Goal: Task Accomplishment & Management: Use online tool/utility

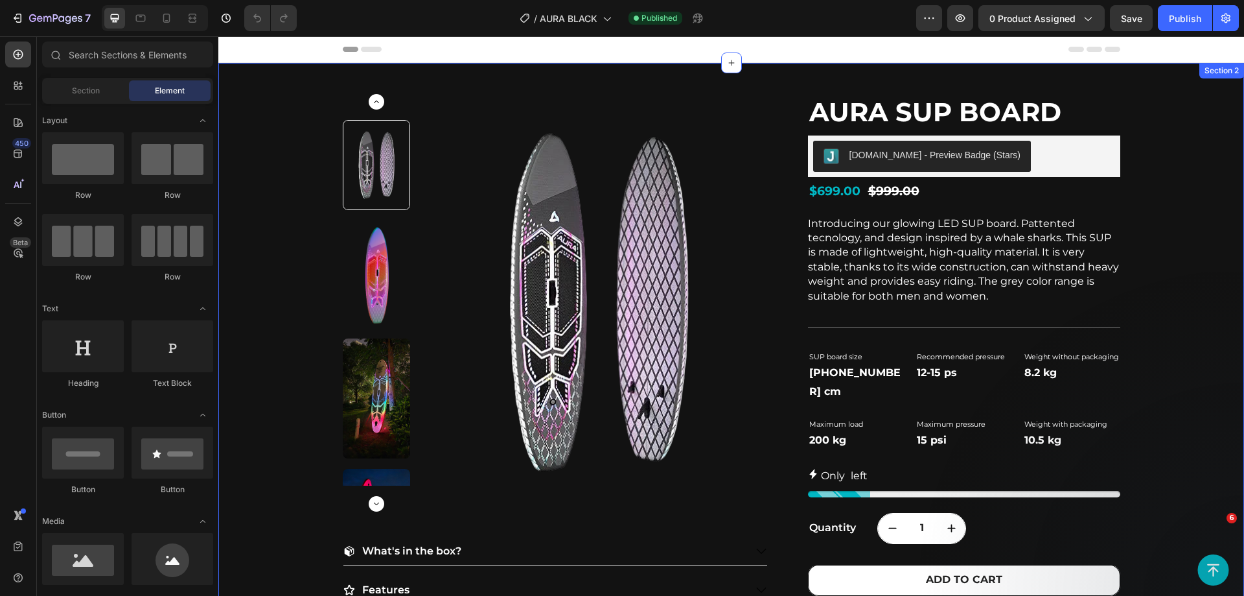
click at [296, 292] on div "Product Images What's in the box? Features How It Works Accordion AURA SUP Boar…" at bounding box center [731, 447] width 1026 height 769
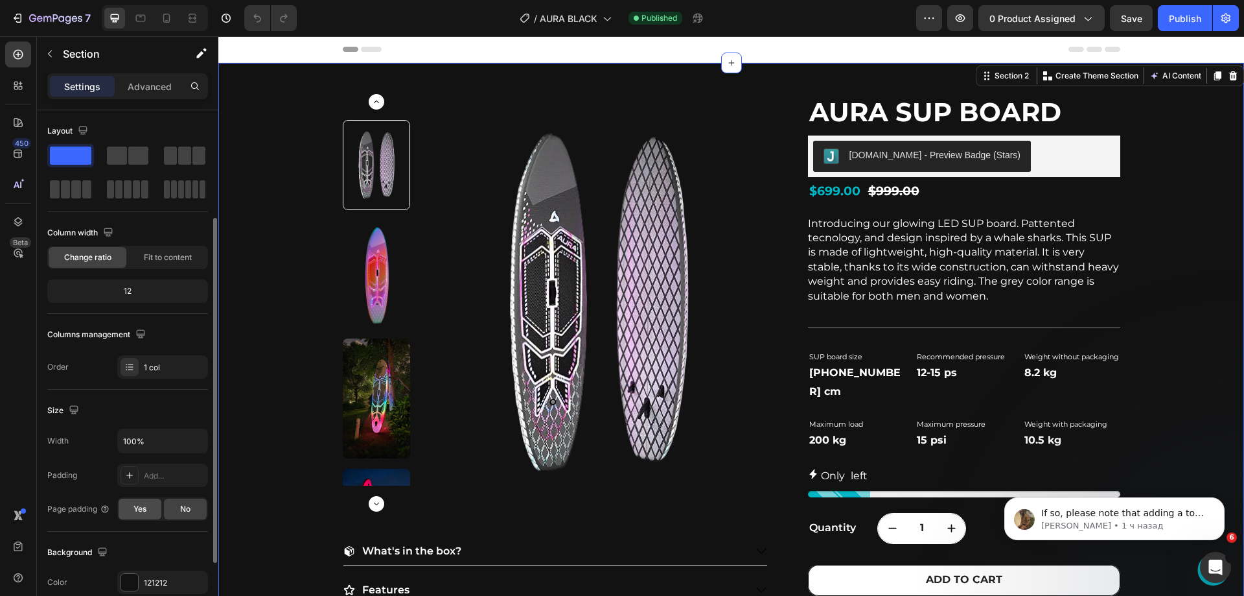
scroll to position [65, 0]
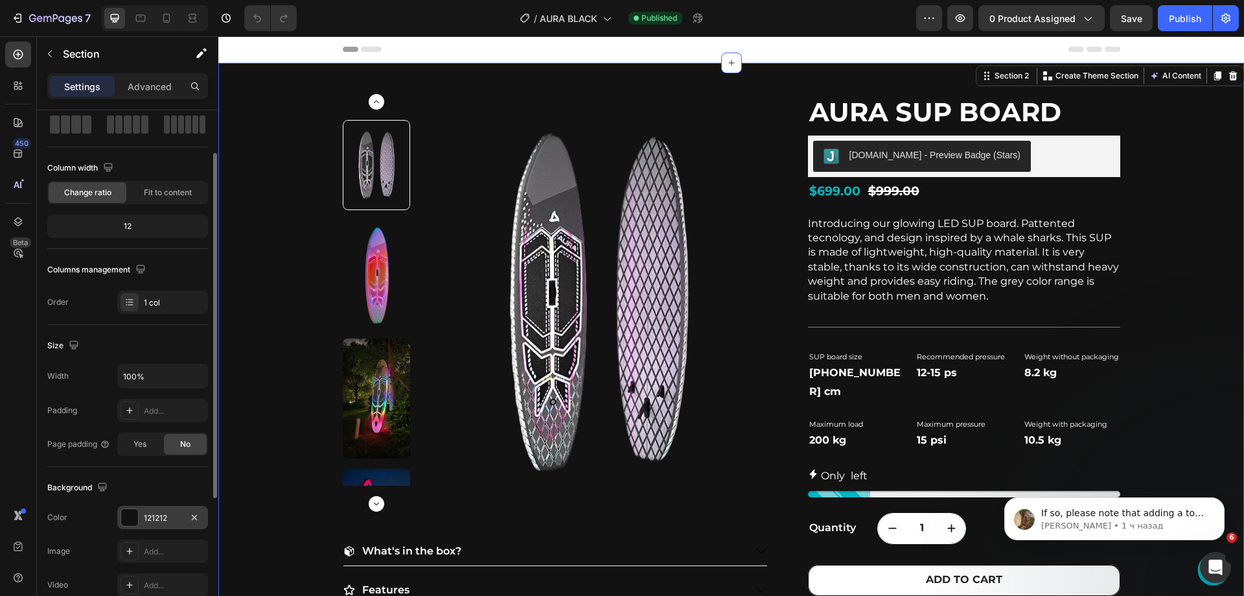
click at [161, 511] on div "121212" at bounding box center [162, 517] width 91 height 23
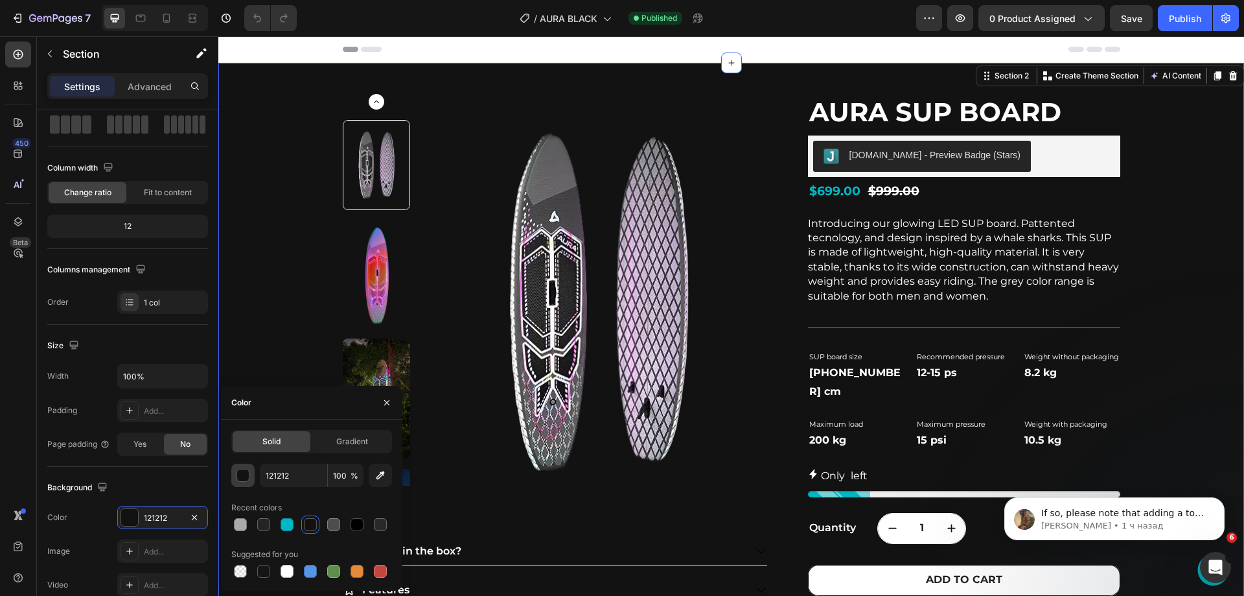
click at [231, 472] on button "button" at bounding box center [242, 474] width 23 height 23
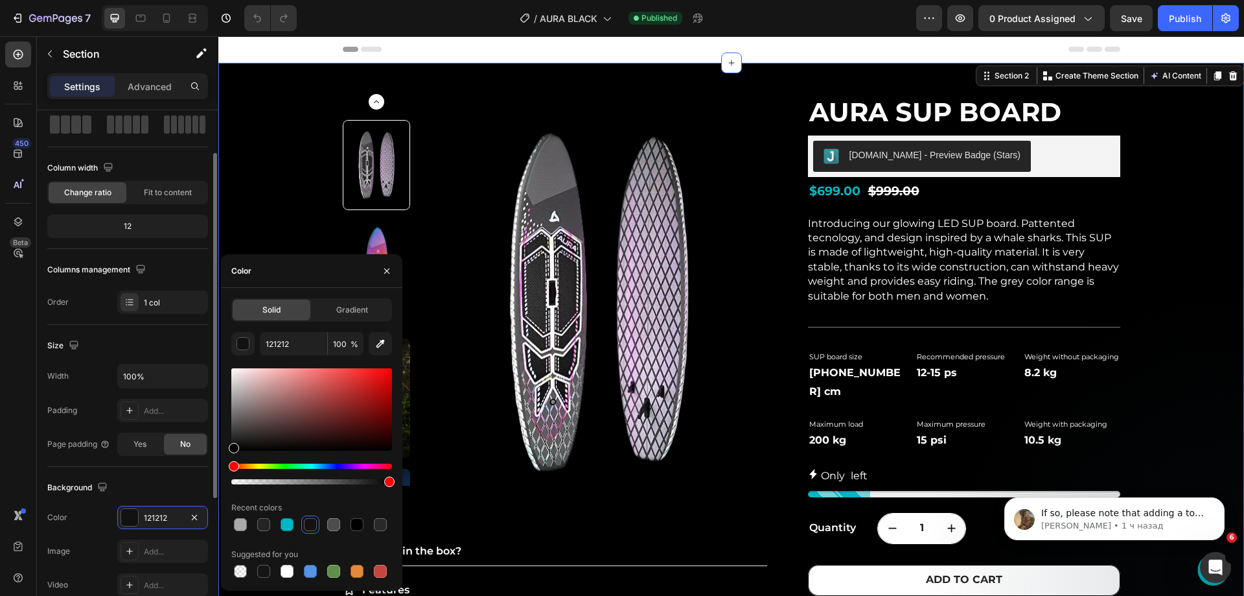
drag, startPoint x: 259, startPoint y: 419, endPoint x: 206, endPoint y: 493, distance: 91.2
click at [206, 493] on div "450 Beta Sections(18) Elements(84) Section Element Hero Section Product Detail …" at bounding box center [109, 315] width 218 height 559
type input "000000"
click at [302, 135] on div "Product Images What's in the box? Features How It Works Accordion AURA SUP Boar…" at bounding box center [731, 447] width 1026 height 769
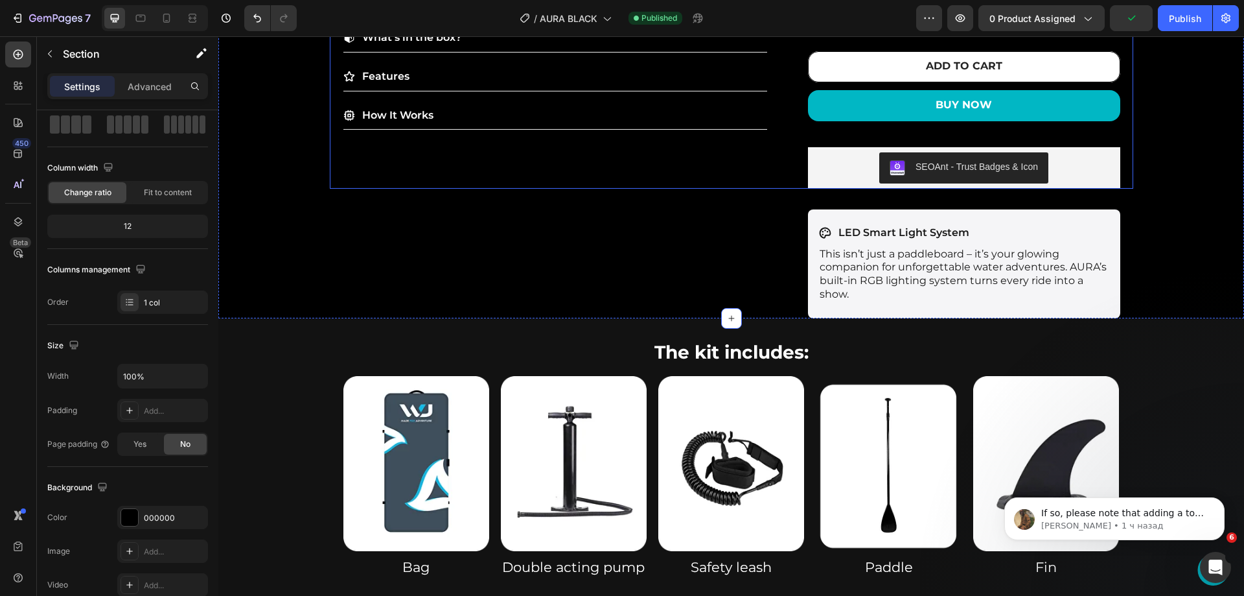
scroll to position [518, 0]
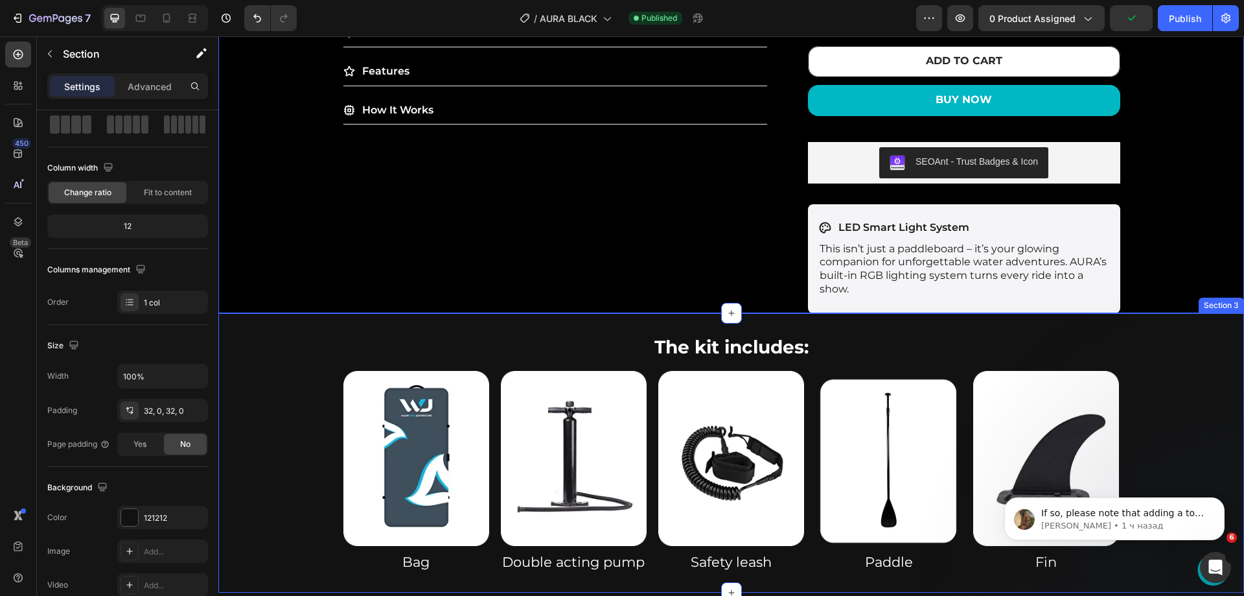
click at [261, 363] on div "The kit includes: Heading Row Image Bag Heading Image Double acting pump Headin…" at bounding box center [731, 453] width 1026 height 239
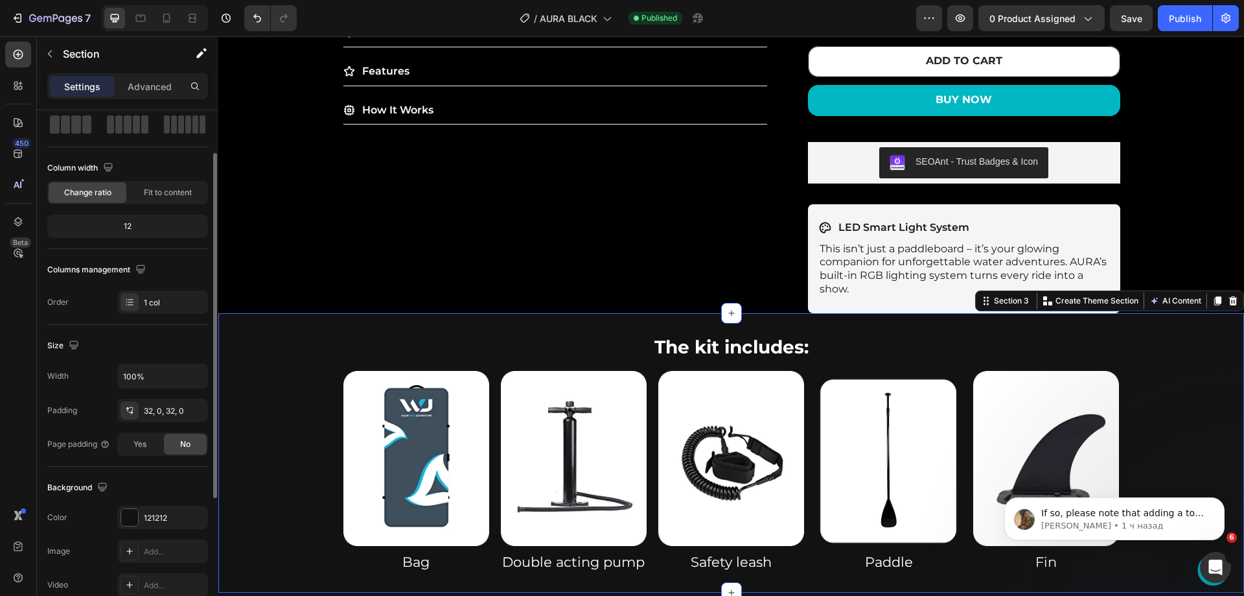
click at [145, 505] on div "Background The changes might be hidden by the video. Color 121212 Image Add... …" at bounding box center [127, 537] width 161 height 141
click at [145, 522] on div "121212" at bounding box center [163, 518] width 38 height 12
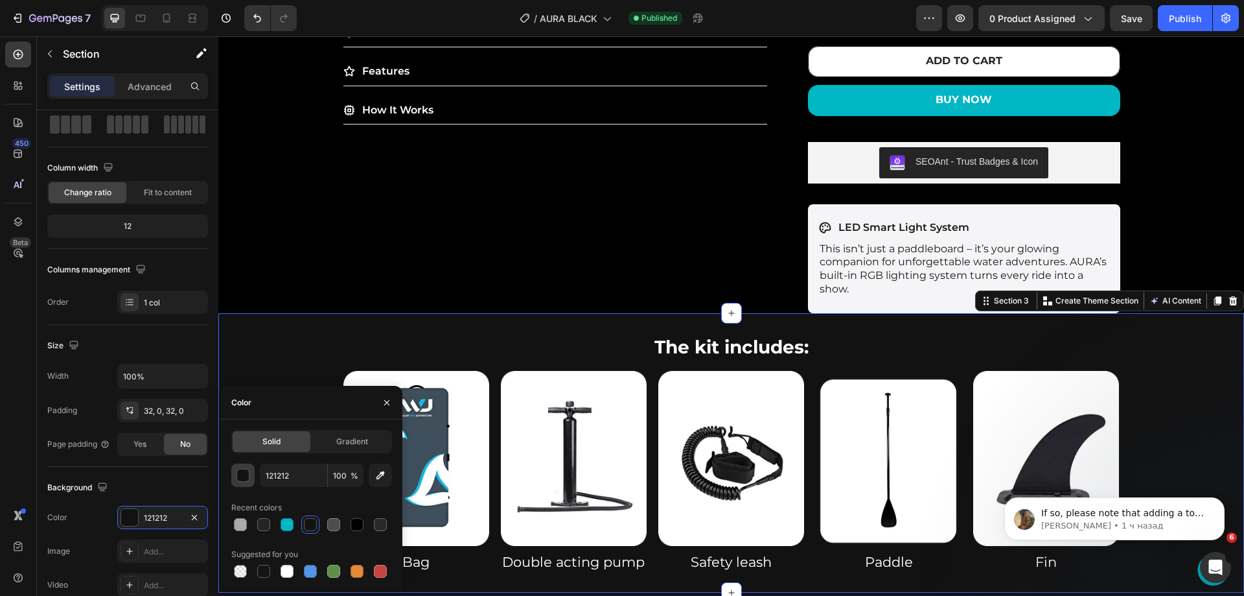
click at [240, 474] on div "button" at bounding box center [243, 475] width 13 height 13
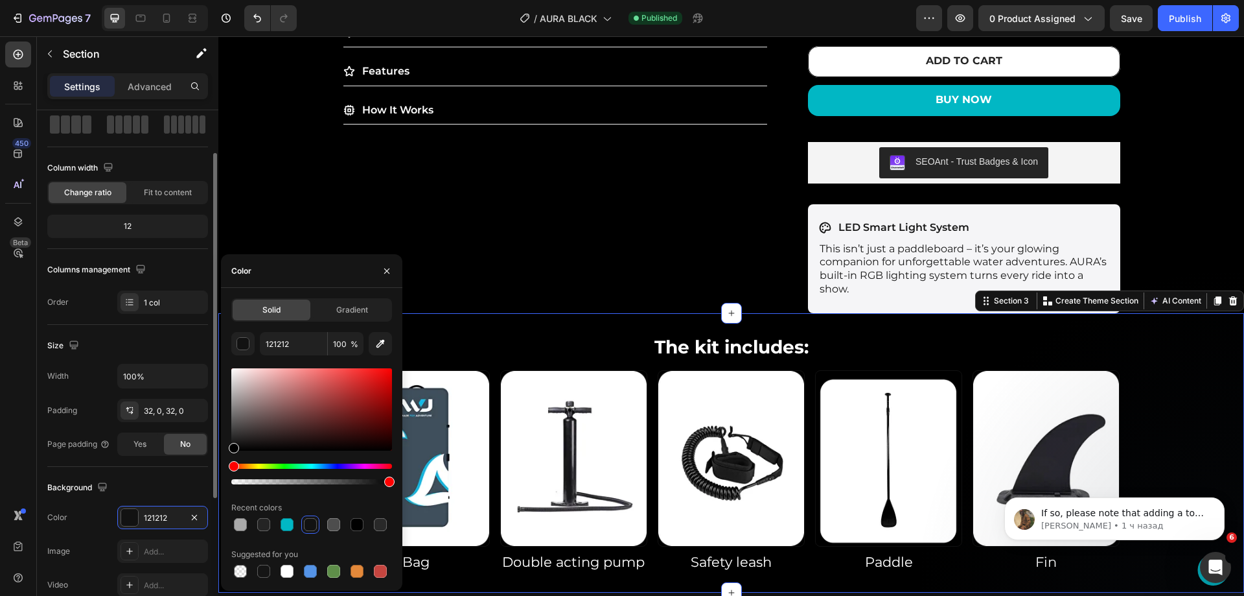
drag, startPoint x: 256, startPoint y: 426, endPoint x: 200, endPoint y: 531, distance: 118.9
click at [200, 531] on div "450 Beta Sections(18) Elements(84) Section Element Hero Section Product Detail …" at bounding box center [109, 315] width 218 height 559
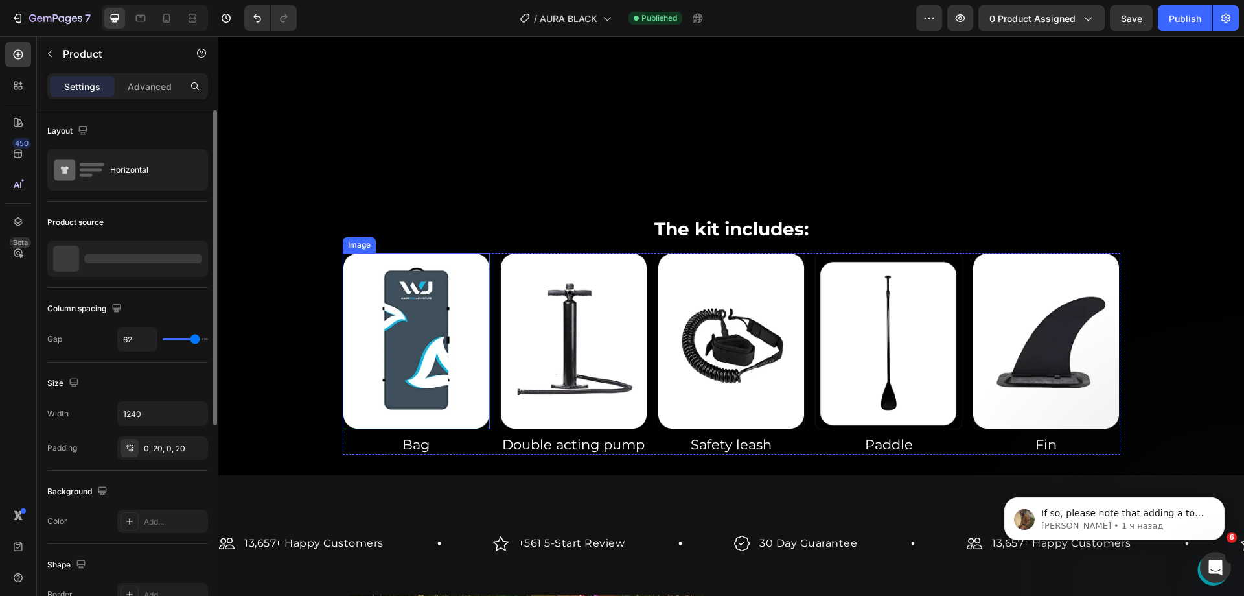
scroll to position [843, 0]
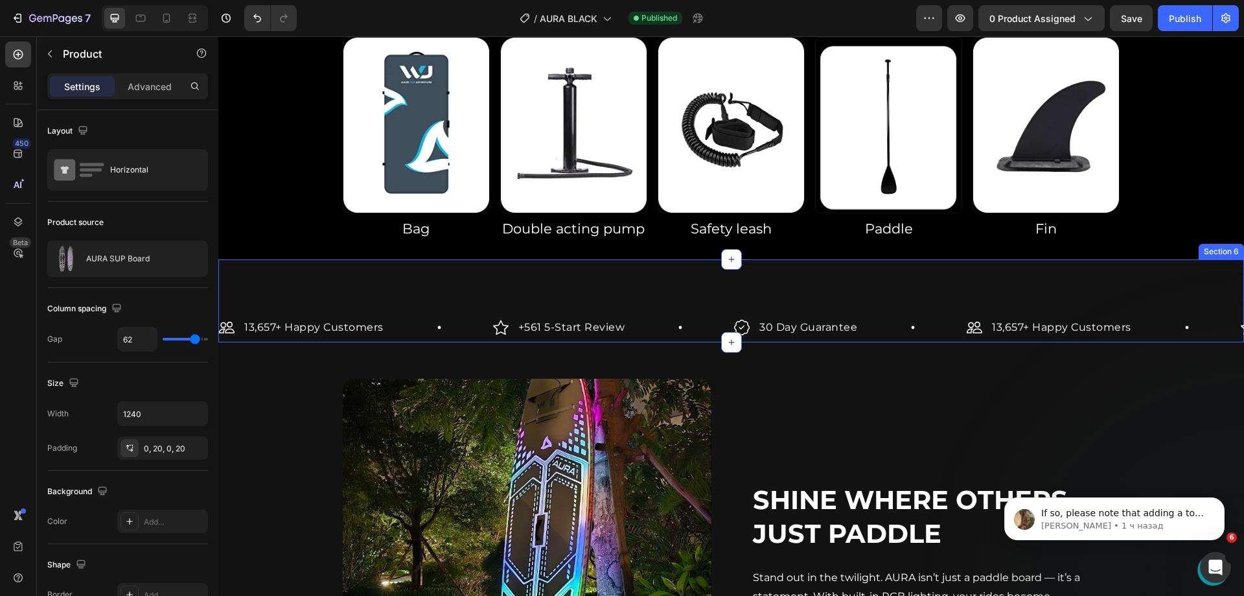
click at [316, 284] on div "13,657+ Happy Customers Item List +561 5-Start Review Item List 30 Day Guarante…" at bounding box center [731, 300] width 1026 height 83
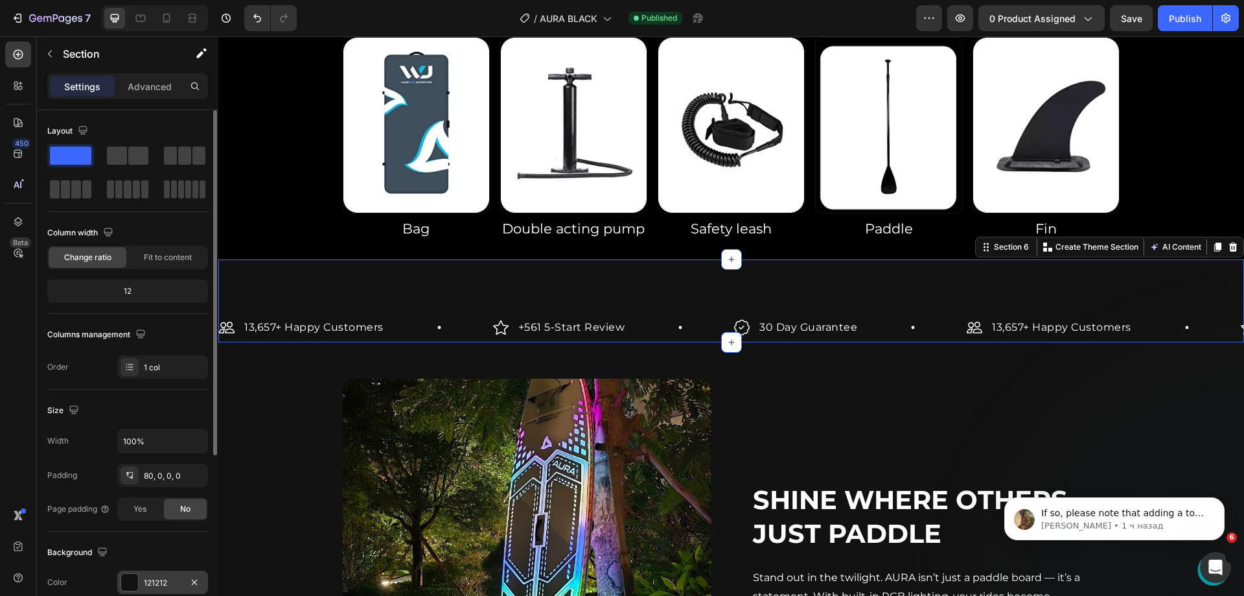
click at [135, 577] on div at bounding box center [129, 582] width 17 height 17
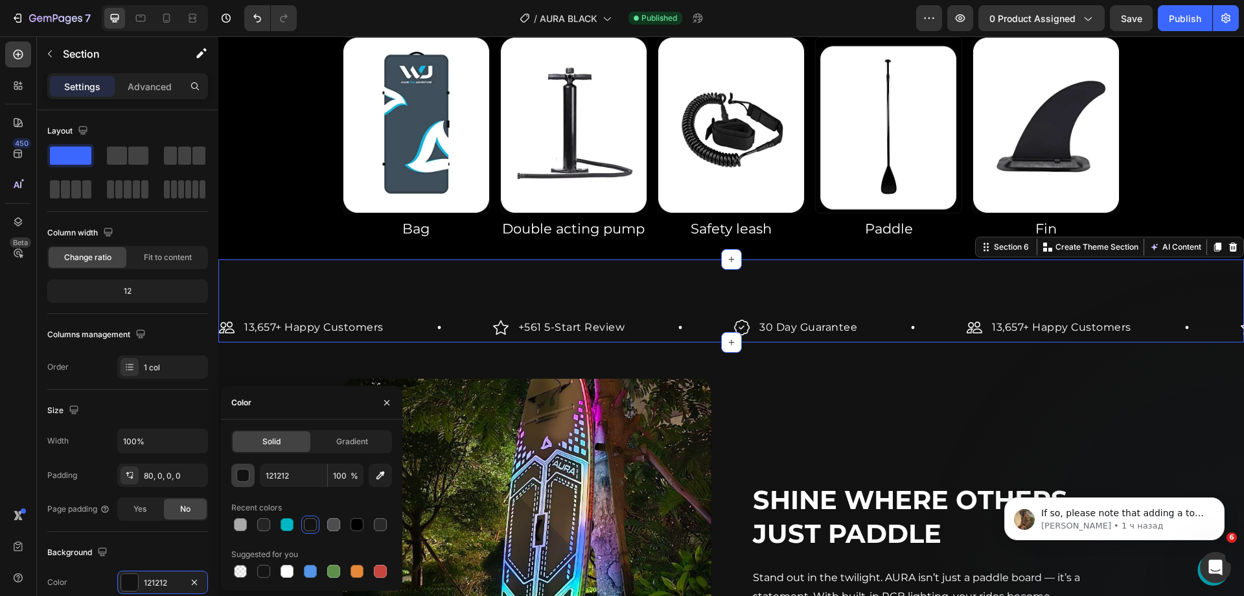
click at [240, 476] on div "button" at bounding box center [243, 475] width 13 height 13
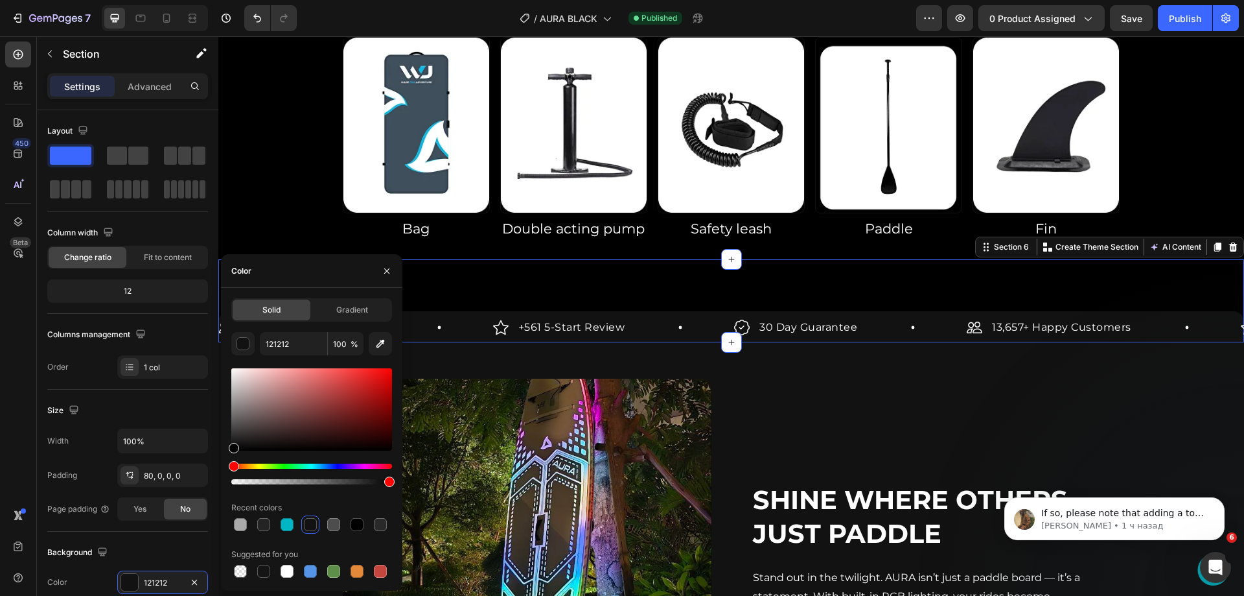
drag, startPoint x: 258, startPoint y: 436, endPoint x: 222, endPoint y: 491, distance: 65.4
click at [222, 491] on div "Solid Gradient 121212 100 % Recent colors Suggested for you" at bounding box center [311, 439] width 181 height 282
type input "000000"
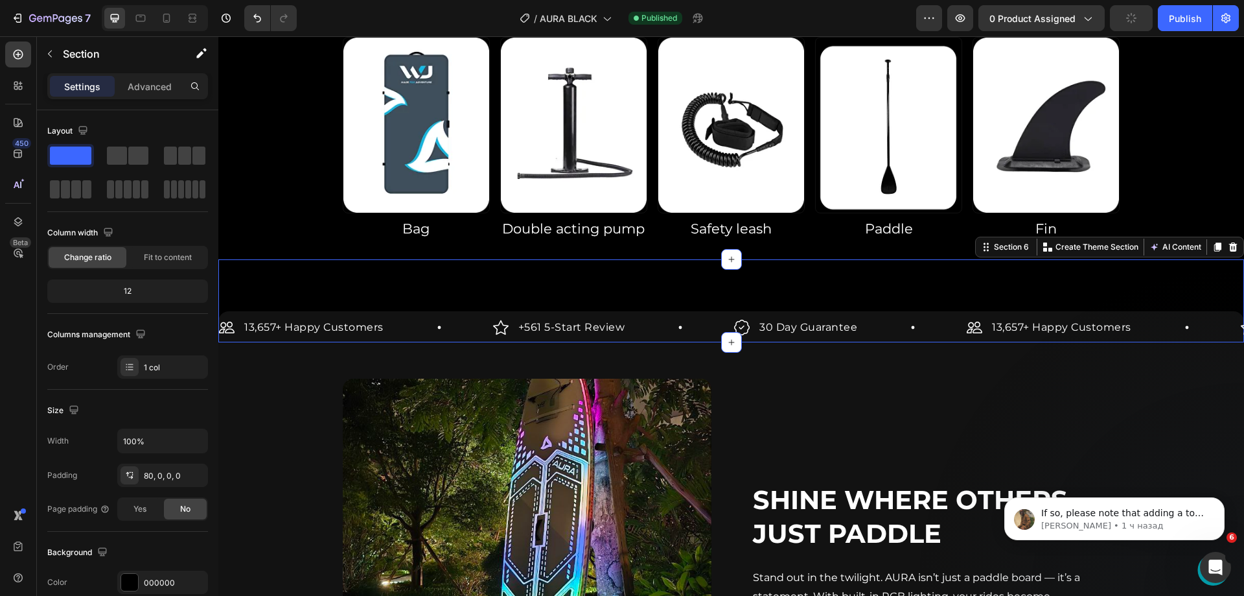
click at [591, 268] on div "13,657+ Happy Customers Item List +561 5-Start Review Item List 30 Day Guarante…" at bounding box center [731, 300] width 1026 height 83
click at [671, 323] on div "+561 5-Start Review Item List" at bounding box center [614, 327] width 242 height 19
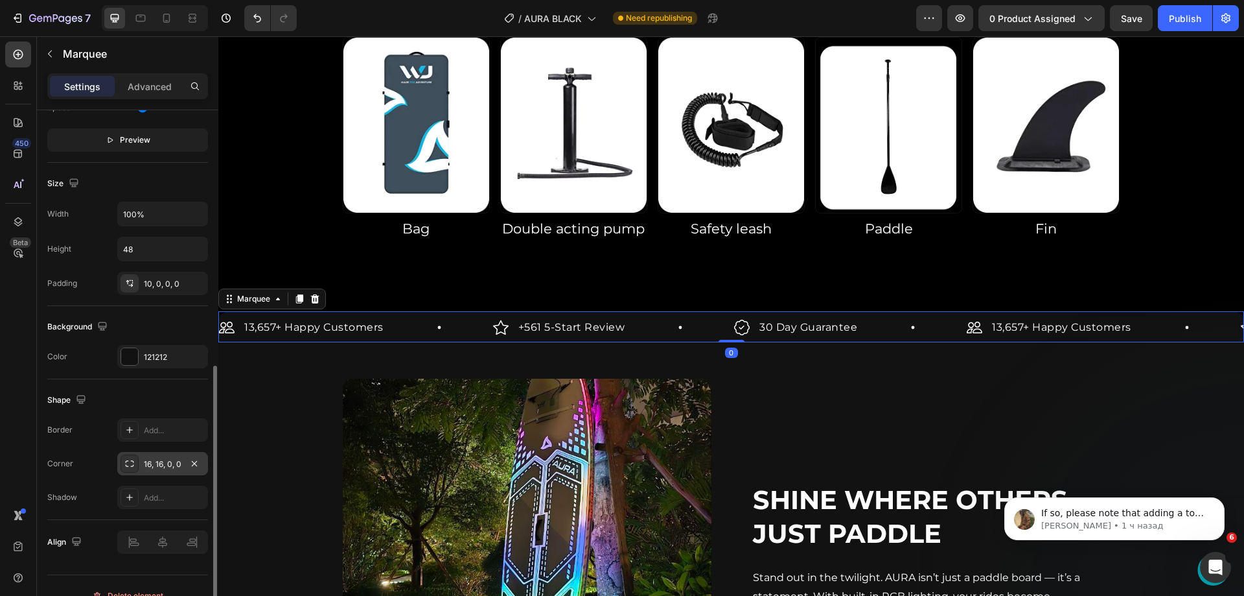
scroll to position [539, 0]
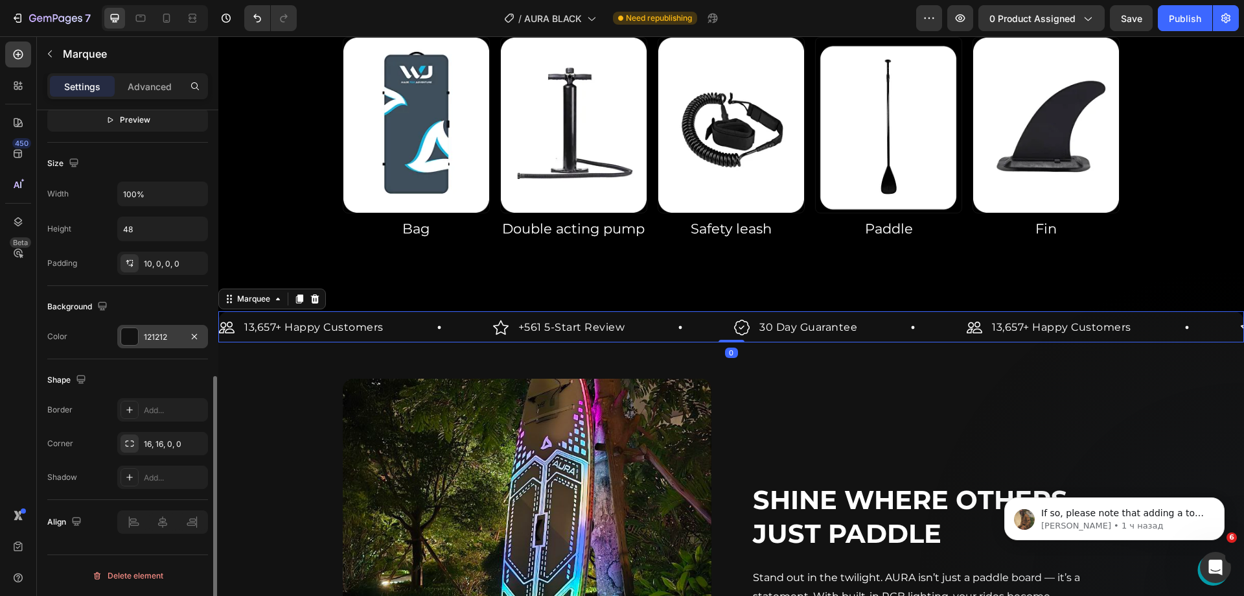
click at [151, 346] on div "121212" at bounding box center [162, 336] width 91 height 23
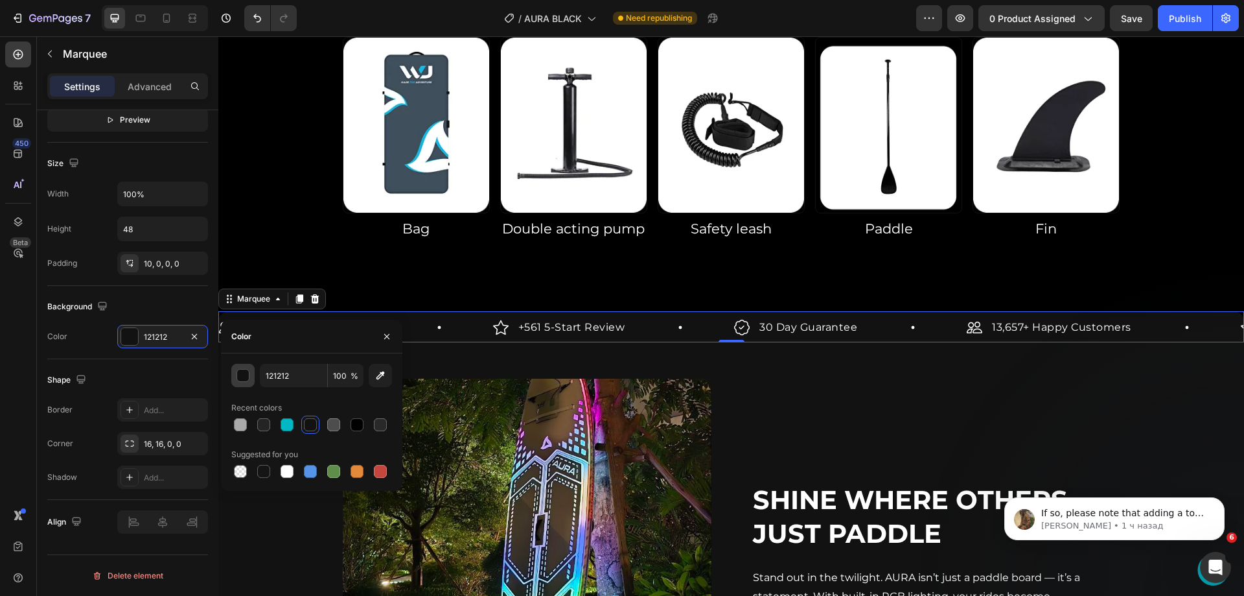
click at [244, 375] on div "button" at bounding box center [243, 375] width 13 height 13
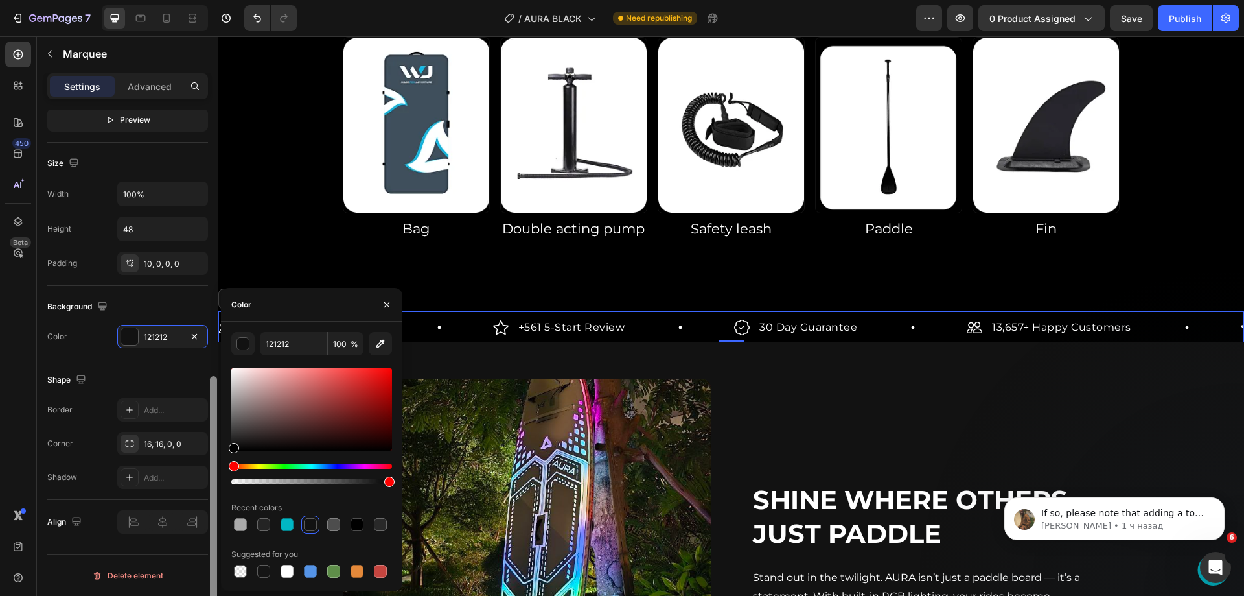
click at [211, 542] on div "450 Beta Sections(18) Elements(84) Section Element Hero Section Product Detail …" at bounding box center [109, 315] width 218 height 559
type input "000000"
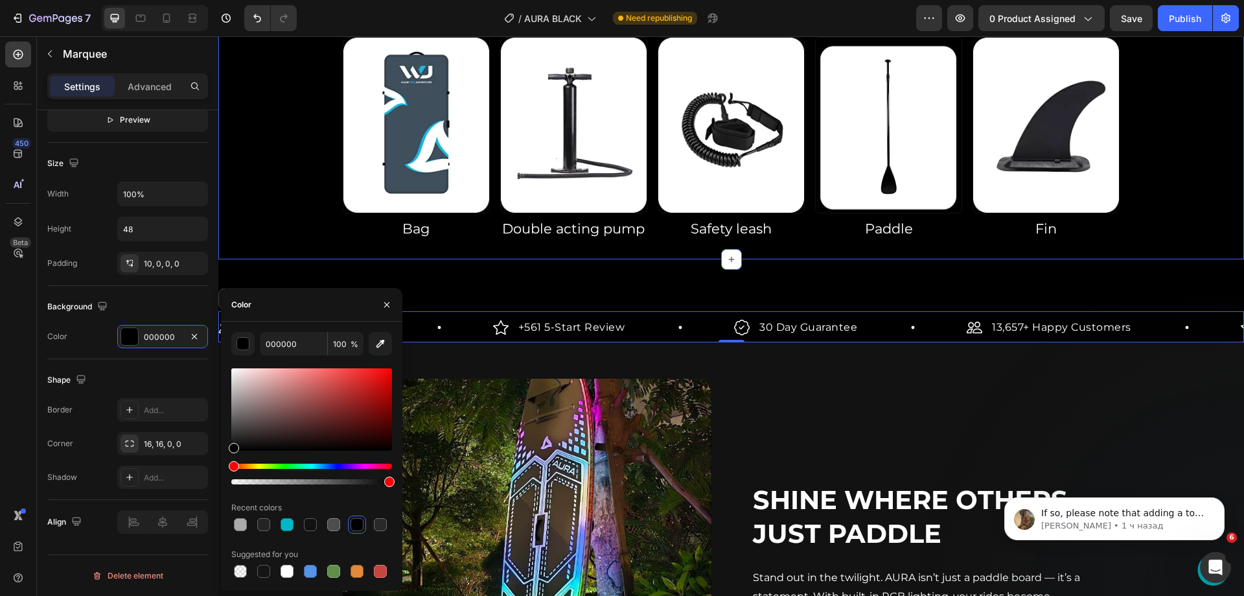
click at [594, 246] on div "The kit includes: Heading Row Image Bag Heading Image Double acting pump Headin…" at bounding box center [731, 119] width 1026 height 280
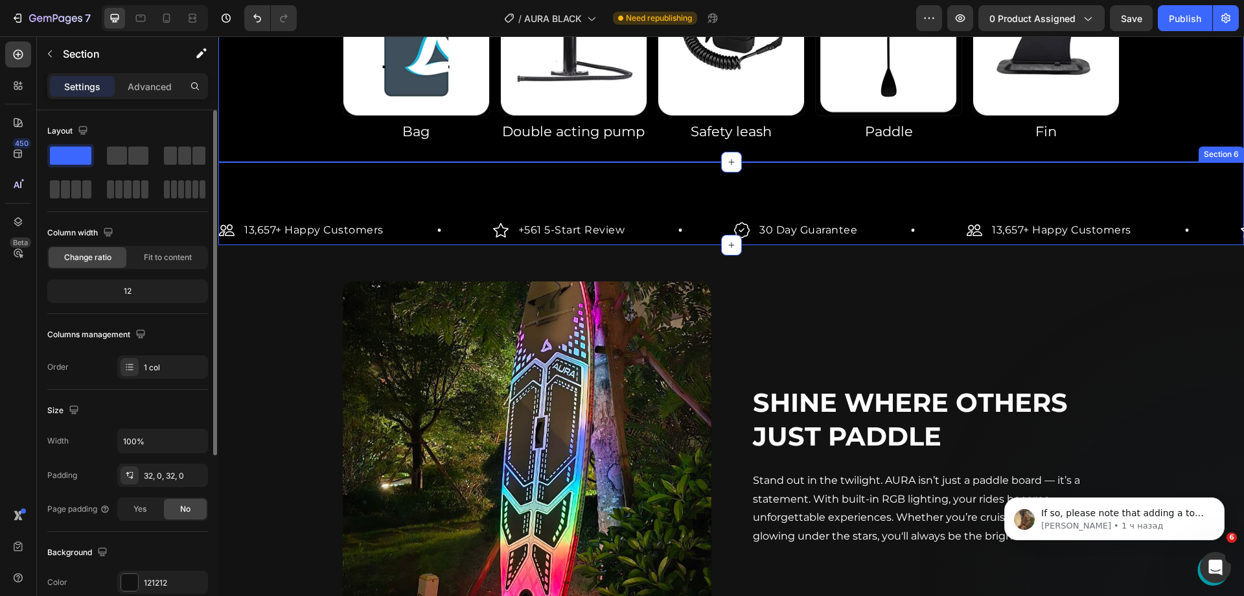
scroll to position [1037, 0]
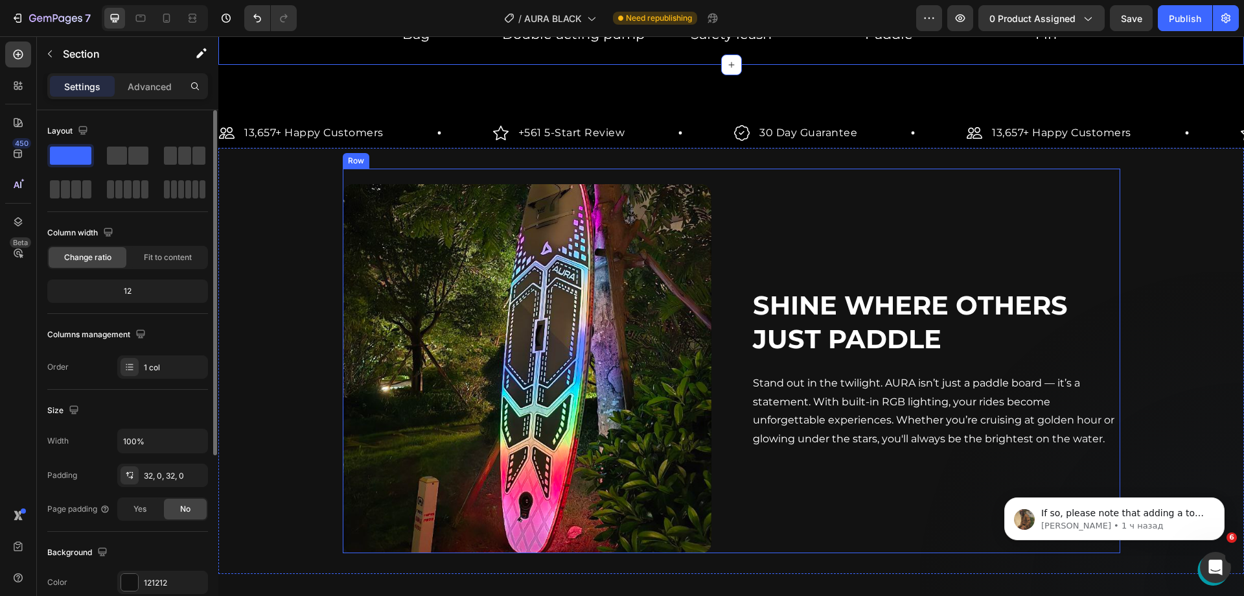
click at [797, 209] on div "Shine Where Others Just Paddle Heading Stand out in the twilight. AURA isn’t ju…" at bounding box center [936, 368] width 369 height 369
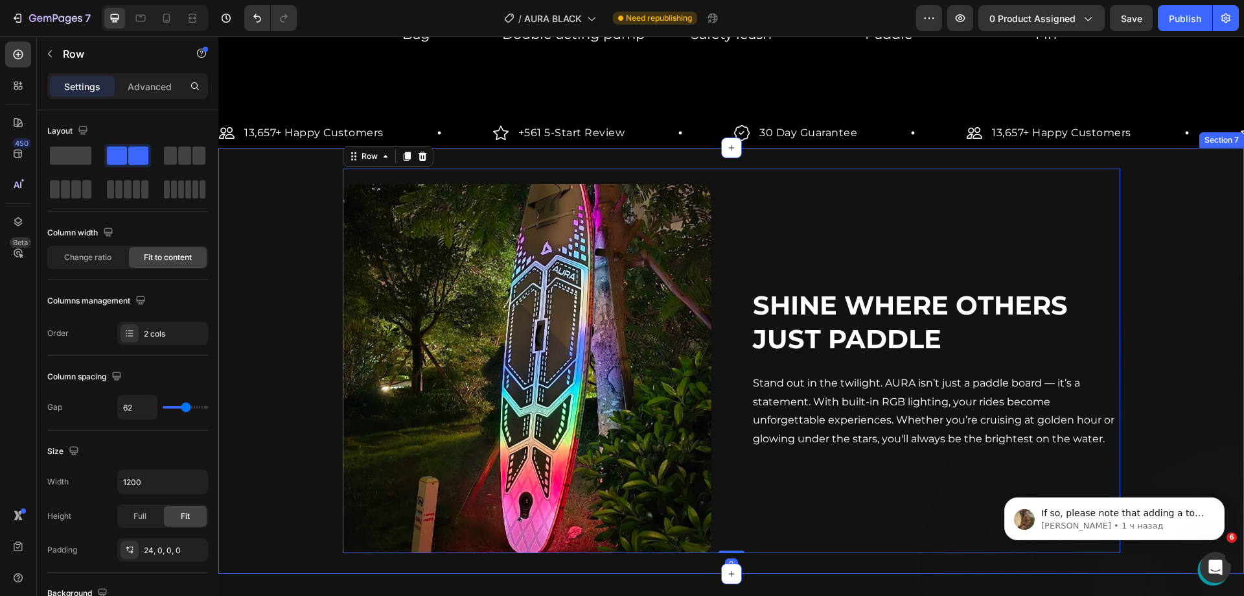
click at [250, 248] on div "Shine Where Others Just Paddle Heading Stand out in the twilight. AURA isn’t ju…" at bounding box center [731, 361] width 1026 height 384
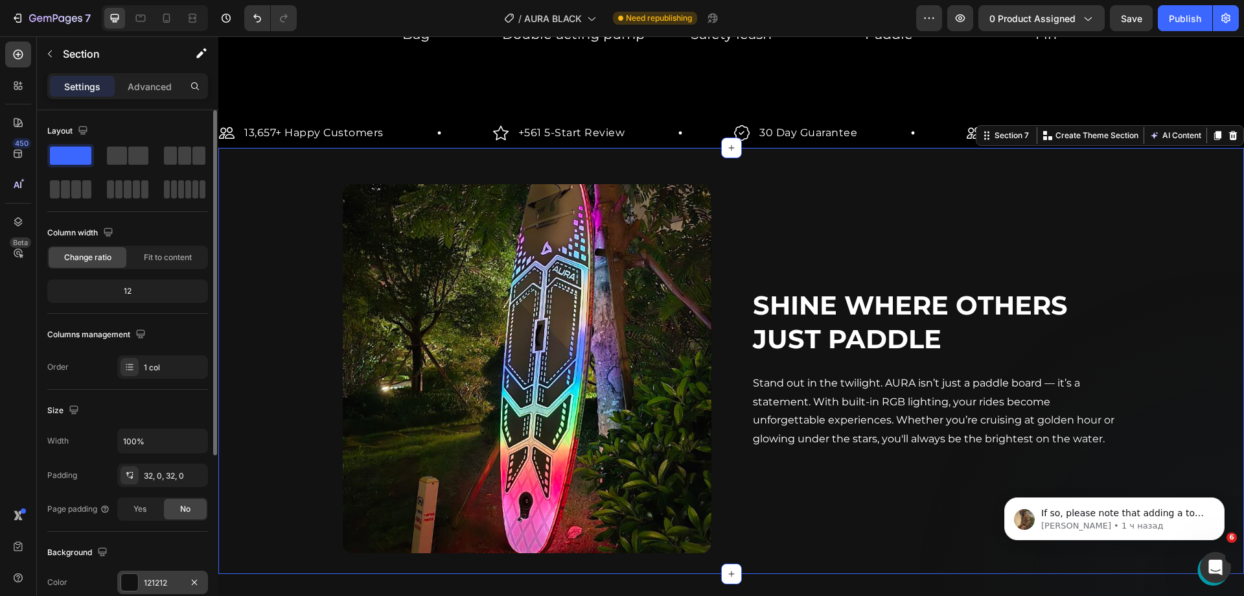
click at [156, 578] on div "121212" at bounding box center [163, 583] width 38 height 12
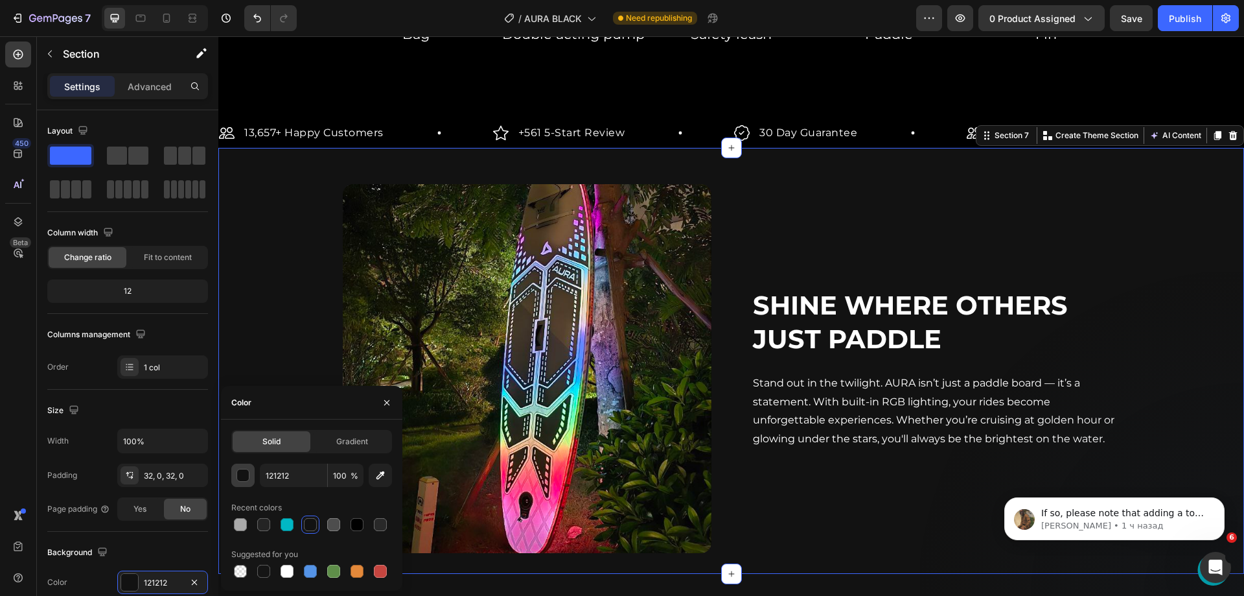
click at [240, 482] on button "button" at bounding box center [242, 474] width 23 height 23
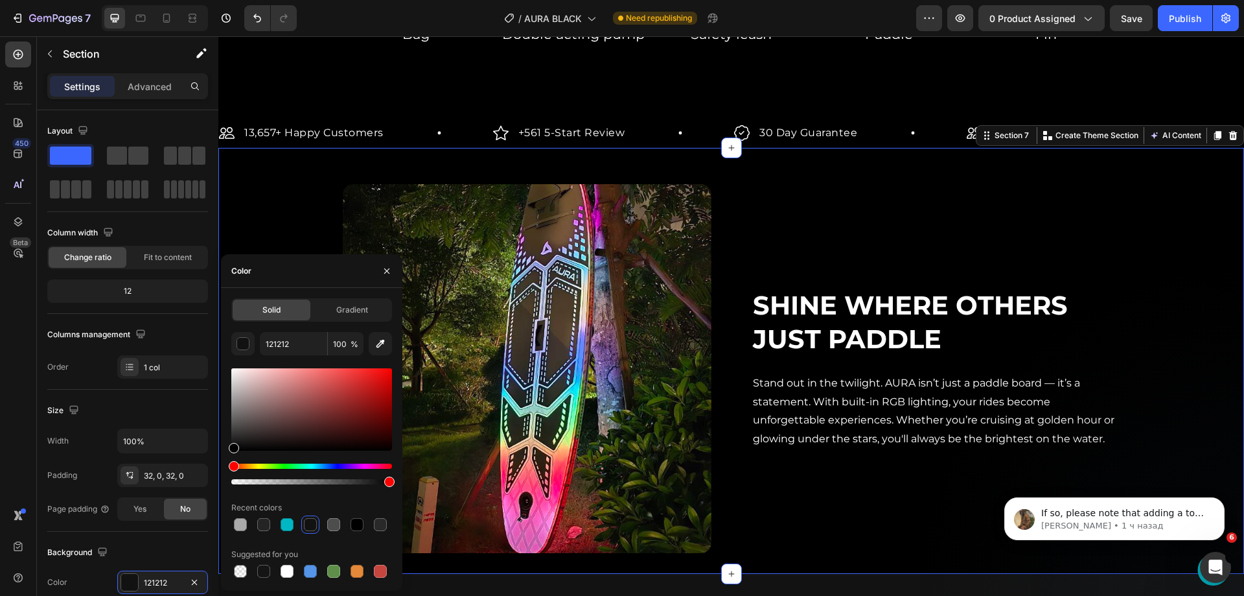
drag, startPoint x: 487, startPoint y: 474, endPoint x: 218, endPoint y: 490, distance: 269.4
type input "000000"
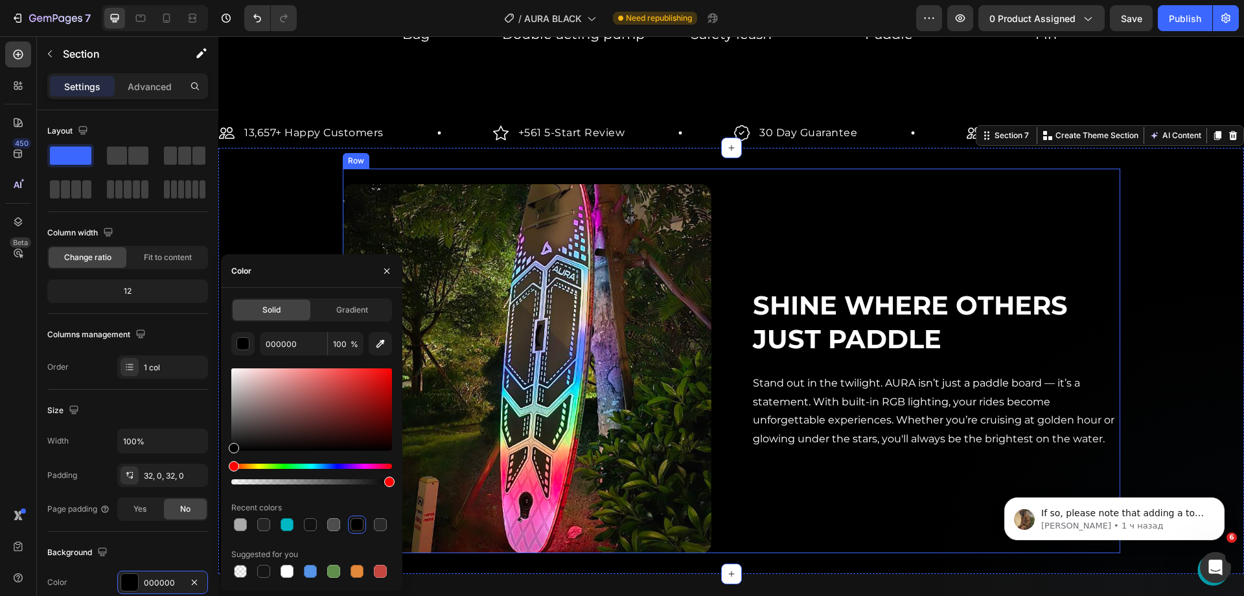
click at [881, 192] on div "Shine Where Others Just Paddle Heading Stand out in the twilight. AURA isn’t ju…" at bounding box center [936, 368] width 369 height 369
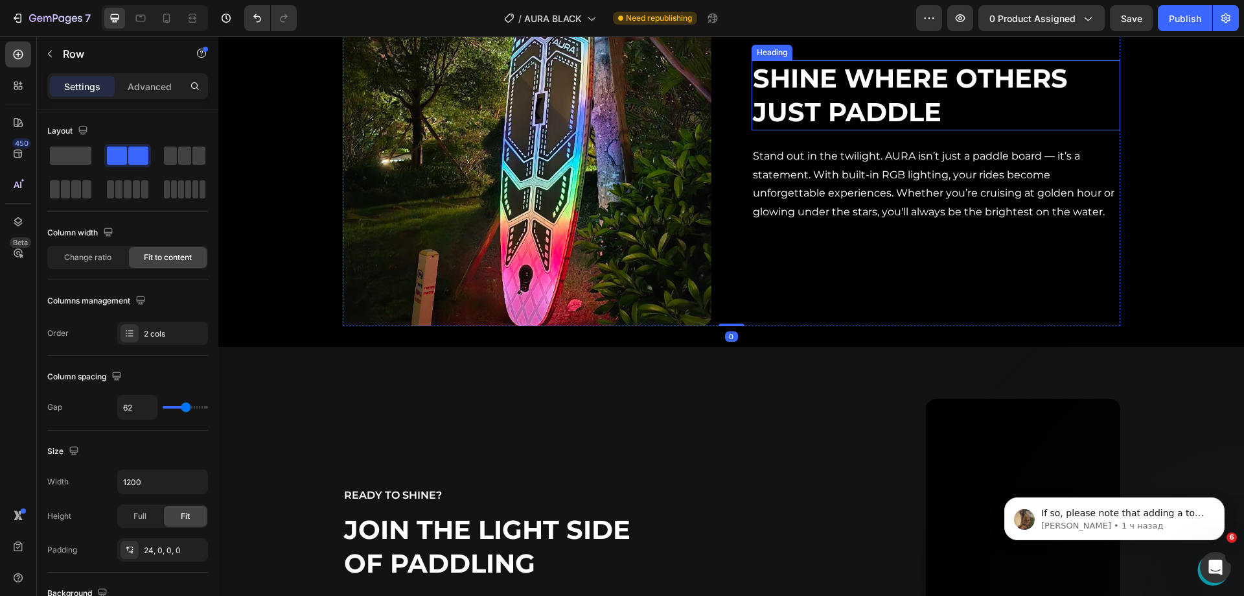
scroll to position [1426, 0]
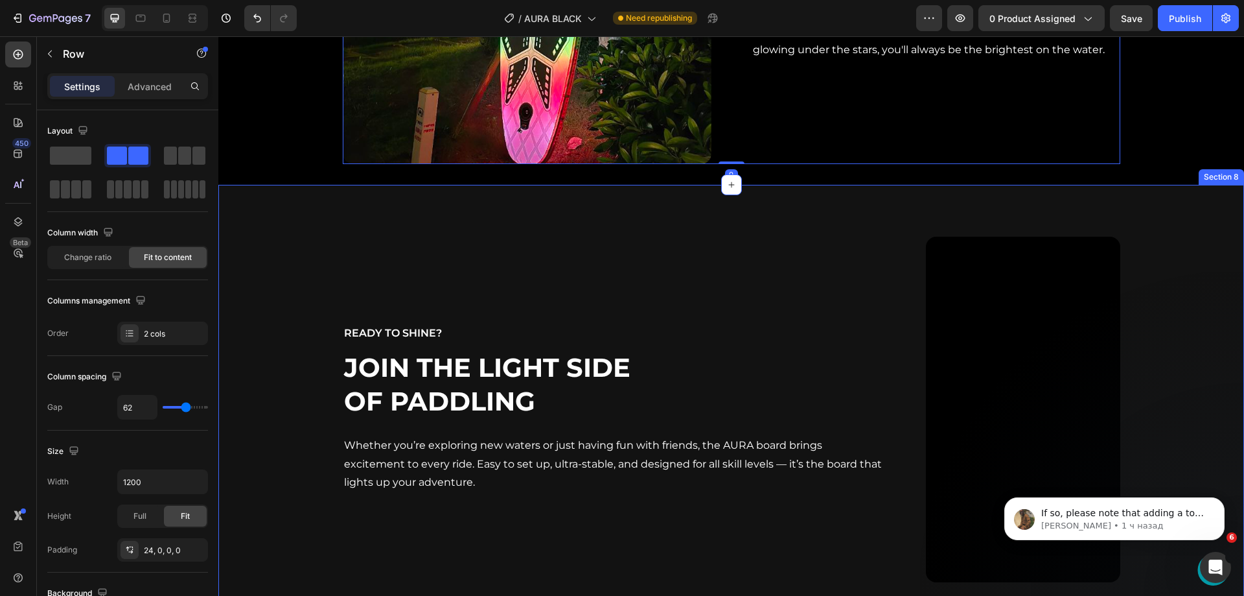
click at [674, 205] on div "Video Ready to shine? Text Block Join the Light Side of Paddling Heading Whethe…" at bounding box center [731, 409] width 1026 height 449
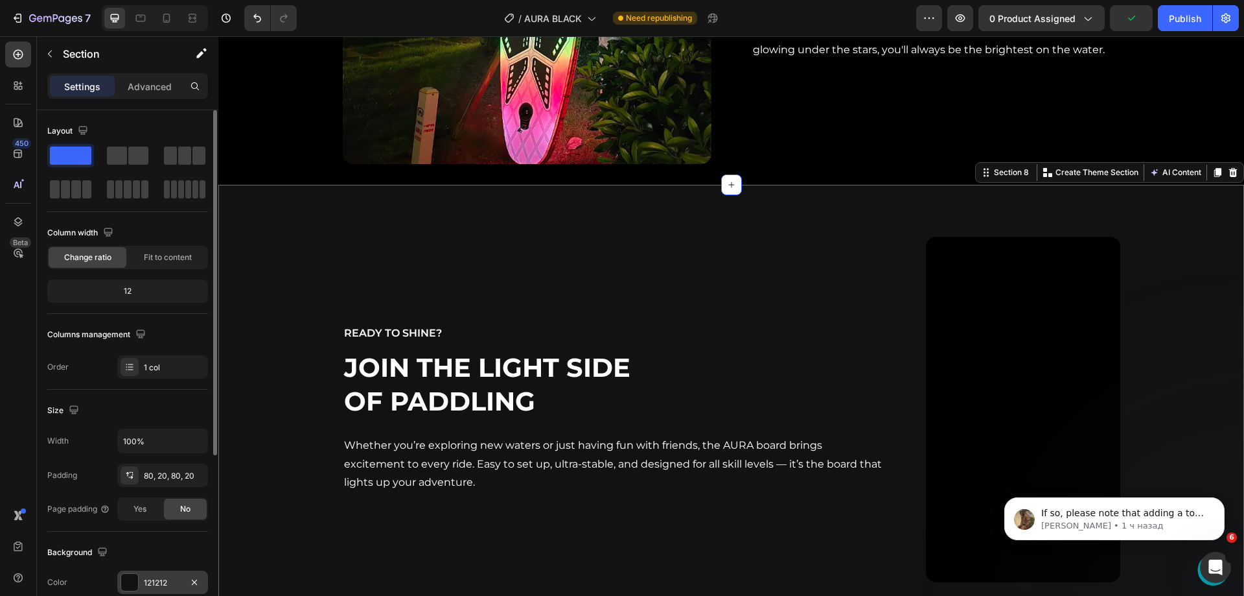
click at [152, 579] on div "121212" at bounding box center [163, 583] width 38 height 12
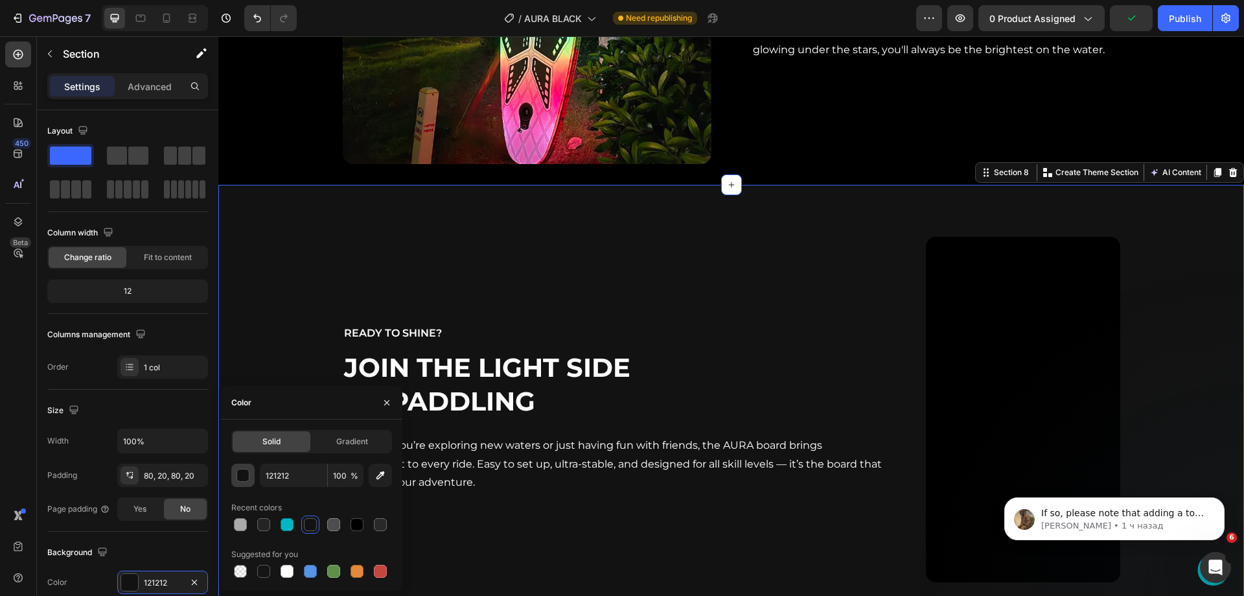
click at [246, 476] on div "button" at bounding box center [243, 475] width 13 height 13
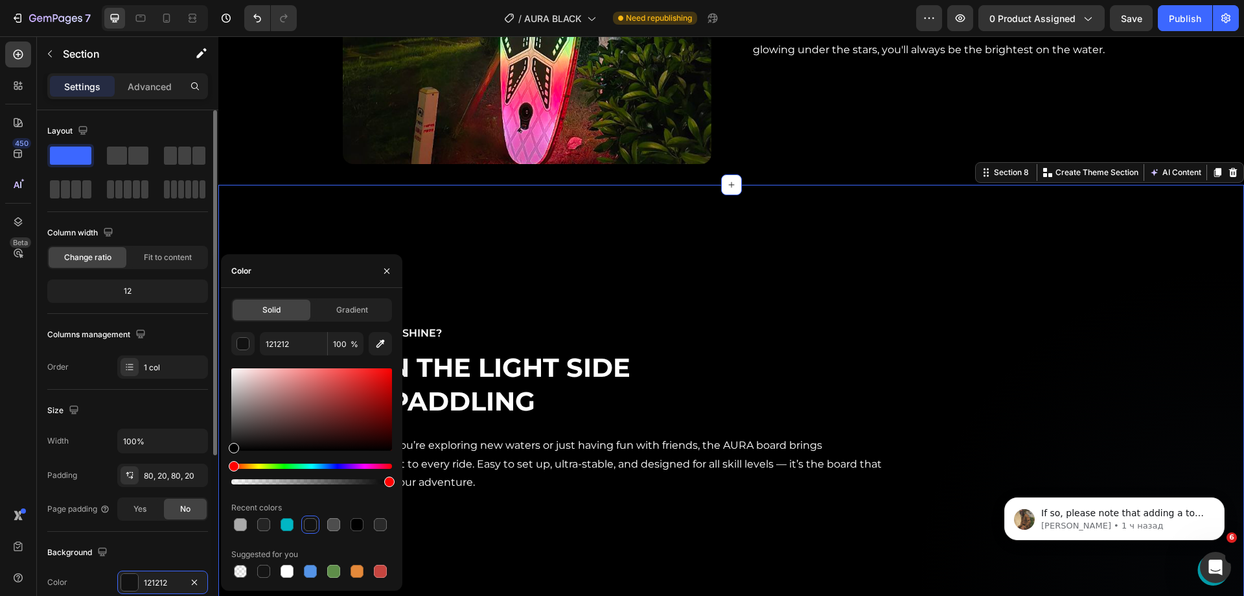
drag, startPoint x: 253, startPoint y: 437, endPoint x: 207, endPoint y: 495, distance: 73.8
click at [207, 495] on div "450 Beta Sections(18) Elements(84) Section Element Hero Section Product Detail …" at bounding box center [109, 315] width 218 height 559
type input "000000"
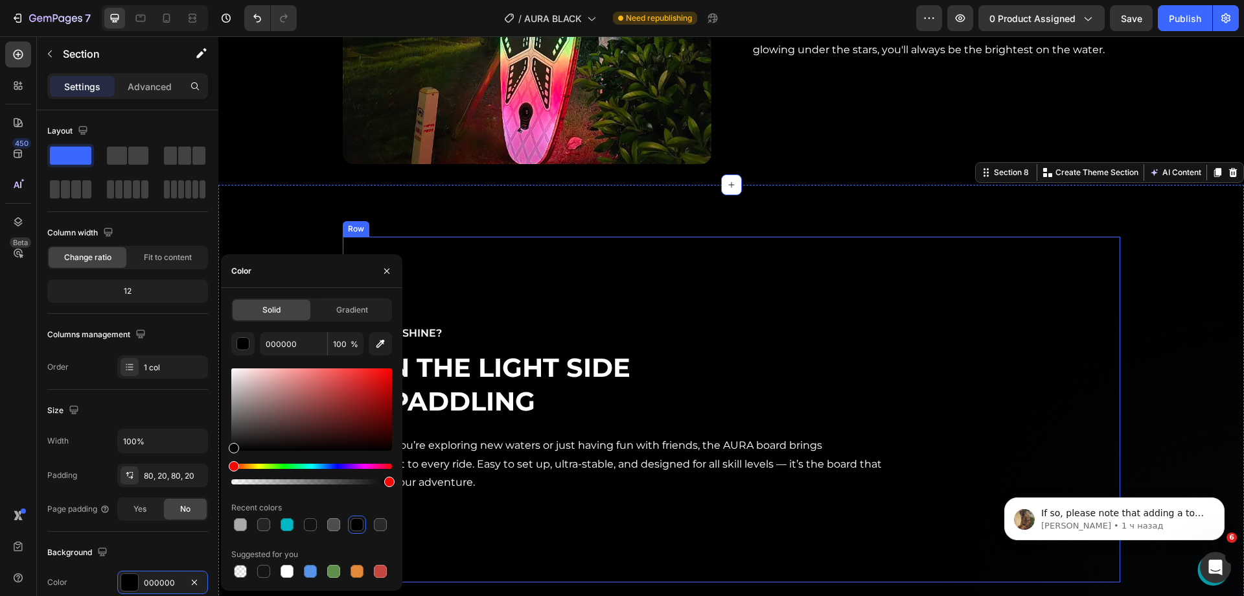
click at [550, 267] on div "Ready to shine? Text Block Join the Light Side of Paddling Heading Whether you’…" at bounding box center [614, 409] width 543 height 345
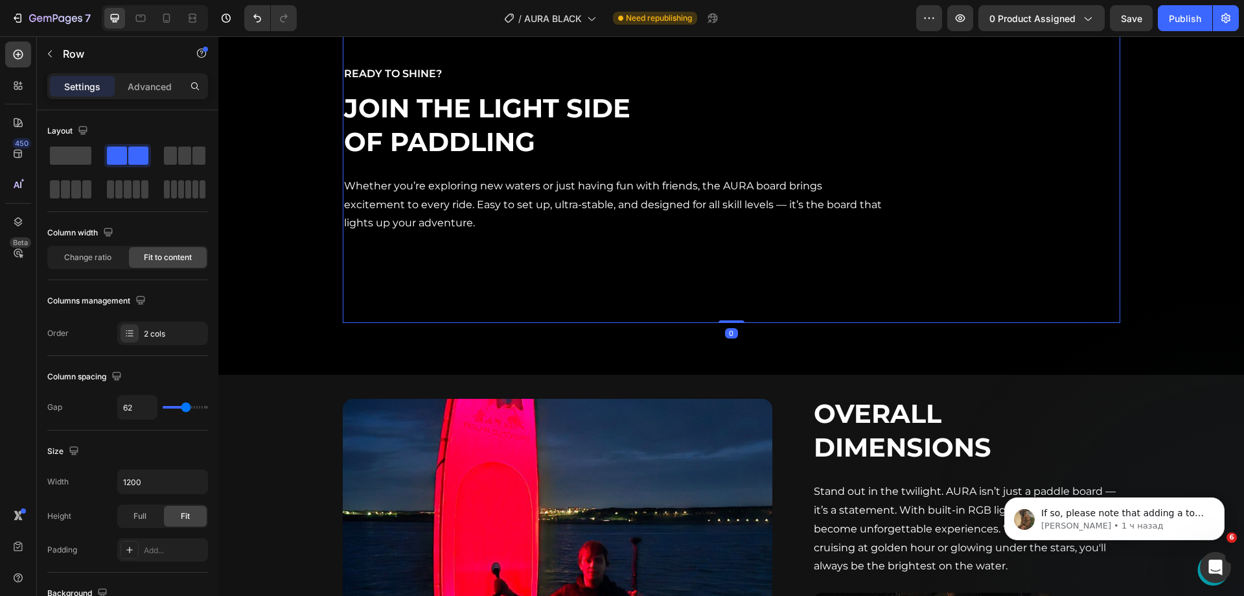
scroll to position [2074, 0]
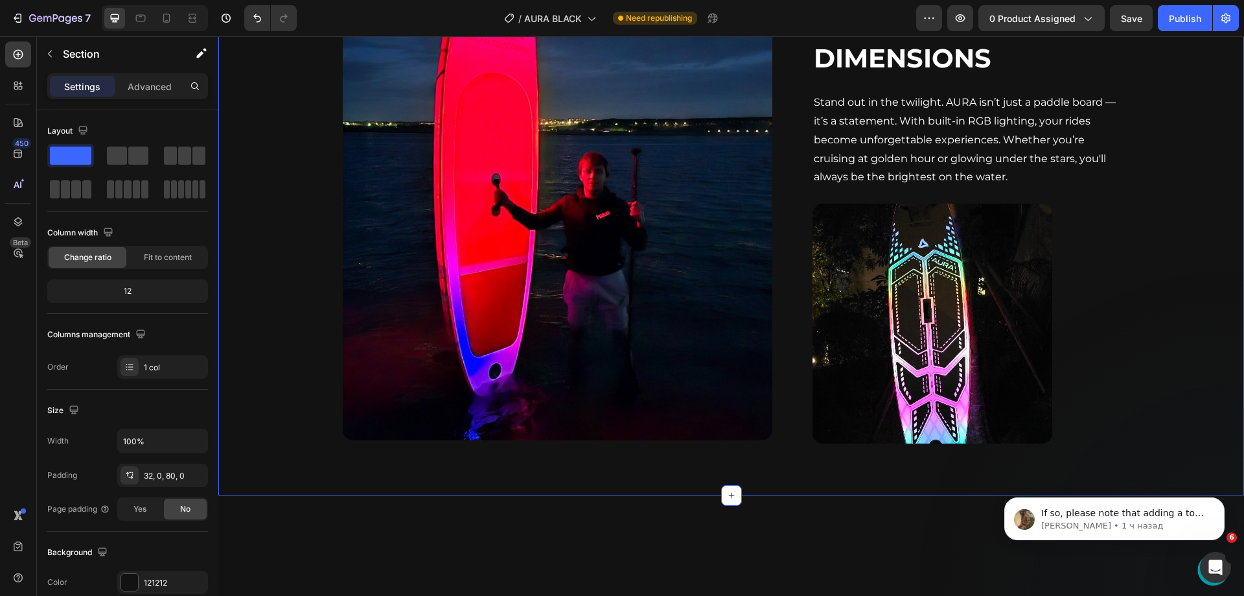
click at [290, 325] on div "Image Overall Dimensions Heading Stand out in the twilight. AURA isn’t just a p…" at bounding box center [731, 224] width 1026 height 437
click at [141, 575] on div "121212" at bounding box center [162, 581] width 91 height 23
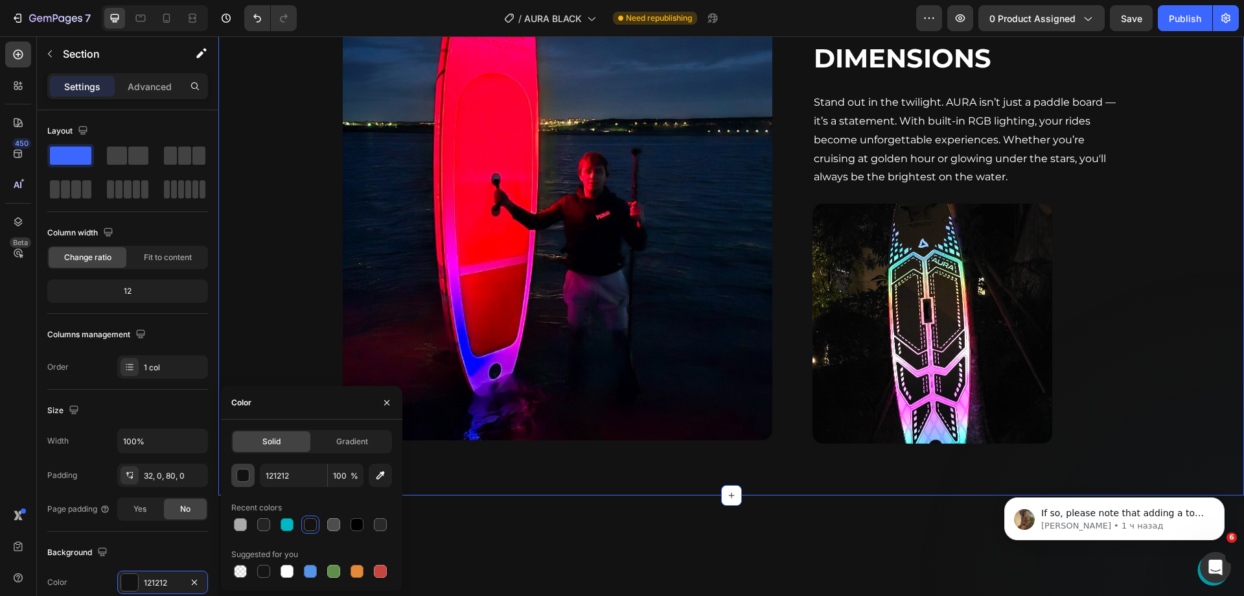
click at [245, 471] on div "button" at bounding box center [243, 475] width 13 height 13
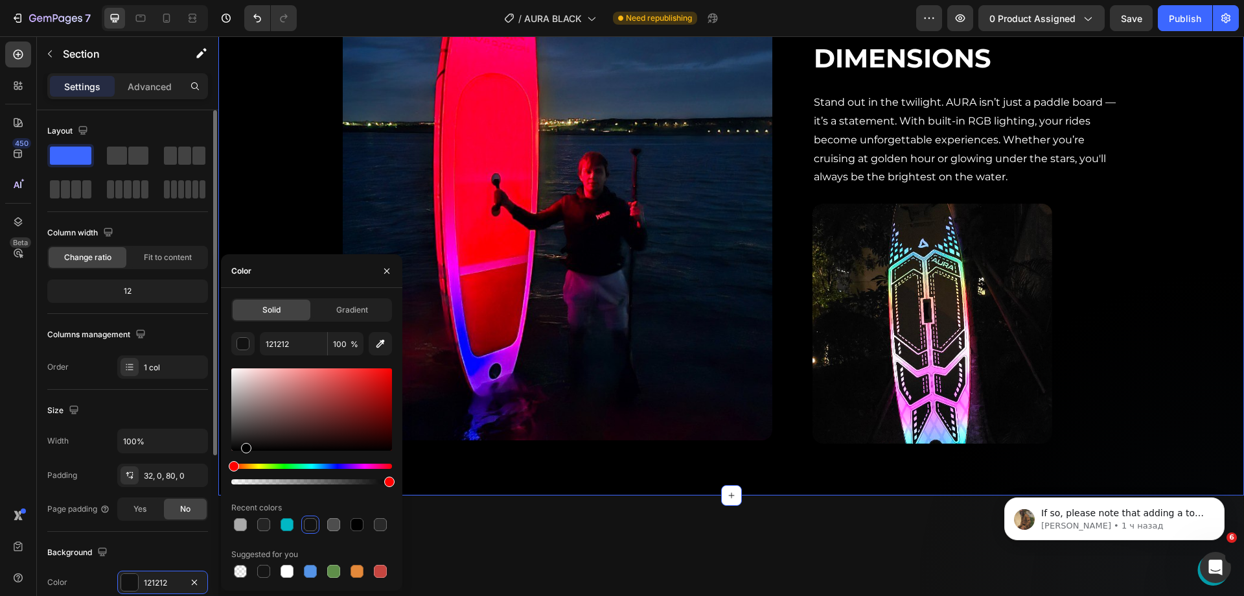
drag, startPoint x: 244, startPoint y: 451, endPoint x: 187, endPoint y: 544, distance: 108.8
click at [187, 544] on div "450 Beta Sections(18) Elements(84) Section Element Hero Section Product Detail …" at bounding box center [109, 315] width 218 height 559
type input "000000"
click at [691, 307] on div "Image Overall Dimensions Heading Stand out in the twilight. AURA isn’t just a p…" at bounding box center [731, 240] width 1026 height 509
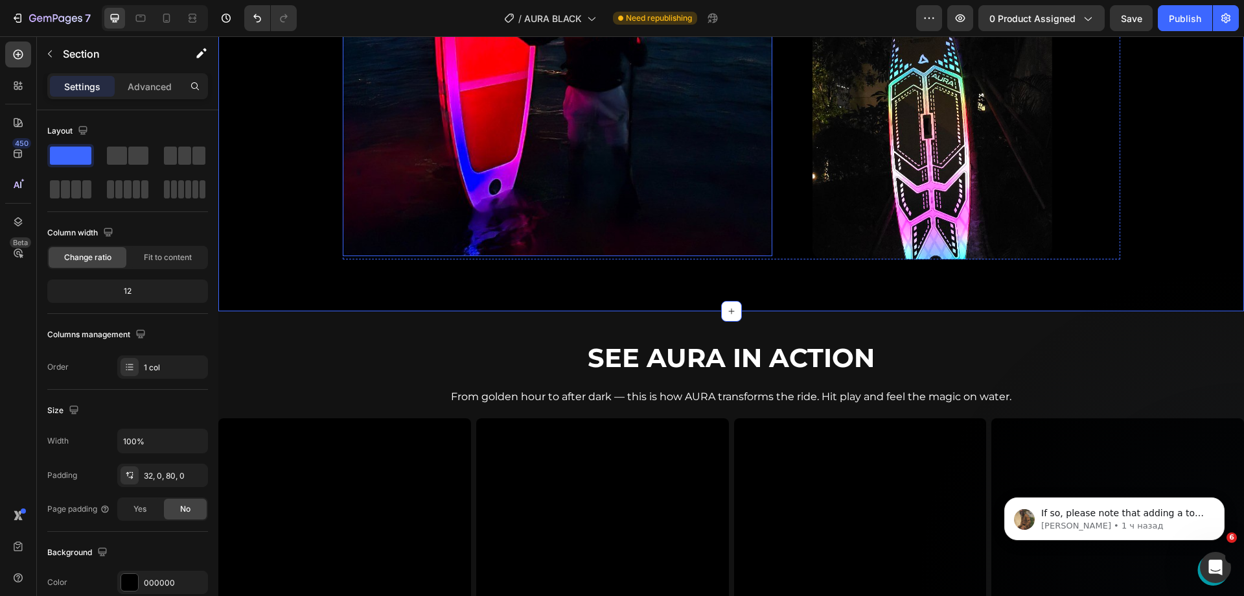
scroll to position [2787, 0]
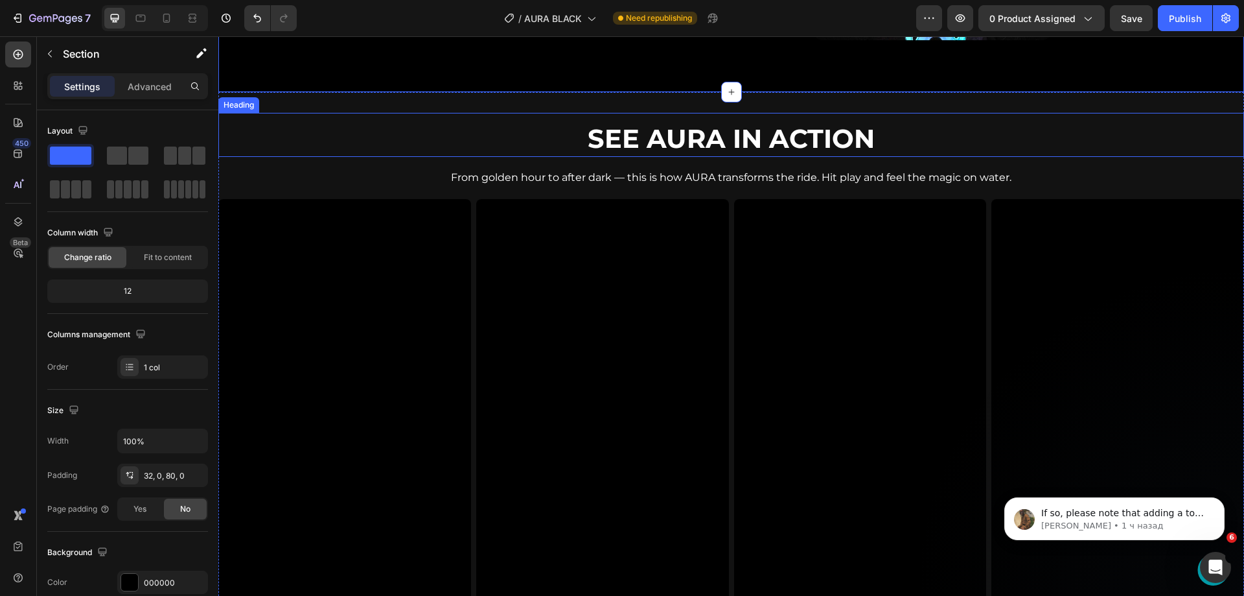
click at [281, 143] on h2 "See AURA in Action" at bounding box center [731, 139] width 1026 height 36
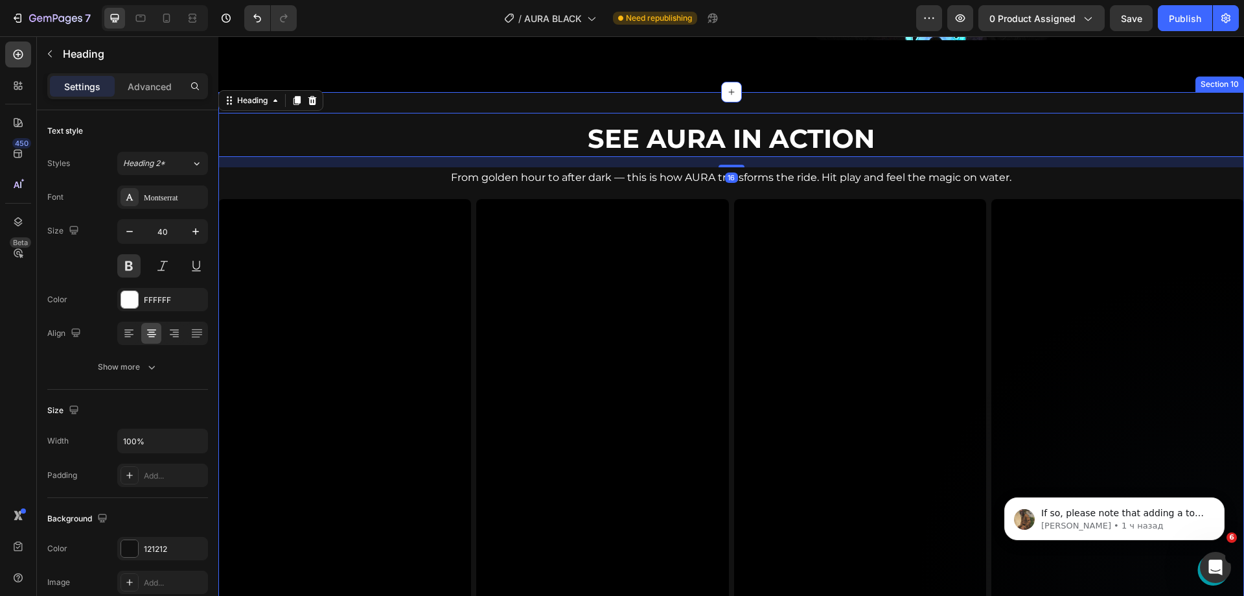
click at [442, 105] on div "See AURA in Action Heading 16 From golden hour to after dark — this is how AURA…" at bounding box center [731, 493] width 1026 height 802
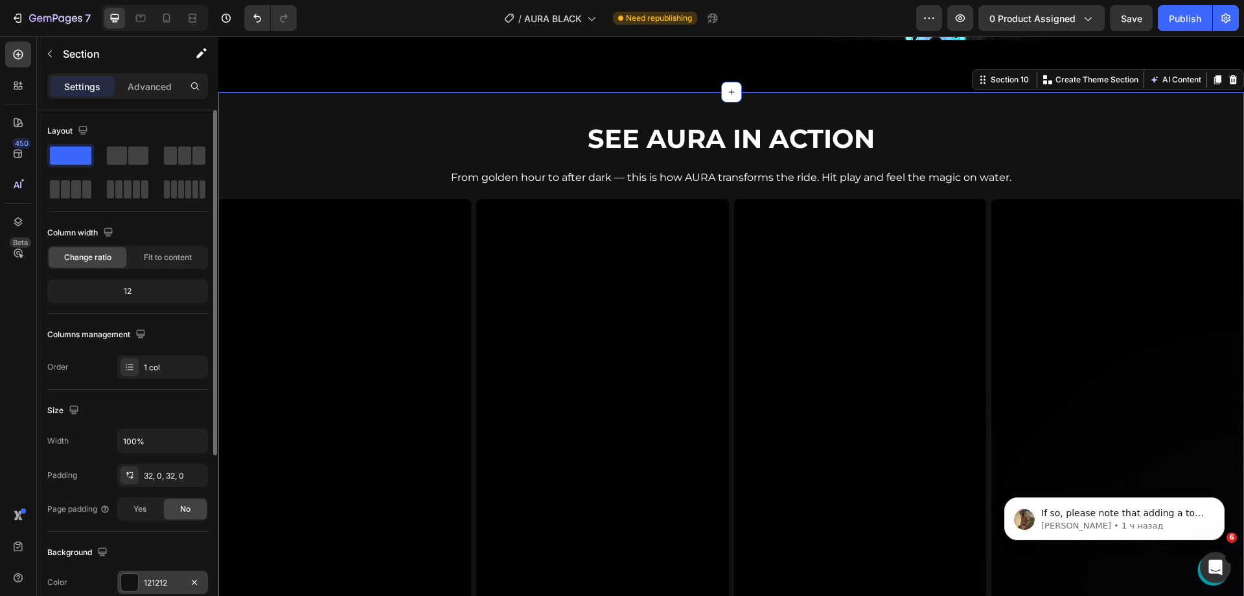
click at [145, 577] on div "121212" at bounding box center [163, 583] width 38 height 12
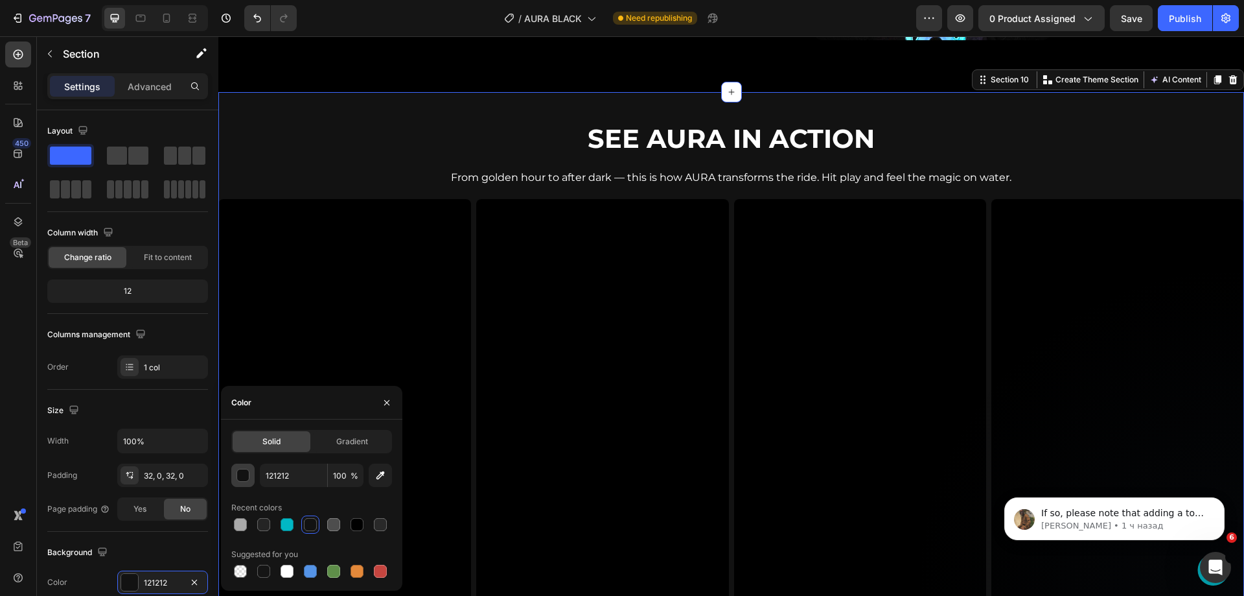
click at [233, 476] on button "button" at bounding box center [242, 474] width 23 height 23
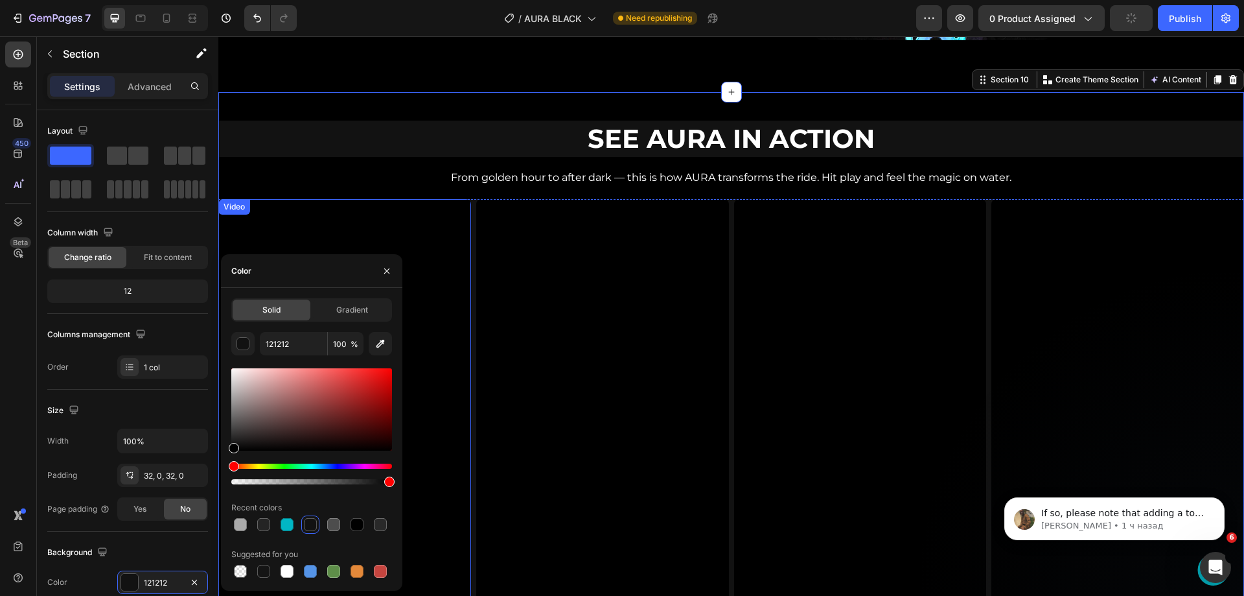
drag, startPoint x: 469, startPoint y: 484, endPoint x: 218, endPoint y: 481, distance: 250.2
type input "000000"
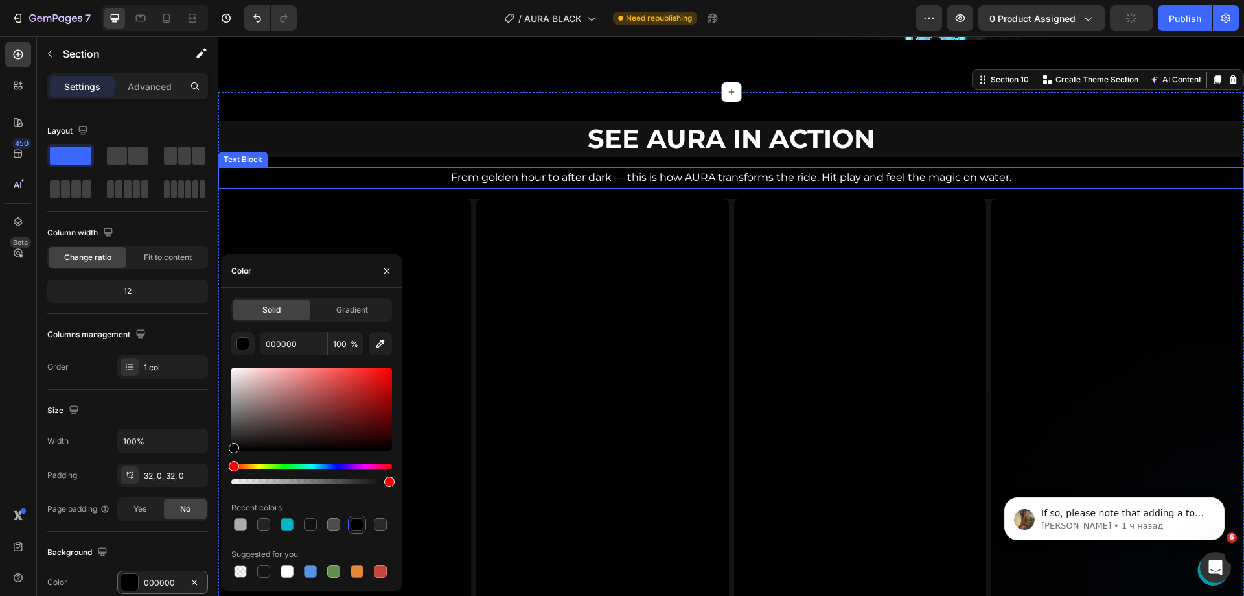
click at [391, 130] on h2 "See AURA in Action" at bounding box center [731, 139] width 1026 height 36
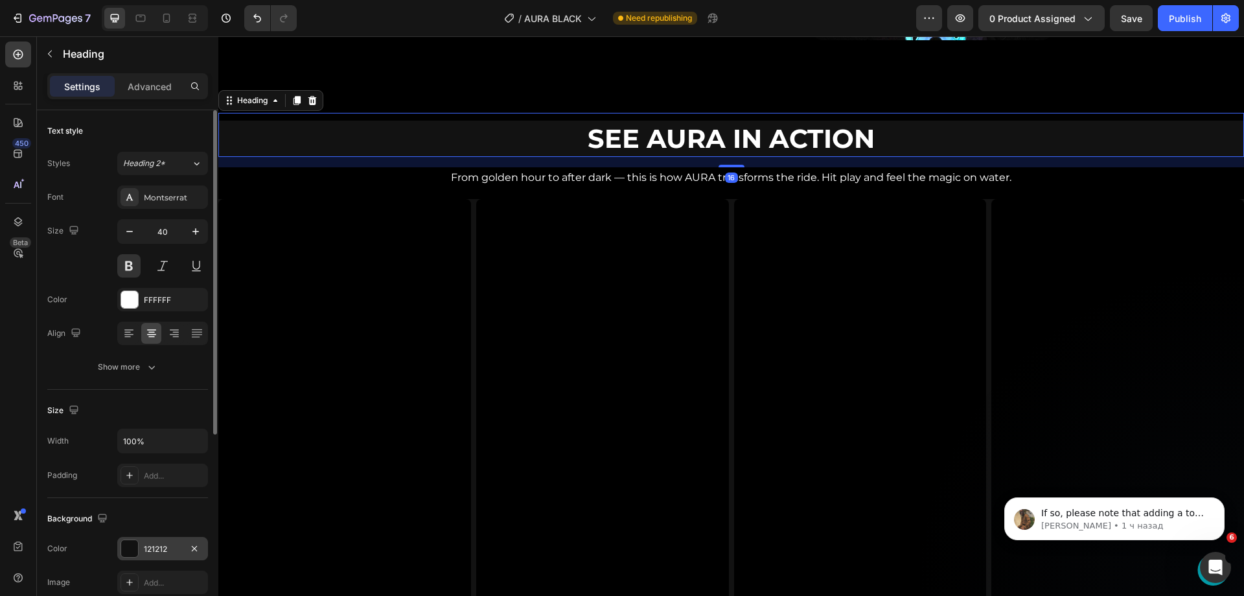
click at [147, 548] on div "121212" at bounding box center [163, 549] width 38 height 12
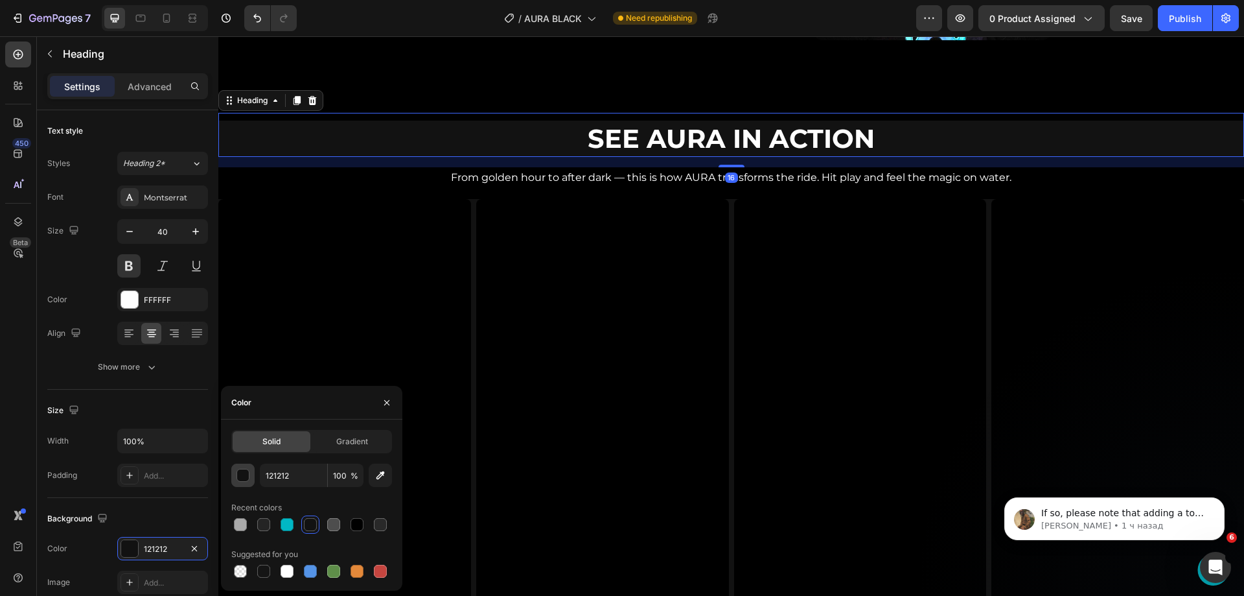
click at [240, 474] on div "button" at bounding box center [243, 475] width 13 height 13
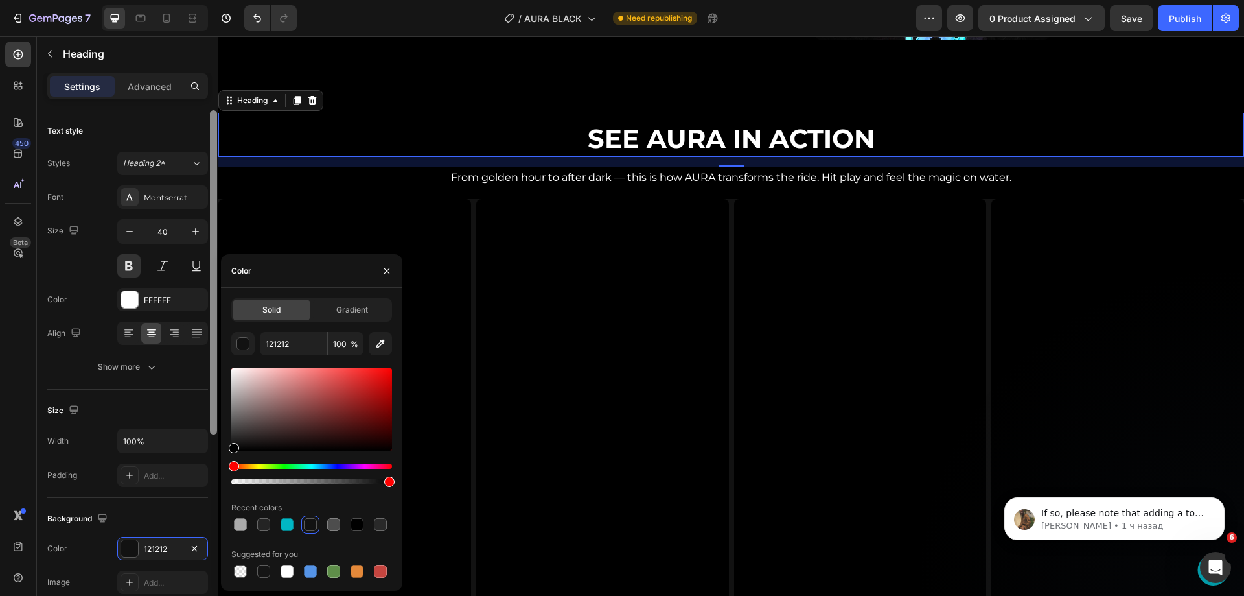
drag, startPoint x: 267, startPoint y: 433, endPoint x: 210, endPoint y: 496, distance: 84.9
click at [210, 496] on div "450 Beta Sections(18) Elements(84) Section Element Hero Section Product Detail …" at bounding box center [109, 315] width 218 height 559
click at [607, 158] on div "16" at bounding box center [731, 162] width 1026 height 10
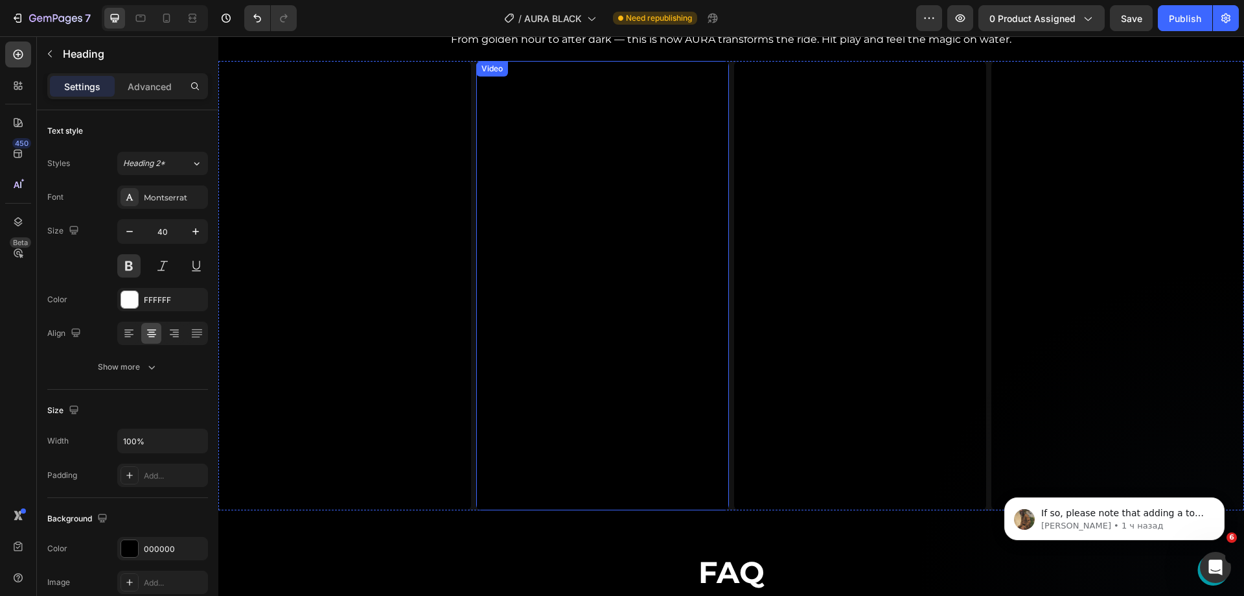
scroll to position [3241, 0]
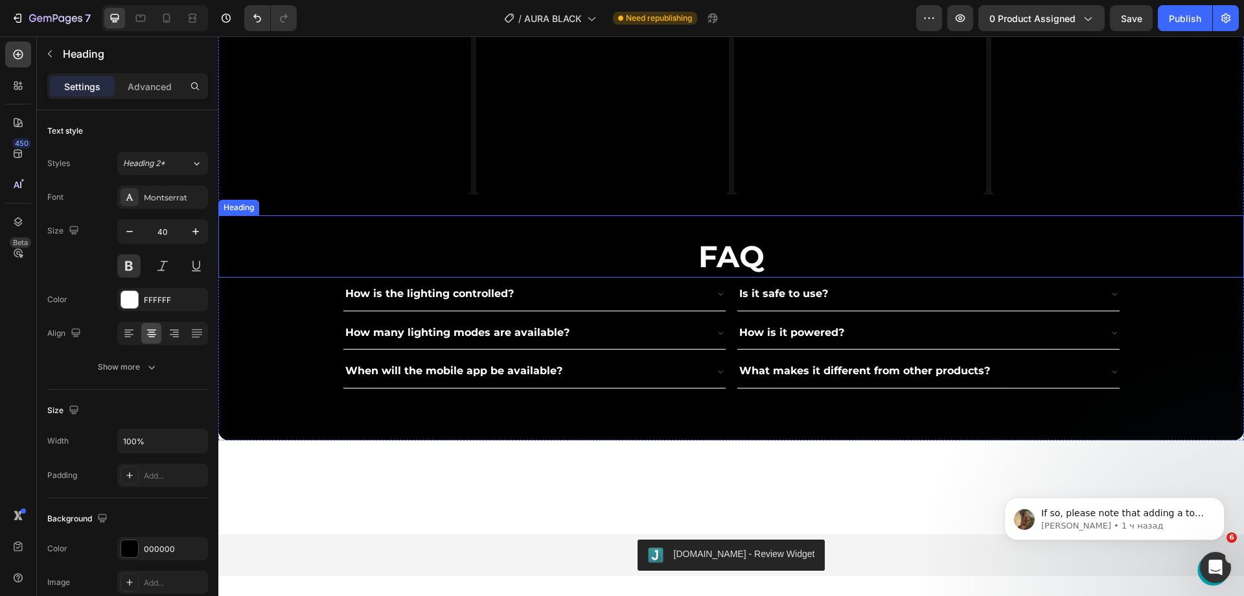
click at [383, 222] on div "FAQ Heading" at bounding box center [731, 246] width 1026 height 62
click at [157, 17] on div at bounding box center [166, 18] width 21 height 21
type input "41"
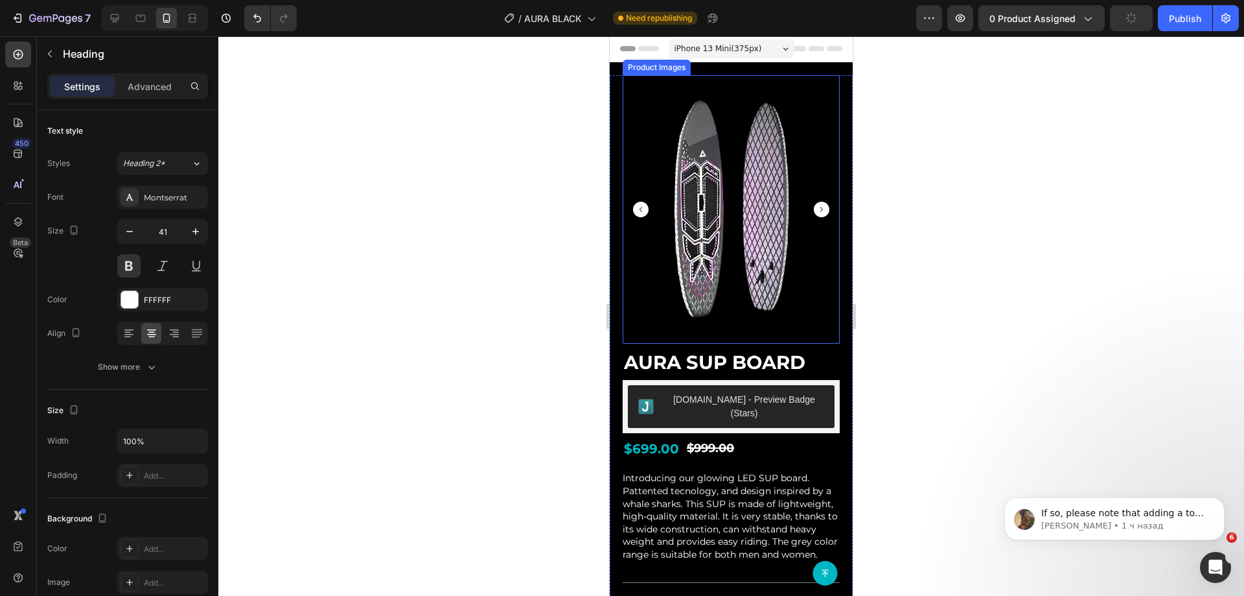
scroll to position [259, 0]
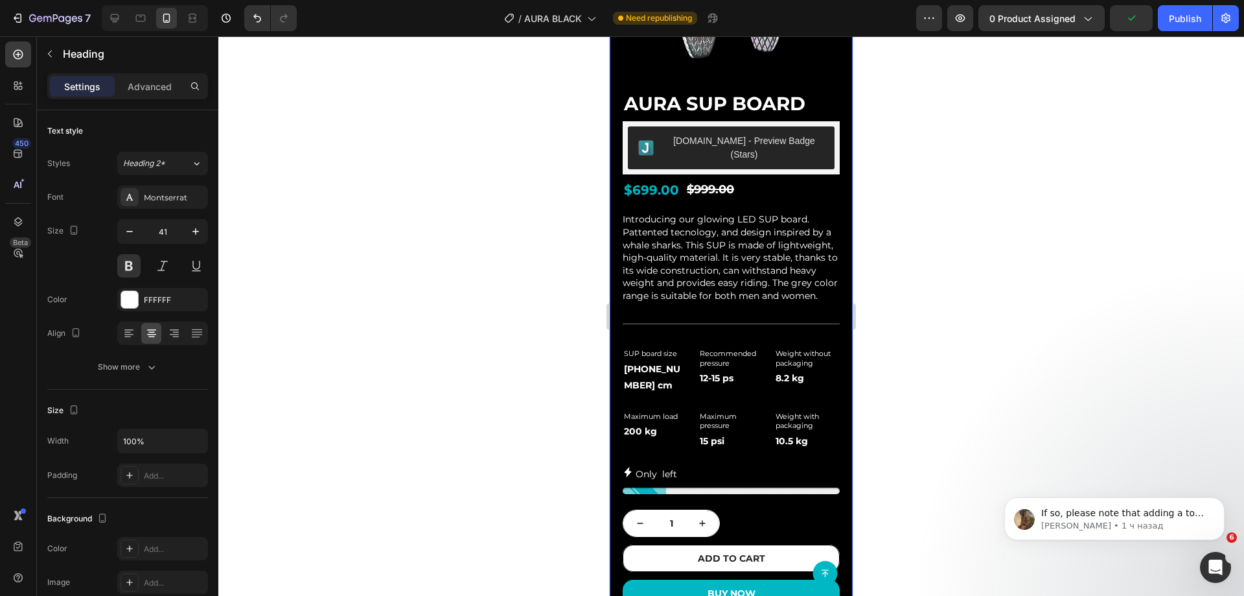
click at [833, 301] on div "Product Images What's in the box? Features How It Works Accordion AURA SUP Boar…" at bounding box center [731, 245] width 243 height 857
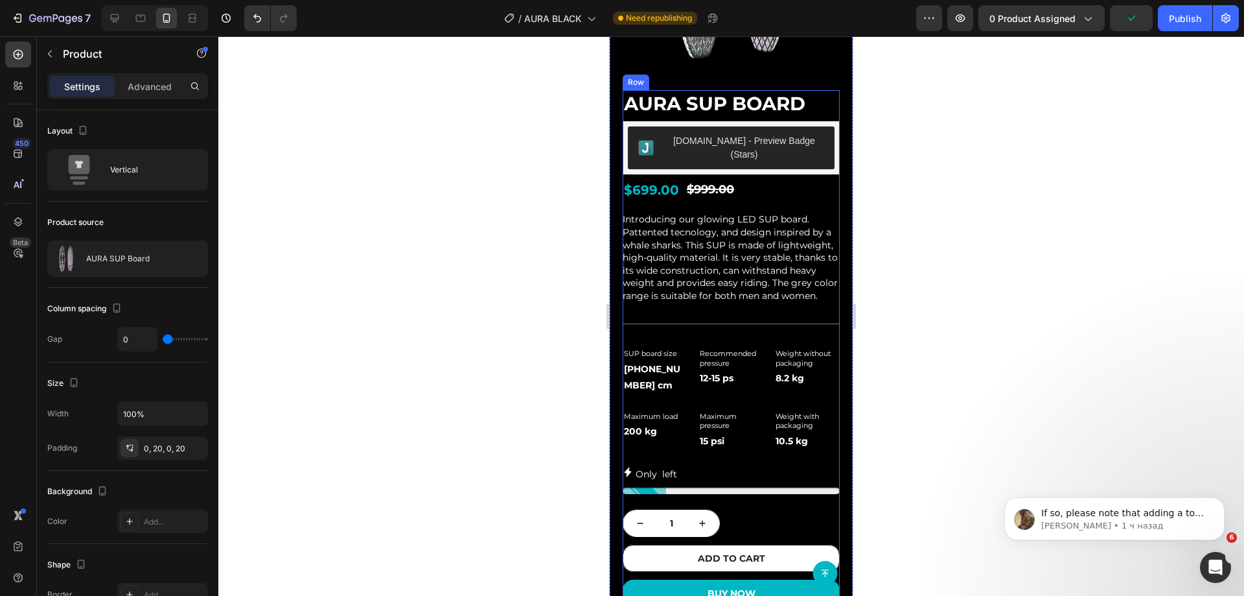
click at [820, 294] on div "AURA SUP Board Product Title [DOMAIN_NAME] - Preview Badge (Stars) [DOMAIN_NAME…" at bounding box center [731, 348] width 217 height 517
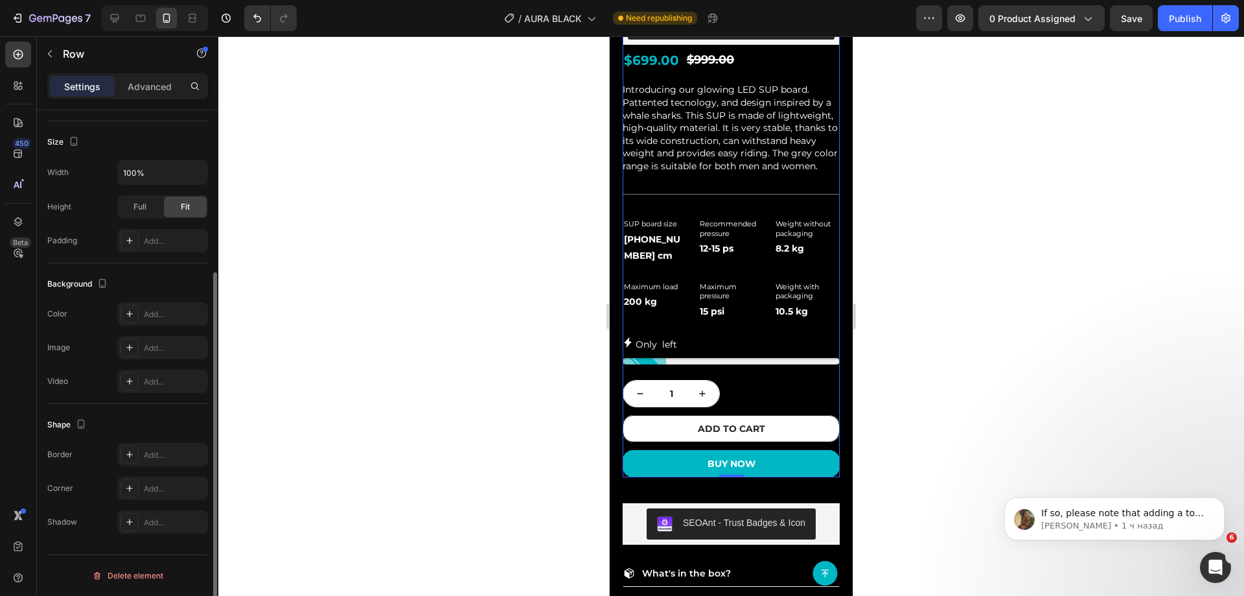
scroll to position [0, 0]
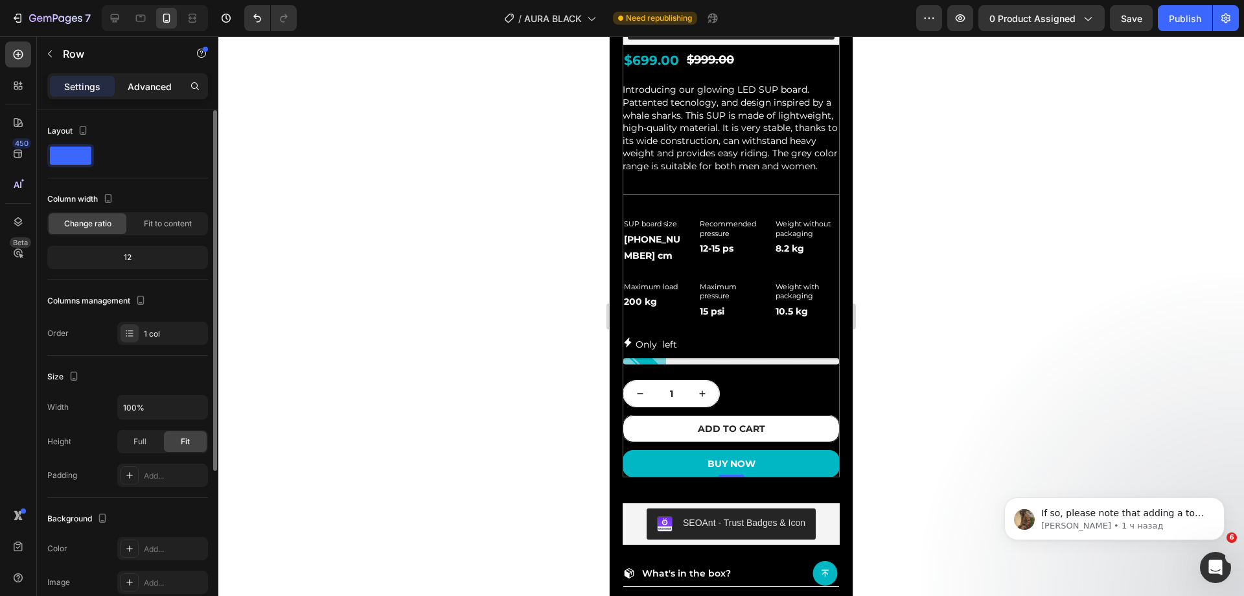
click at [146, 89] on p "Advanced" at bounding box center [150, 87] width 44 height 14
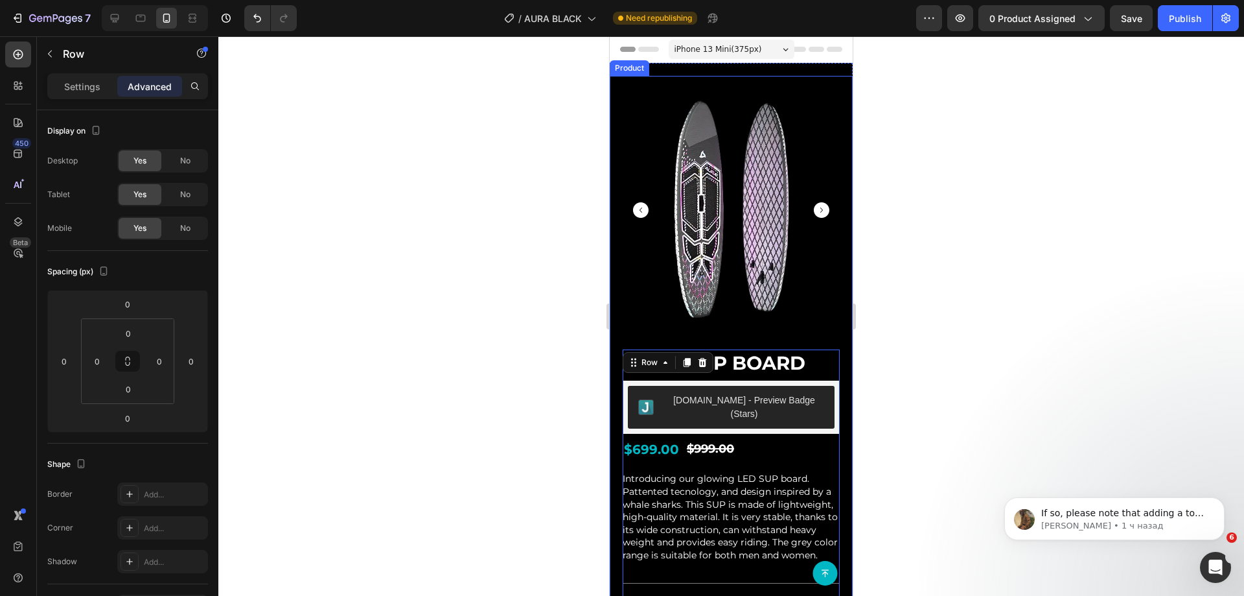
click at [620, 80] on div "Product Images What's in the box? Features How It Works Accordion AURA SUP Boar…" at bounding box center [731, 504] width 243 height 857
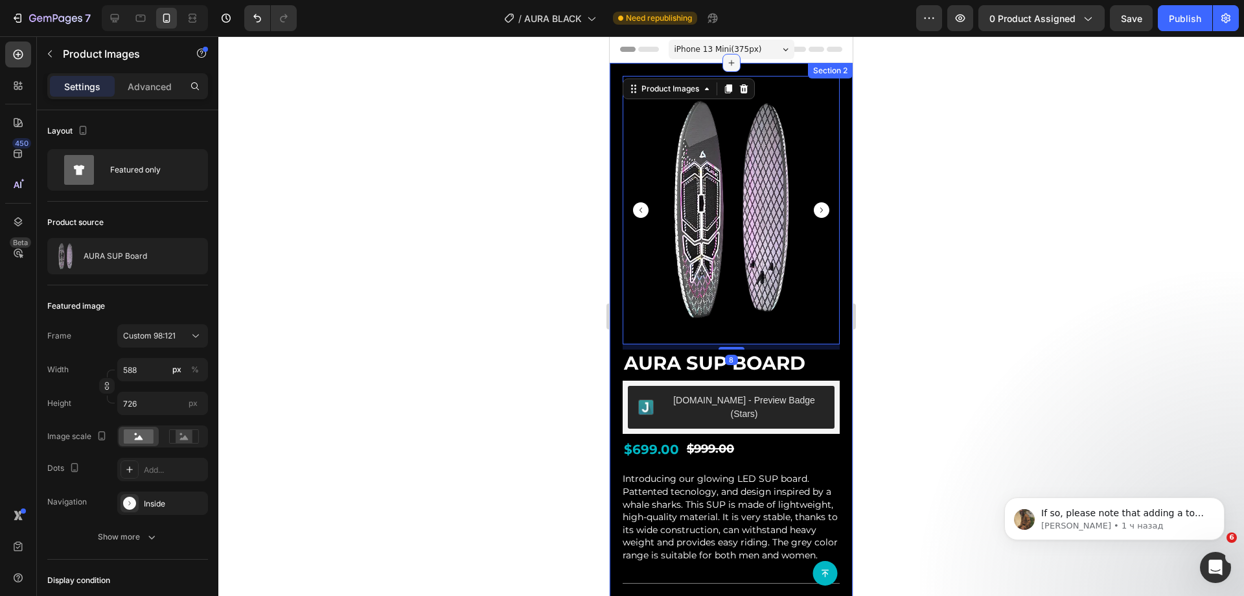
click at [728, 64] on icon at bounding box center [731, 63] width 6 height 6
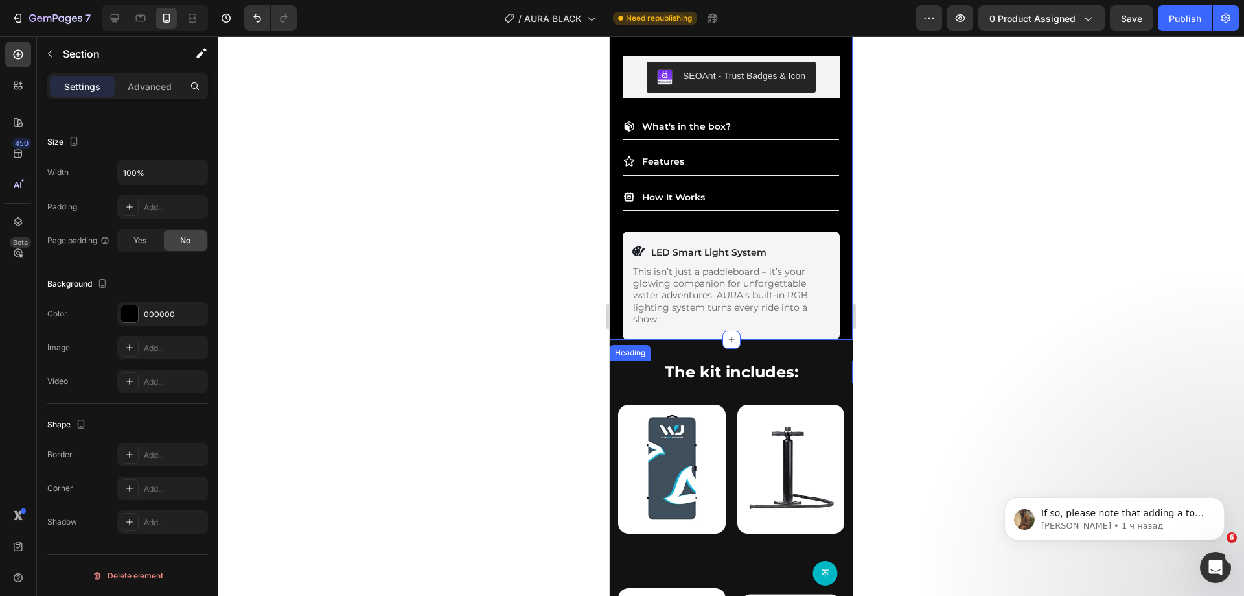
scroll to position [907, 0]
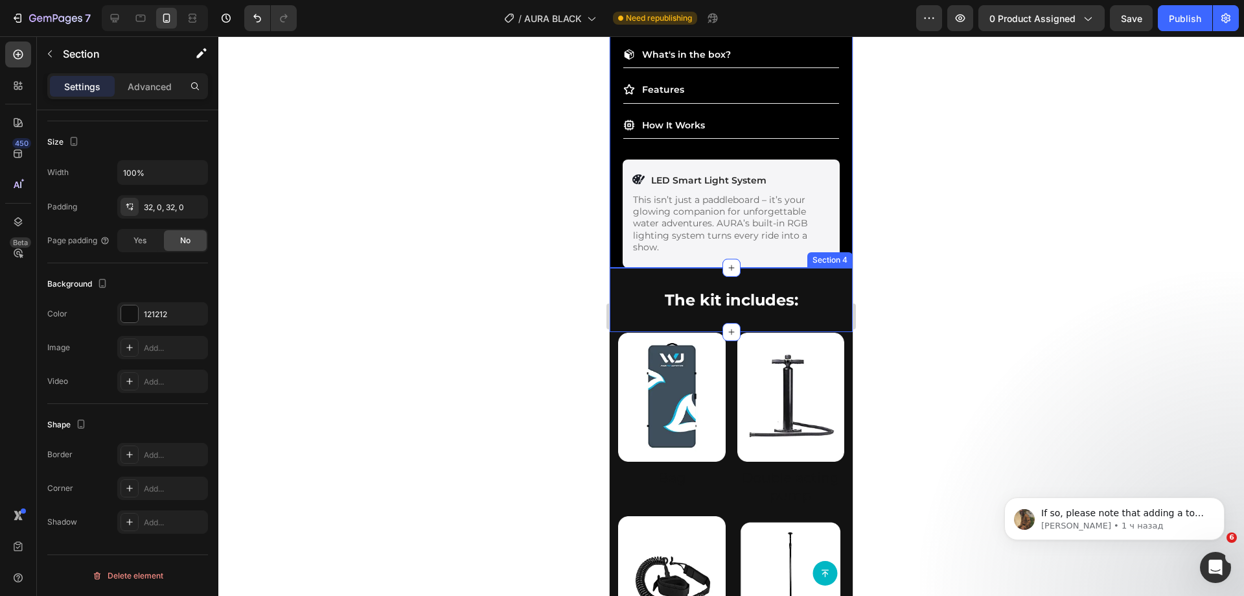
click at [824, 268] on div "The kit includes: Heading Row Section 4" at bounding box center [731, 300] width 243 height 64
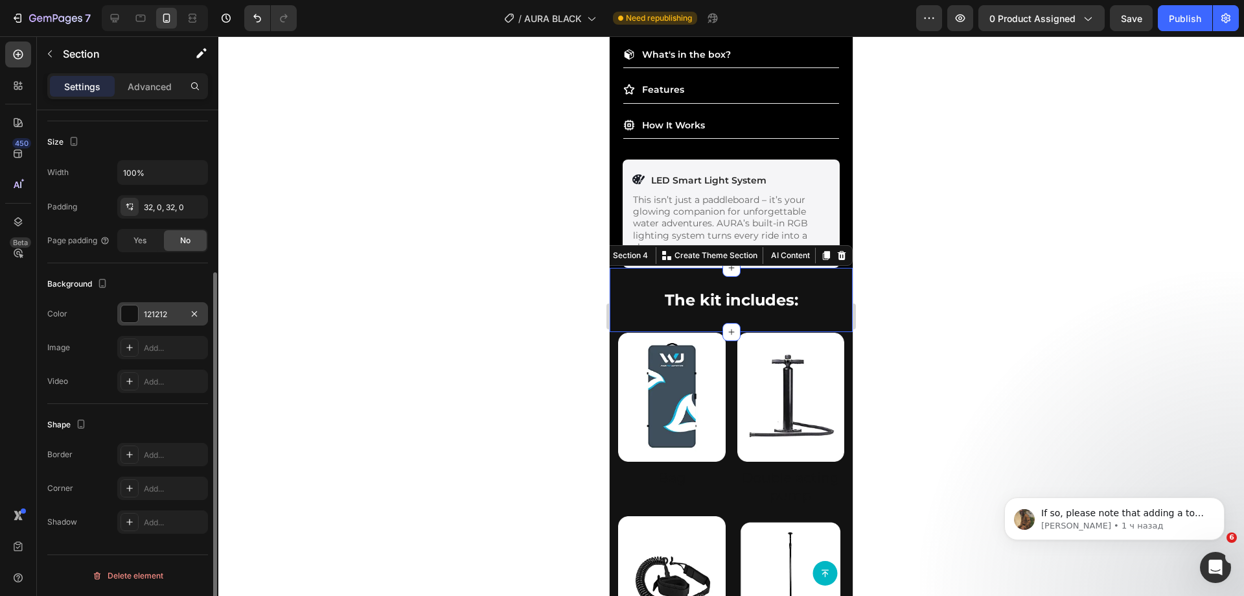
click at [145, 312] on div "121212" at bounding box center [163, 315] width 38 height 12
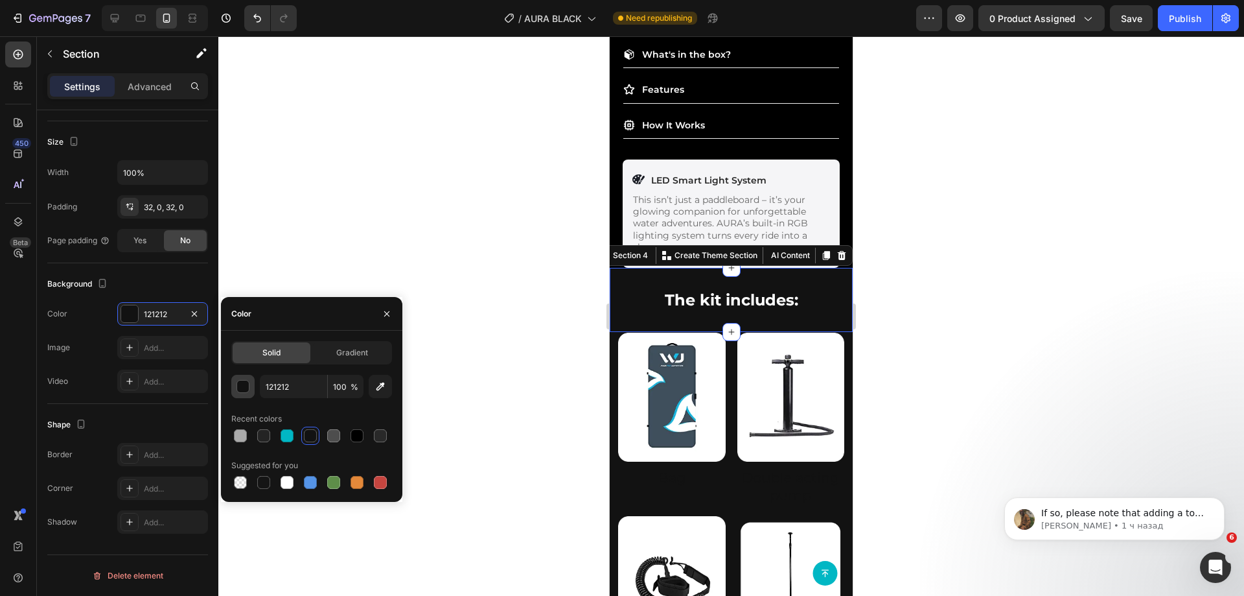
click at [251, 381] on button "button" at bounding box center [242, 386] width 23 height 23
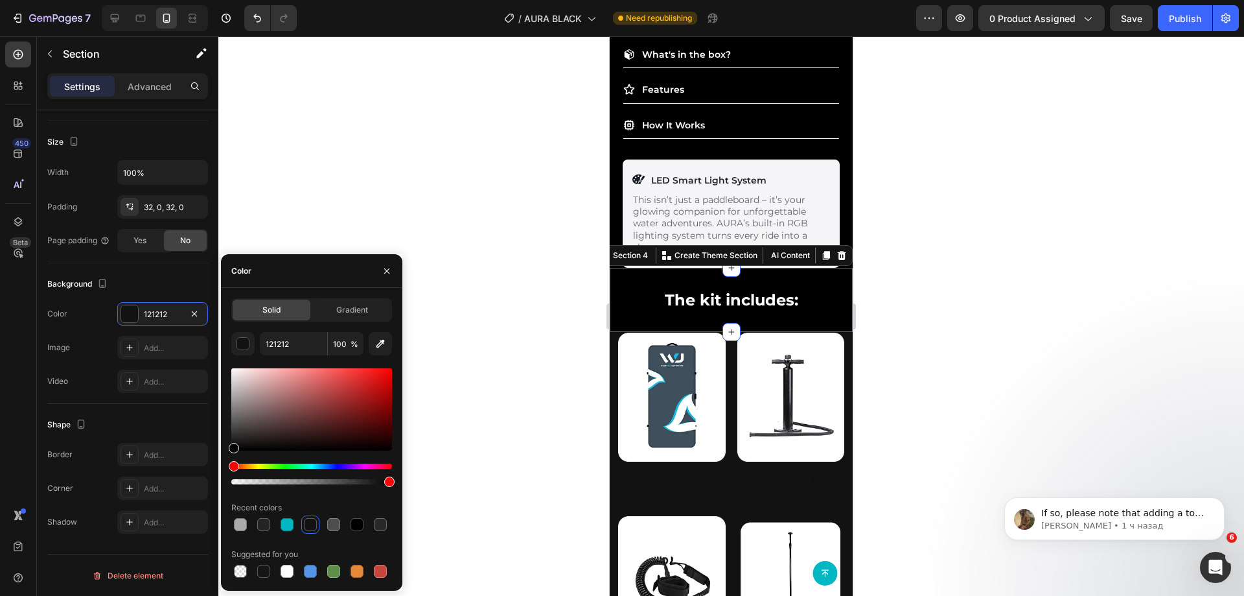
drag, startPoint x: 244, startPoint y: 421, endPoint x: 218, endPoint y: 480, distance: 64.4
click at [218, 0] on div "7 Version history / AURA BLACK Need republishing Preview 0 product assigned Sav…" at bounding box center [622, 0] width 1244 height 0
type input "000000"
click at [616, 332] on div "Image Bag Heading Image Double acting pump Heading Row Image Safety leash Headi…" at bounding box center [731, 594] width 243 height 525
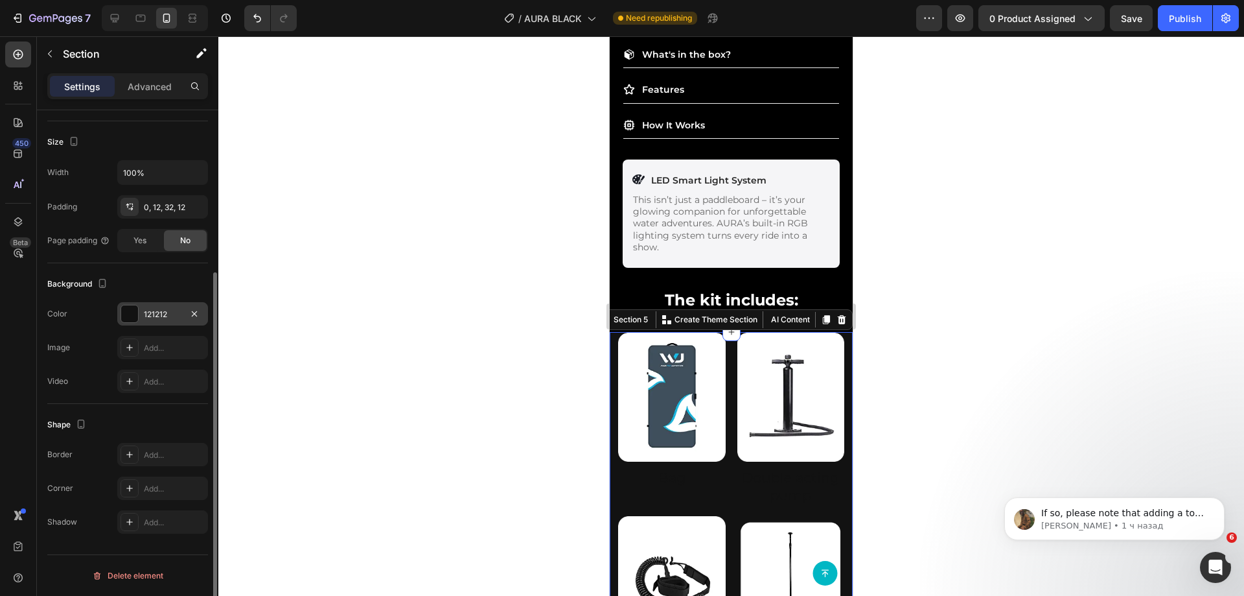
click at [174, 316] on div "121212" at bounding box center [163, 315] width 38 height 12
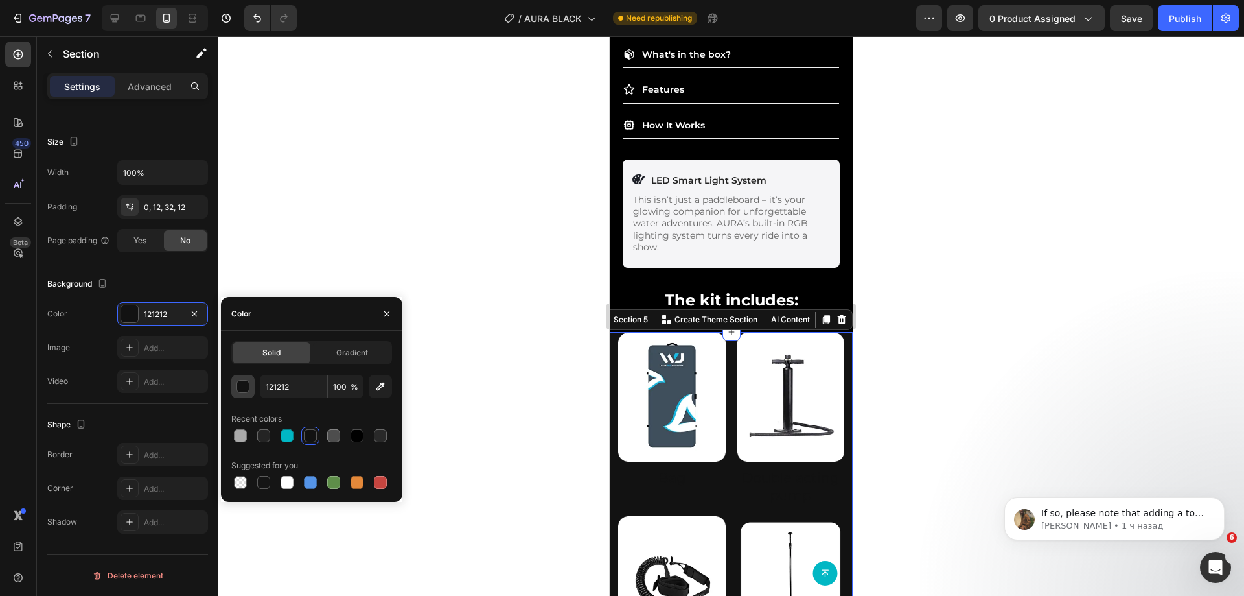
click at [243, 384] on div "button" at bounding box center [243, 386] width 13 height 13
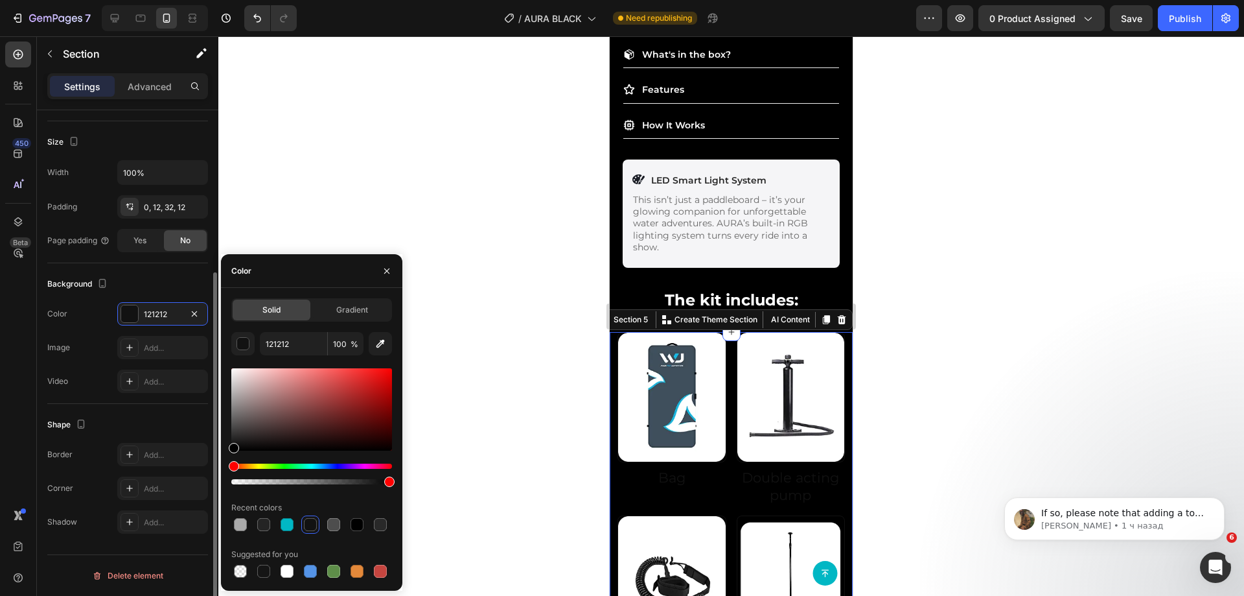
drag, startPoint x: 226, startPoint y: 463, endPoint x: 207, endPoint y: 510, distance: 50.7
click at [208, 506] on div "450 Beta Sections(18) Elements(84) Section Element Hero Section Product Detail …" at bounding box center [109, 315] width 218 height 559
type input "000000"
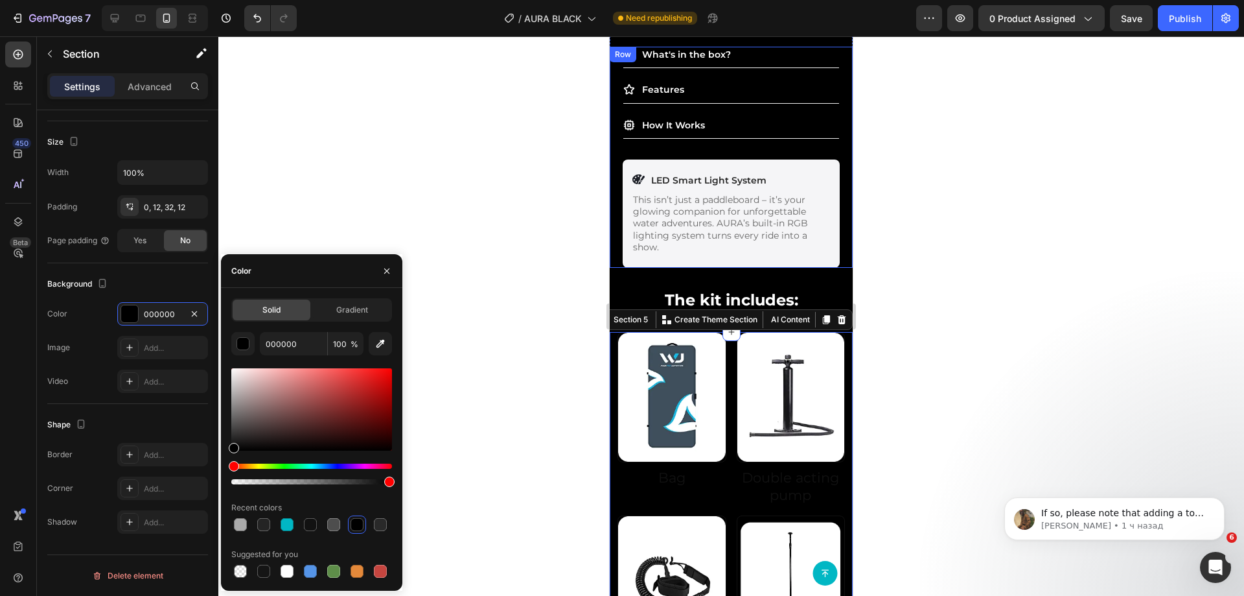
click at [614, 177] on div "What's in the box? Features How It Works Accordion Icon LED Smart Light System …" at bounding box center [731, 157] width 243 height 221
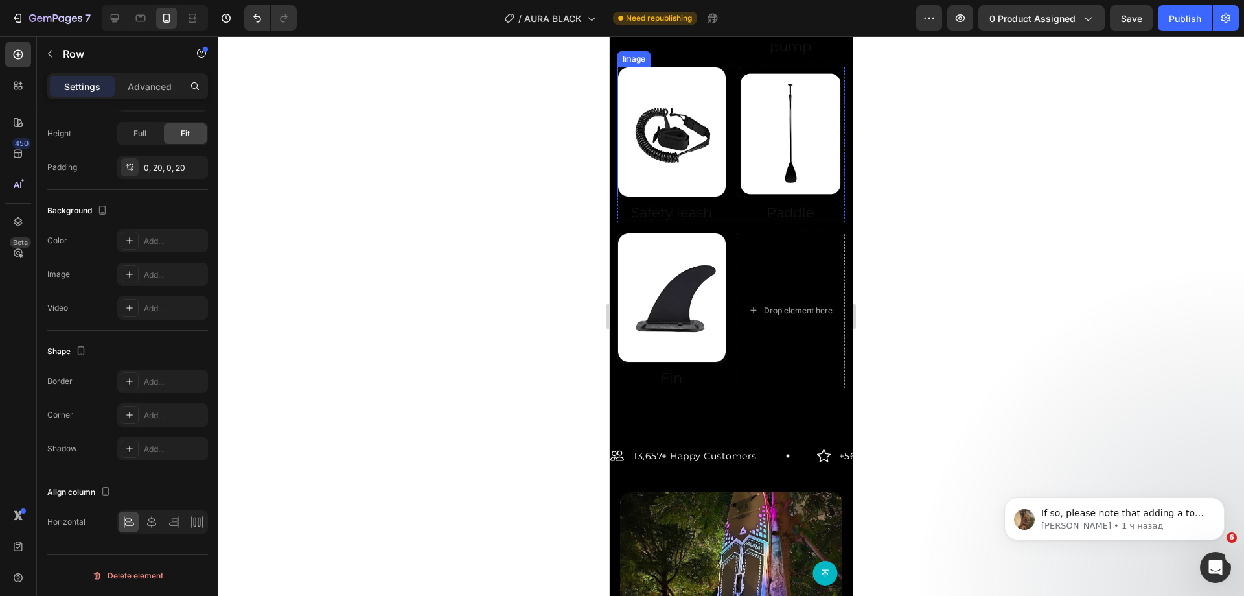
scroll to position [1555, 0]
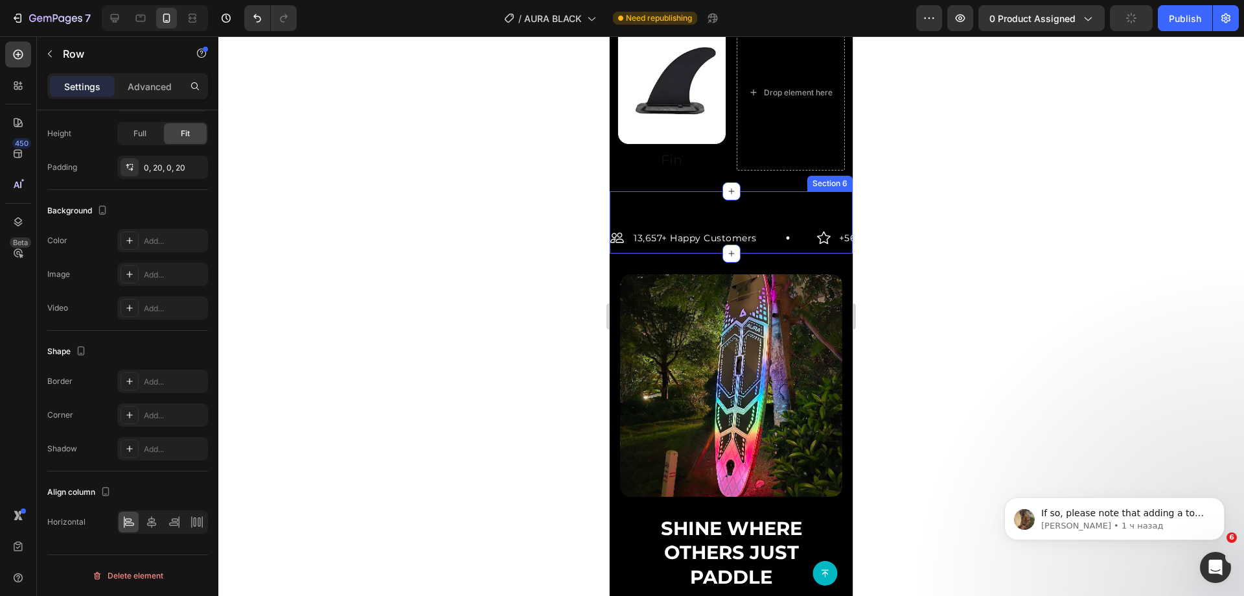
click at [695, 191] on div "13,657+ Happy Customers Item List +561 5-Start Review Item List 30 Day Guarante…" at bounding box center [731, 222] width 243 height 62
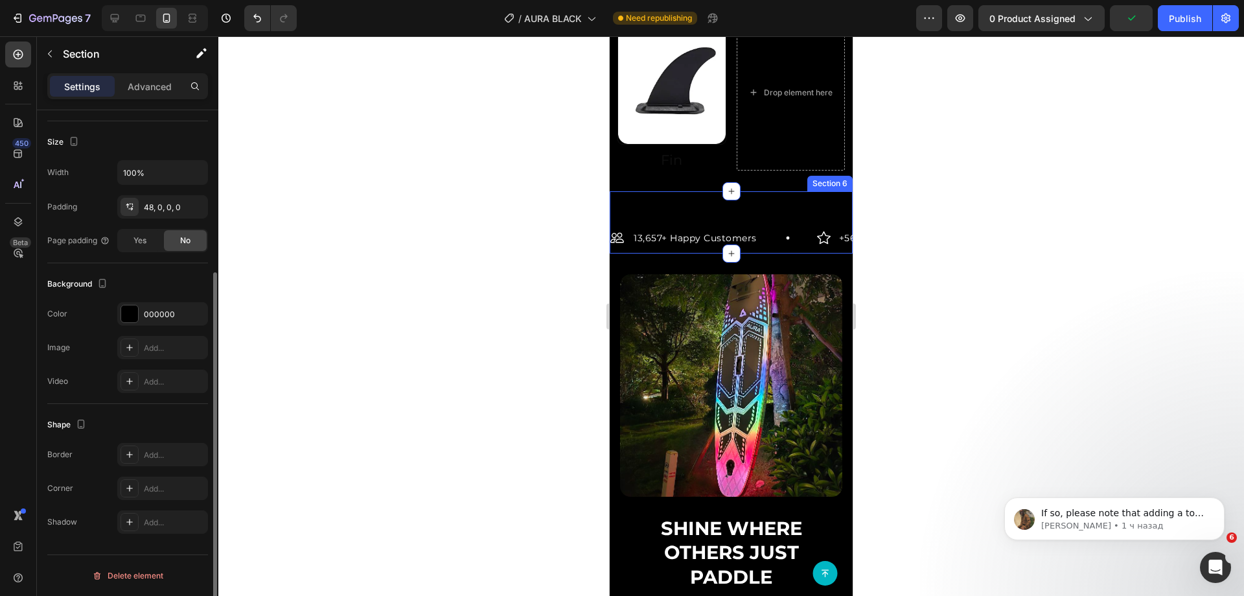
scroll to position [0, 0]
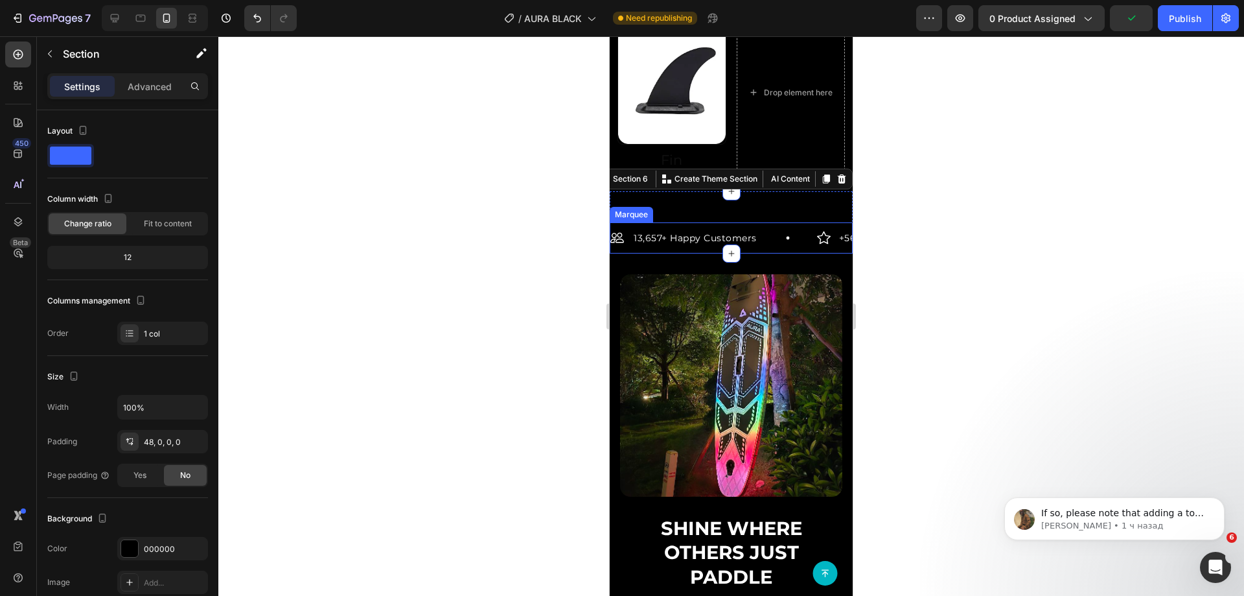
click at [765, 230] on div "13,657+ Happy Customers Item List" at bounding box center [714, 238] width 207 height 16
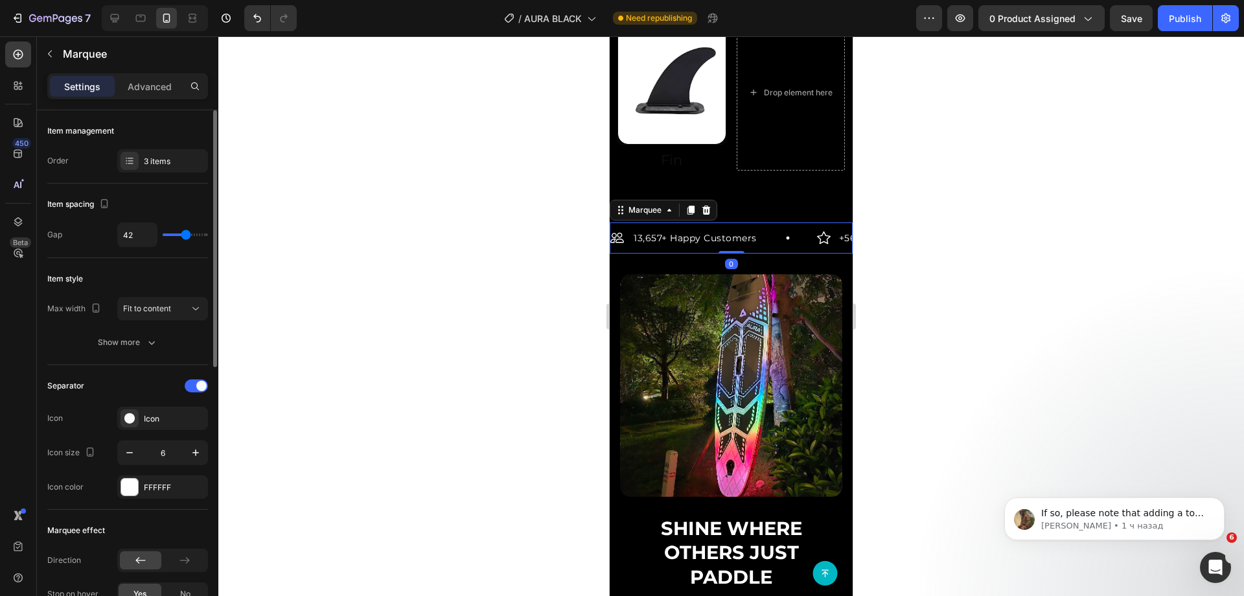
scroll to position [389, 0]
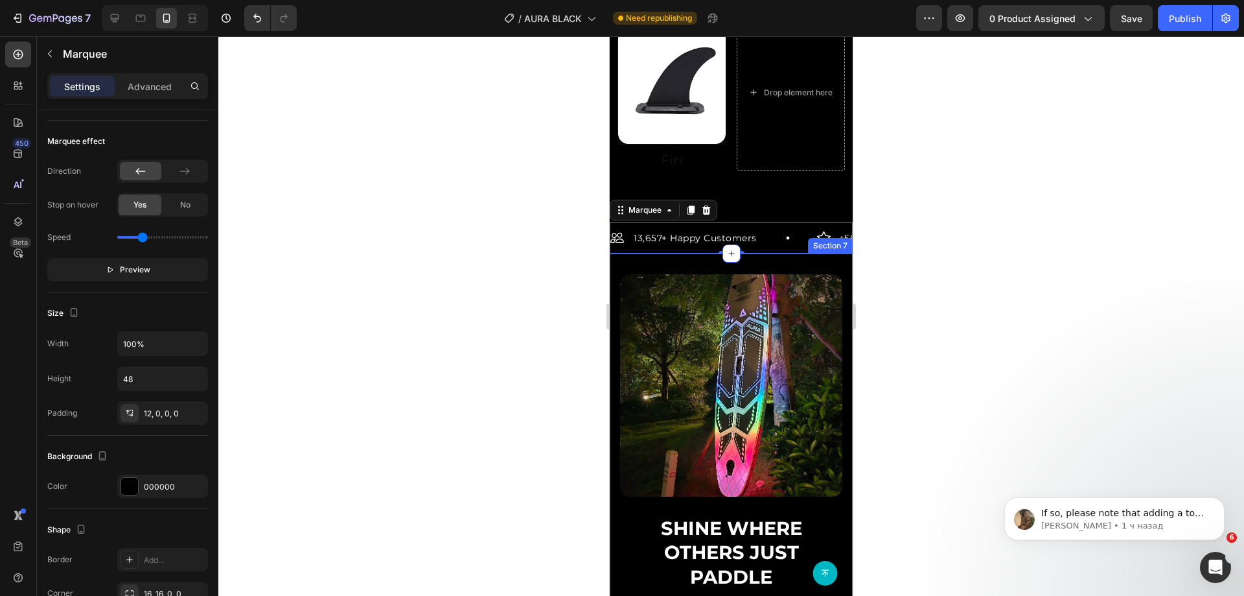
click at [660, 253] on div "Shine Where Others Just Paddle Heading Stand out in the twilight. AURA isn’t ju…" at bounding box center [731, 481] width 243 height 456
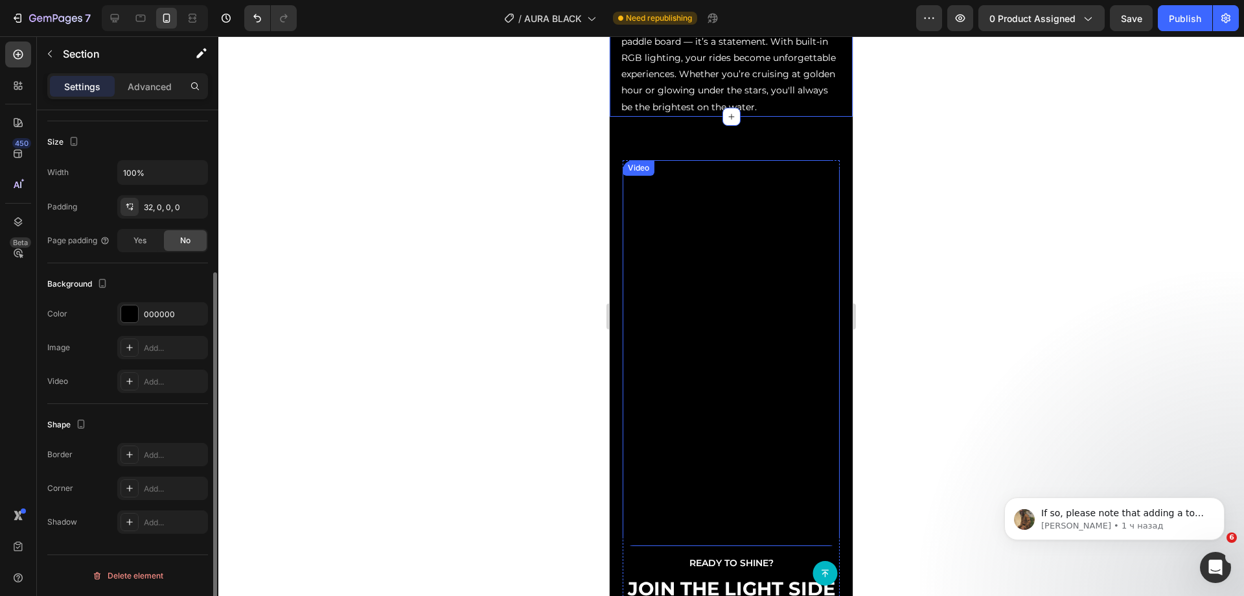
scroll to position [2139, 0]
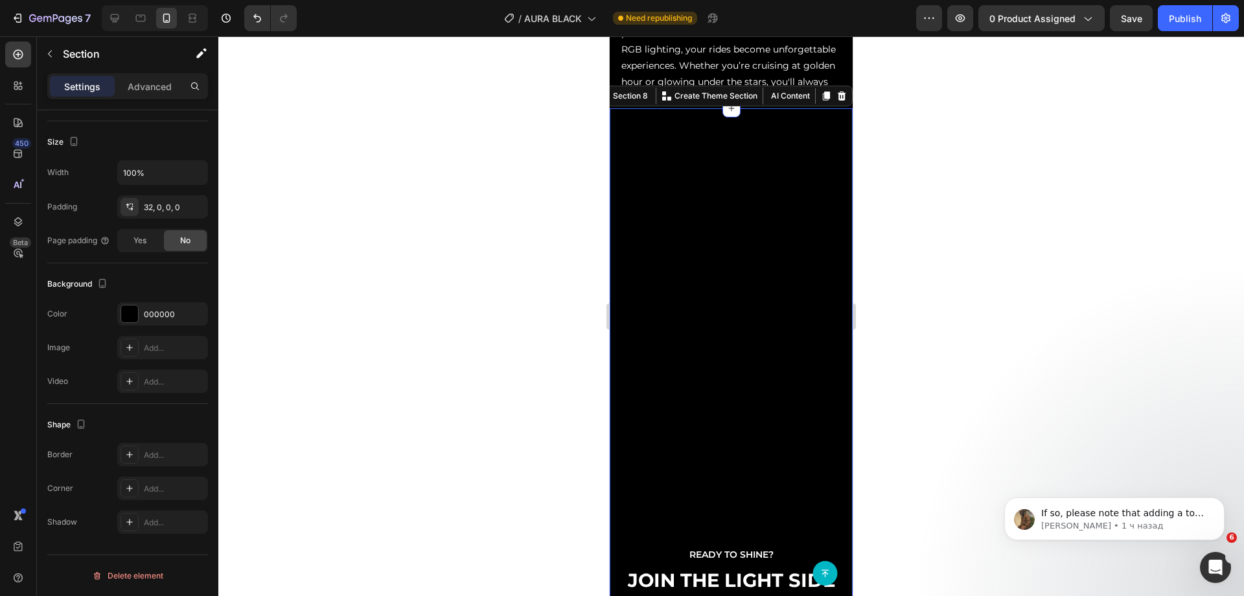
click at [800, 141] on div "Video Ready to shine? Text Block Join the Light Side of Paddling Heading Whethe…" at bounding box center [731, 423] width 243 height 630
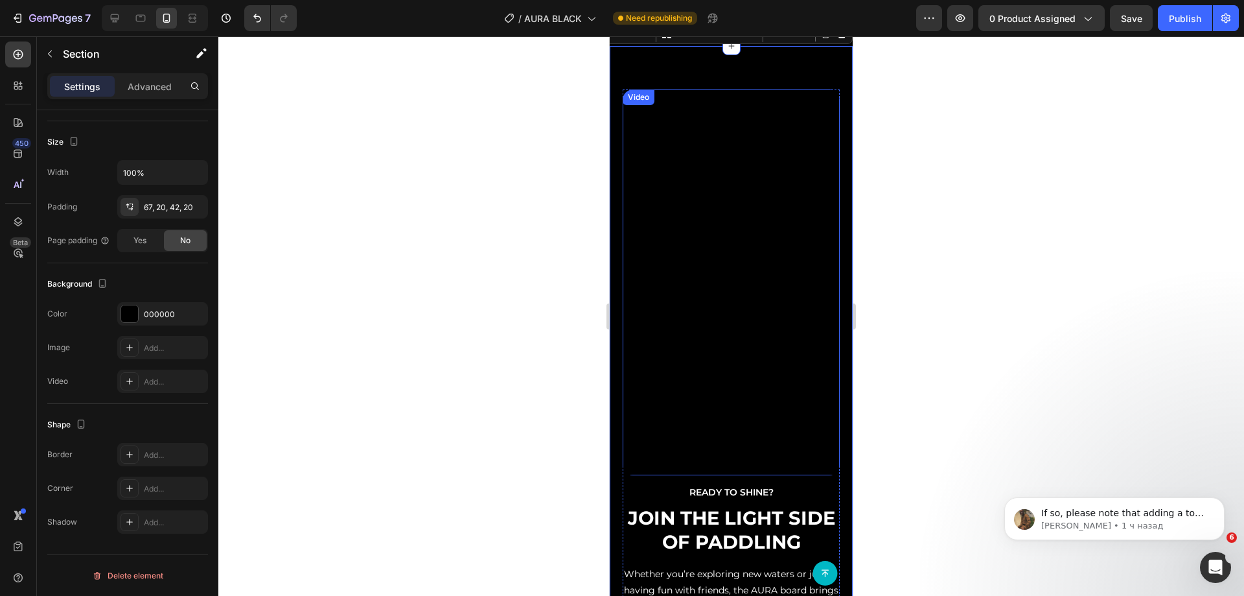
scroll to position [2592, 0]
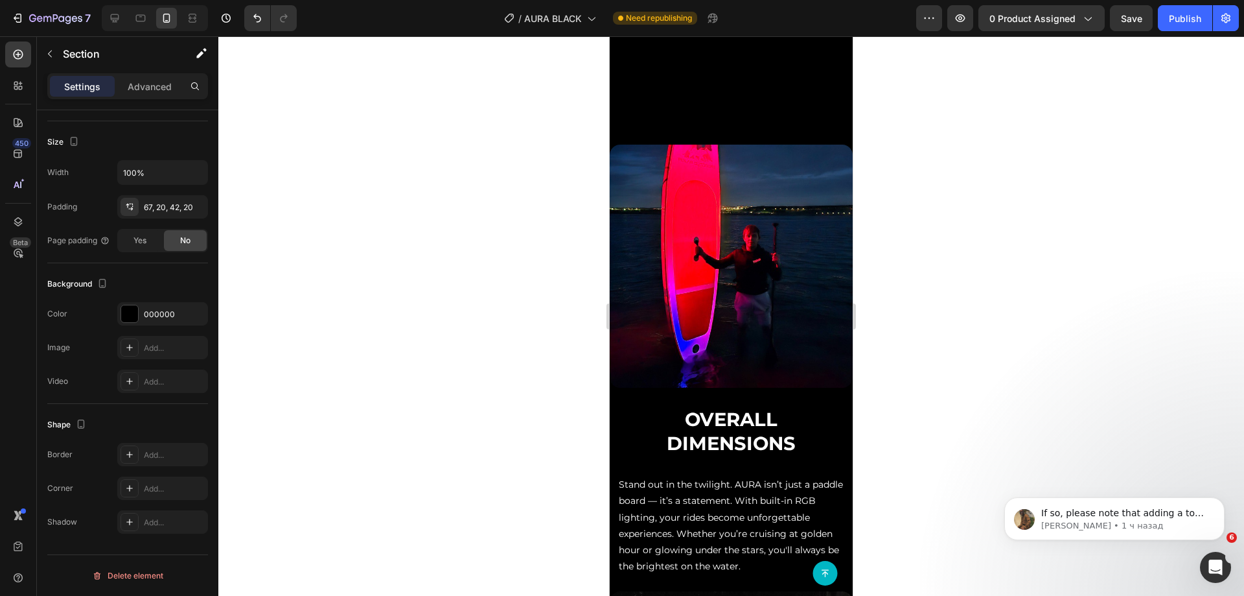
scroll to position [2981, 0]
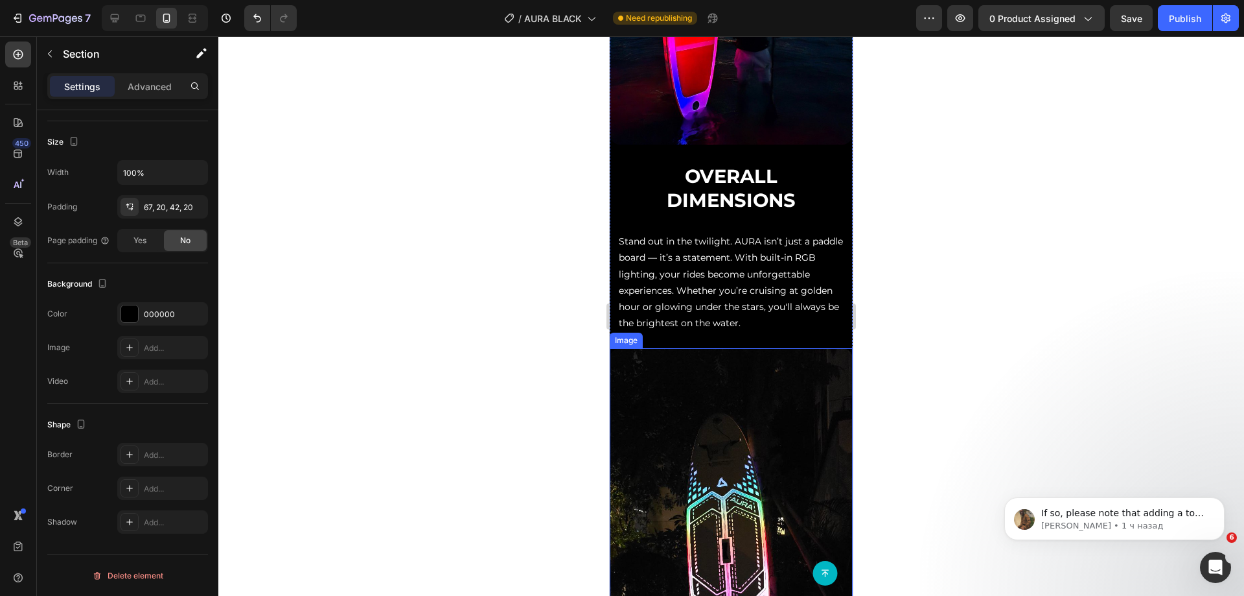
click at [804, 325] on div "Overall Dimensions Heading Stand out in the twilight. AURA isn’t just a paddle …" at bounding box center [731, 471] width 243 height 617
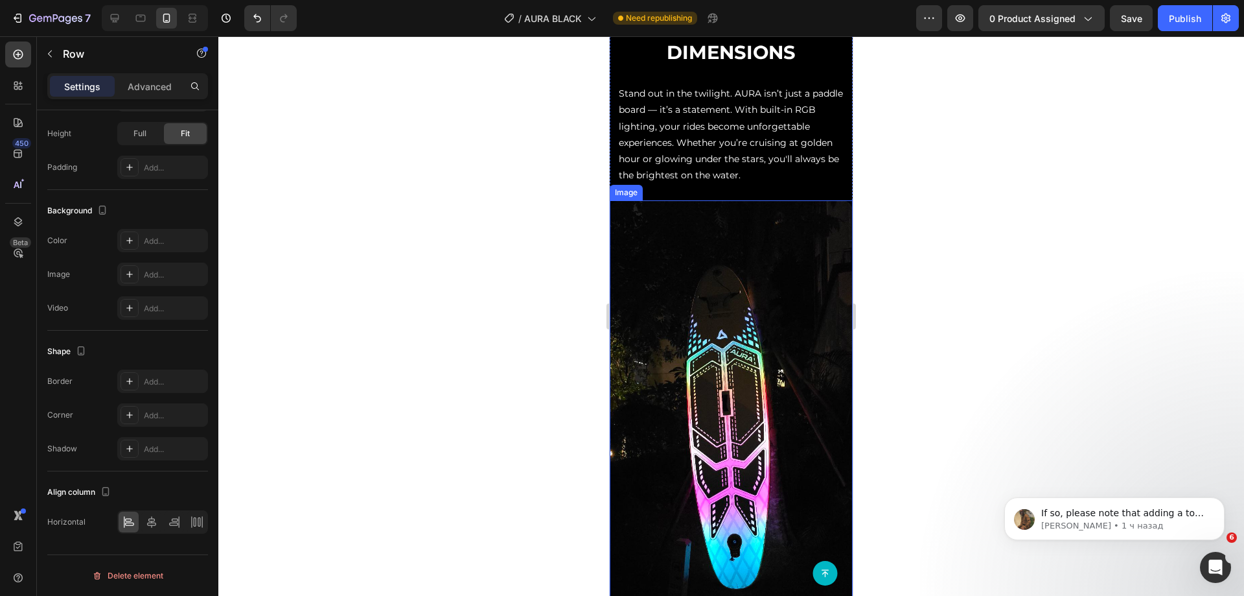
scroll to position [3111, 0]
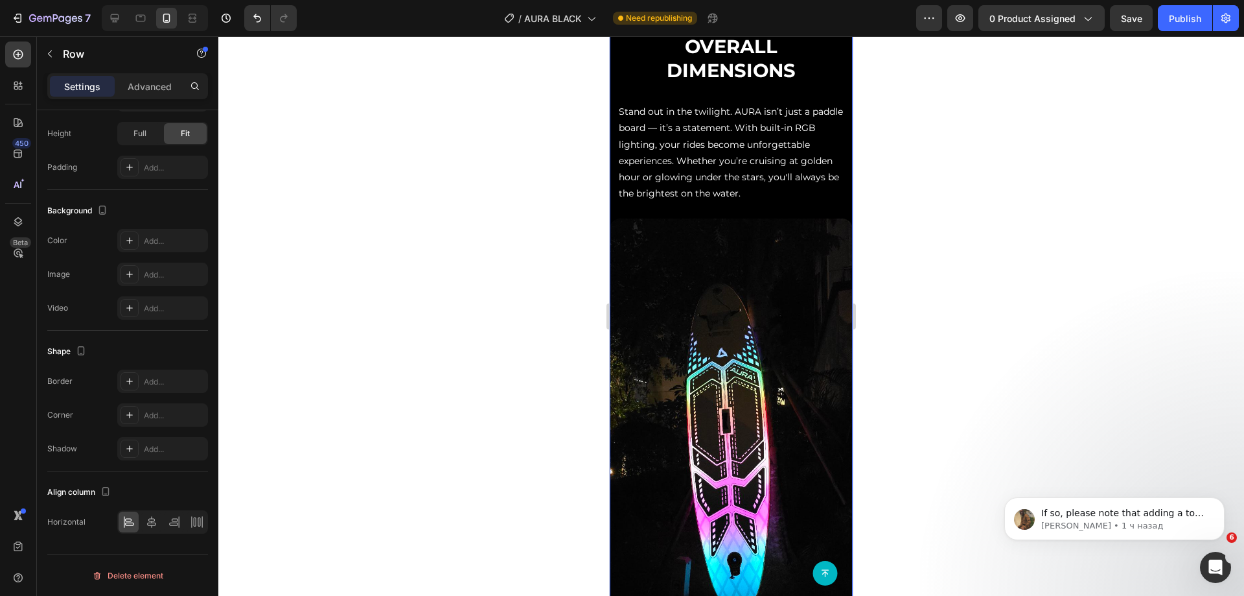
click at [800, 195] on div "Overall Dimensions Heading Stand out in the twilight. AURA isn’t just a paddle …" at bounding box center [731, 341] width 243 height 617
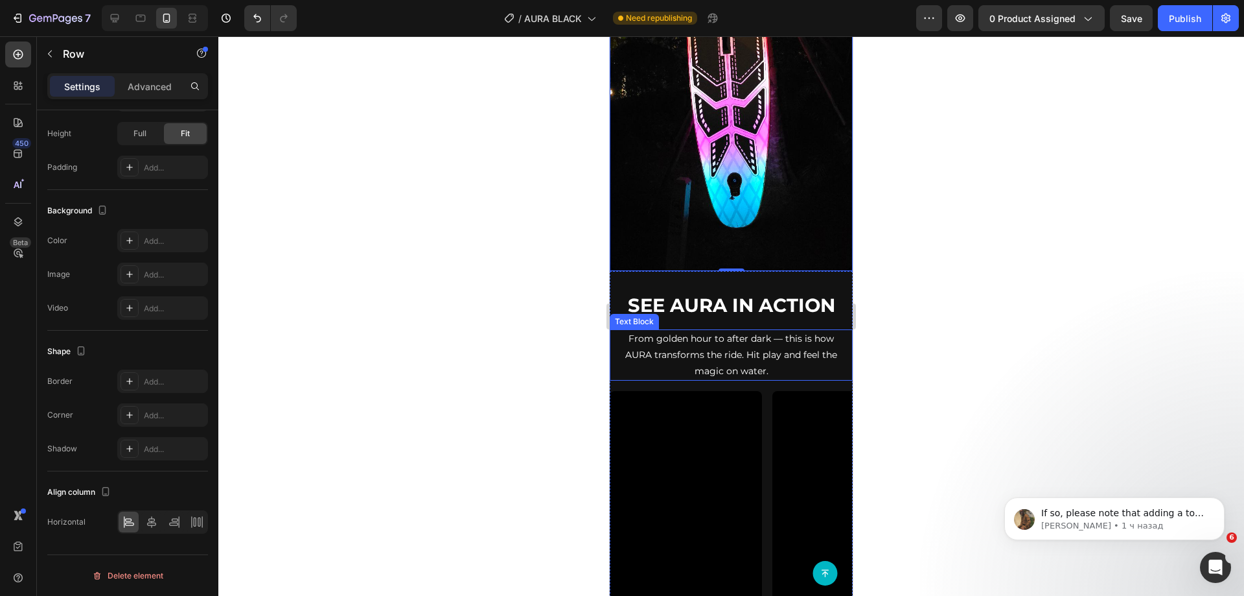
scroll to position [3500, 0]
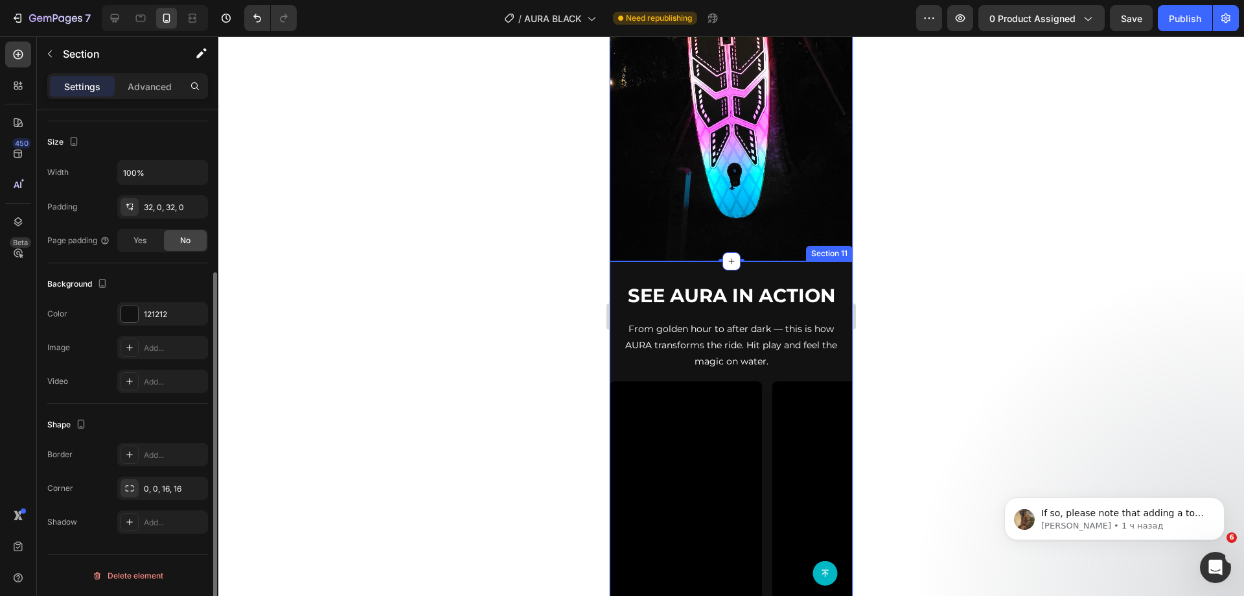
scroll to position [0, 0]
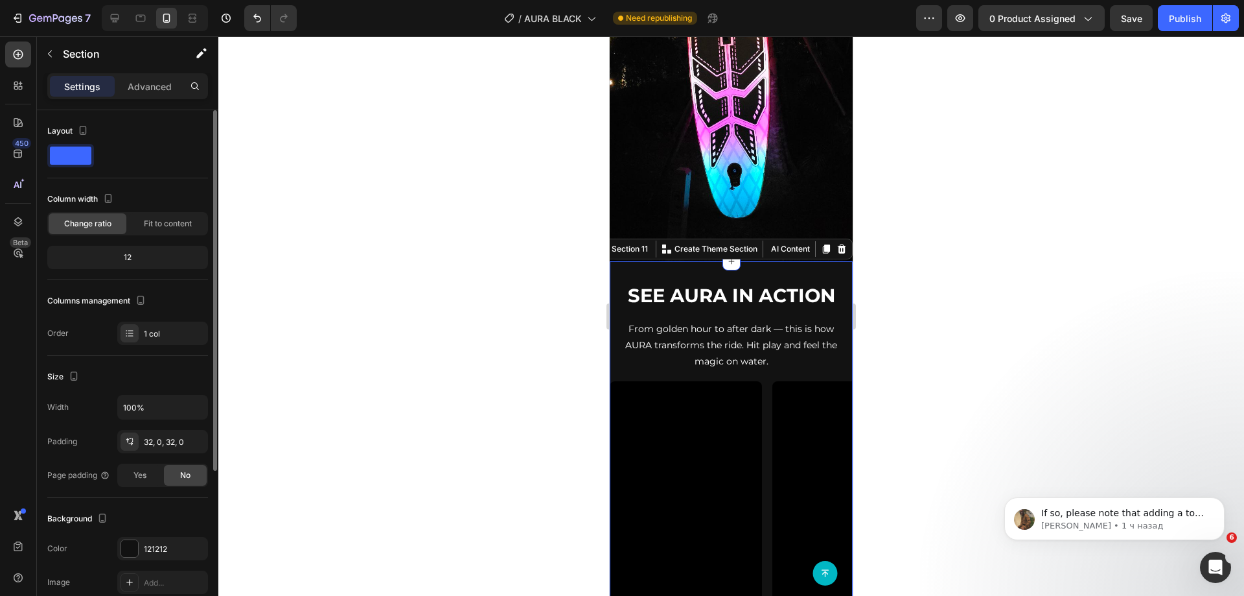
click at [174, 550] on div "121212" at bounding box center [163, 549] width 38 height 12
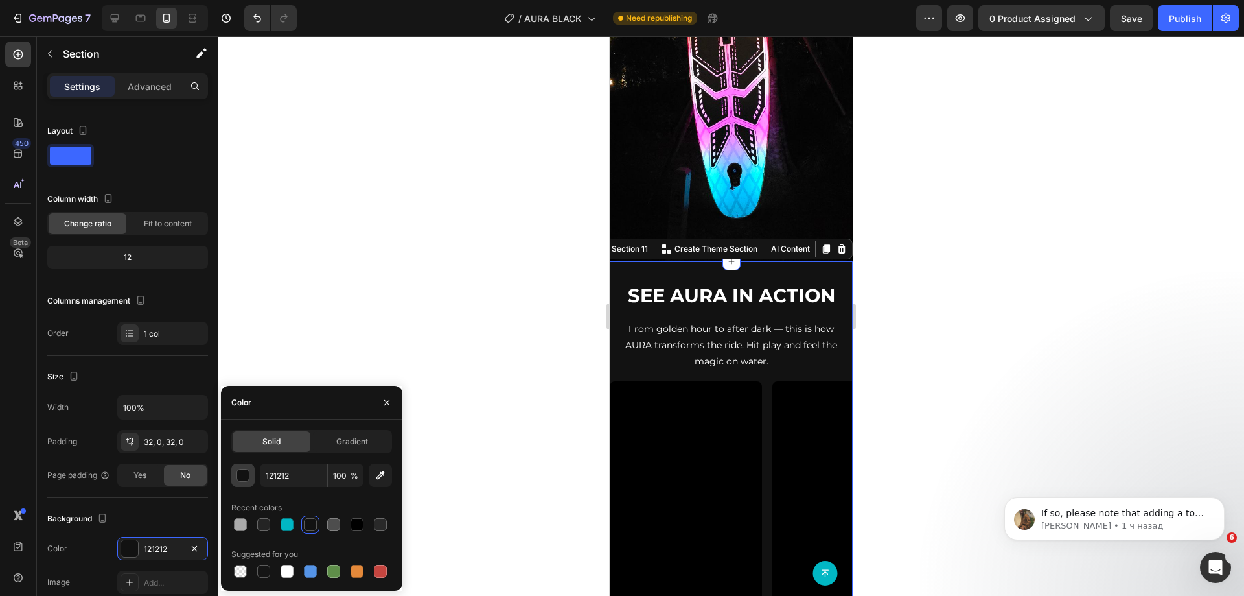
click at [242, 472] on div "button" at bounding box center [243, 475] width 13 height 13
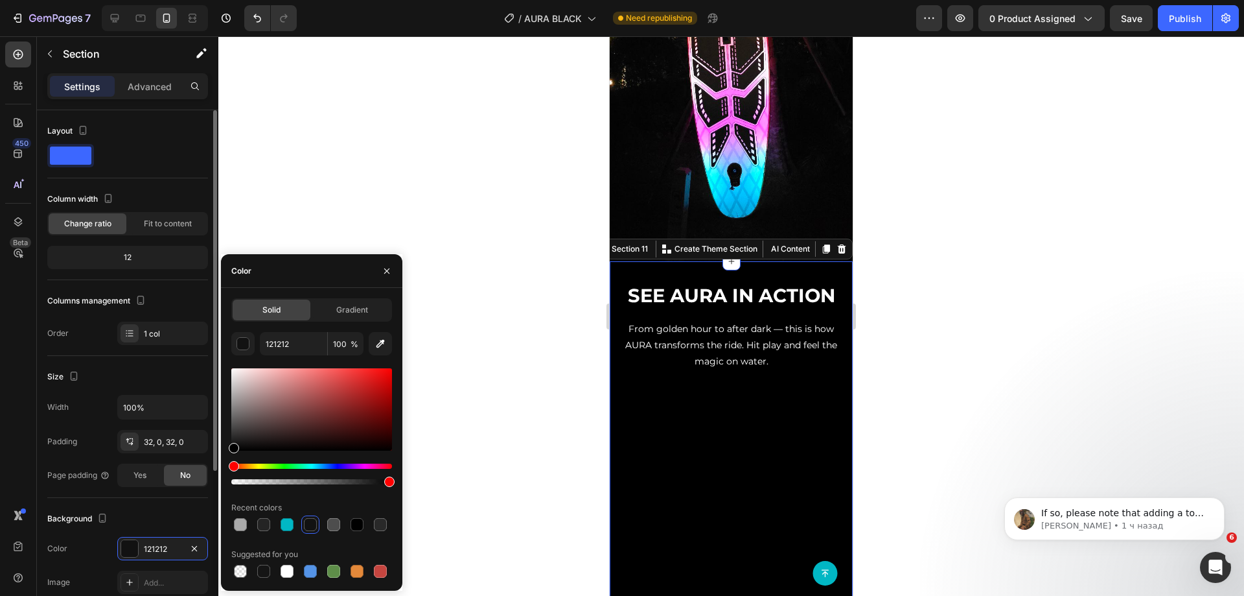
drag, startPoint x: 251, startPoint y: 444, endPoint x: 196, endPoint y: 480, distance: 65.6
click at [196, 480] on div "450 Beta Sections(18) Elements(84) Section Element Hero Section Product Detail …" at bounding box center [109, 315] width 218 height 559
type input "000000"
click at [668, 158] on img at bounding box center [731, 46] width 243 height 432
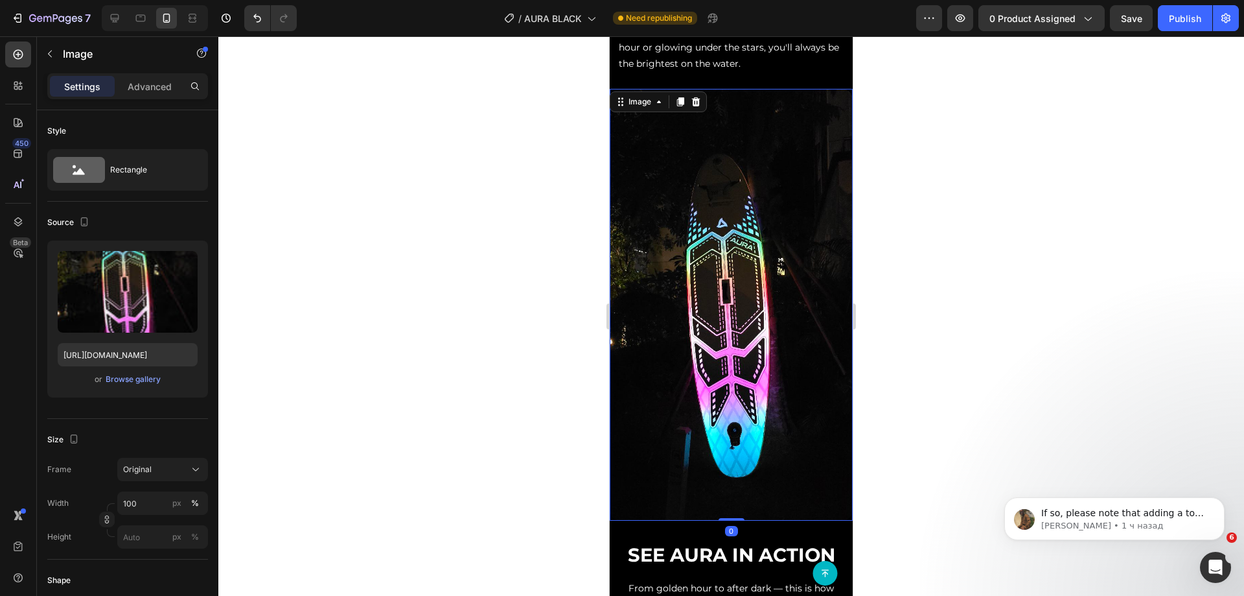
scroll to position [3046, 0]
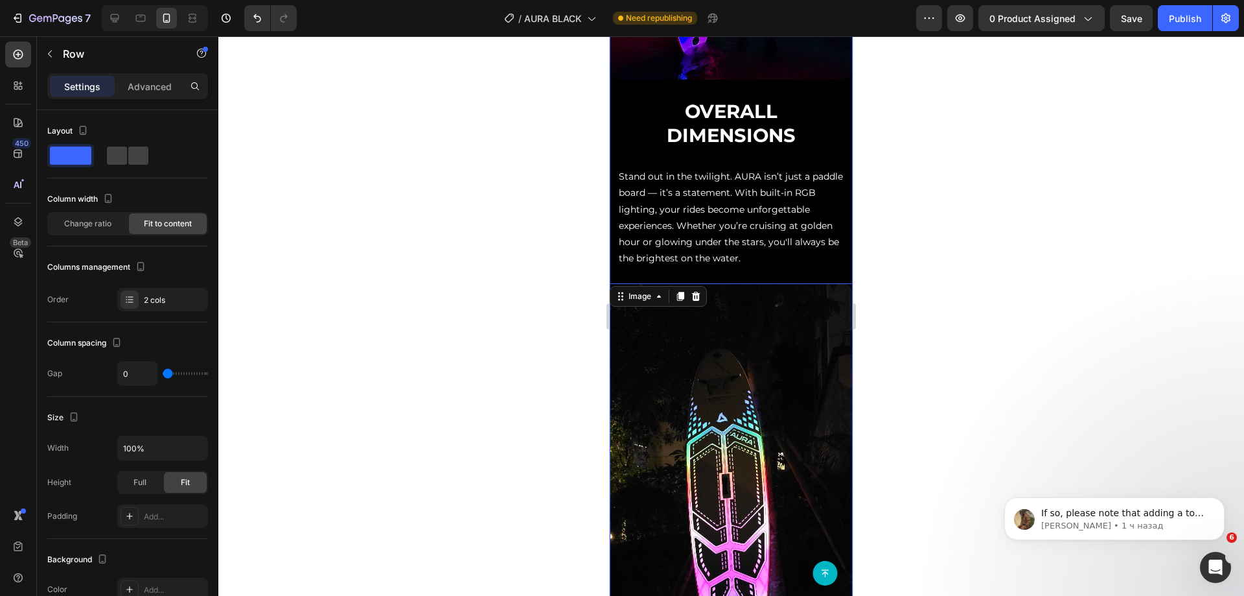
click at [814, 260] on div "Overall Dimensions Heading Stand out in the twilight. AURA isn’t just a paddle …" at bounding box center [731, 406] width 243 height 617
click at [829, 240] on p "Stand out in the twilight. AURA isn’t just a paddle board — it’s a statement. W…" at bounding box center [731, 218] width 225 height 98
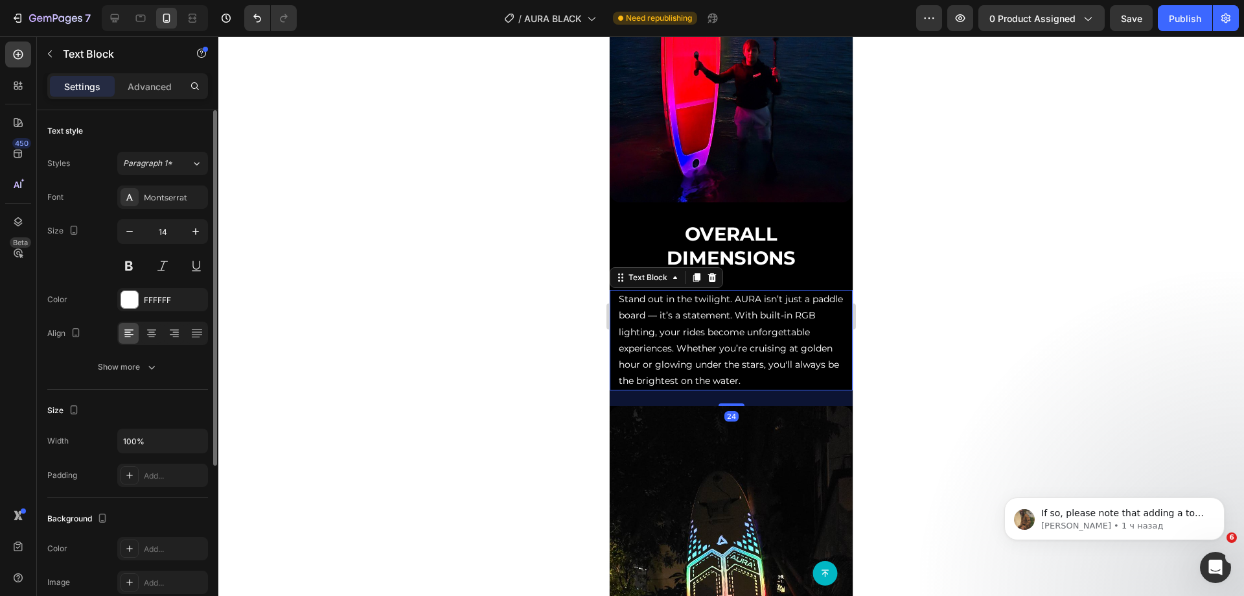
scroll to position [0, 0]
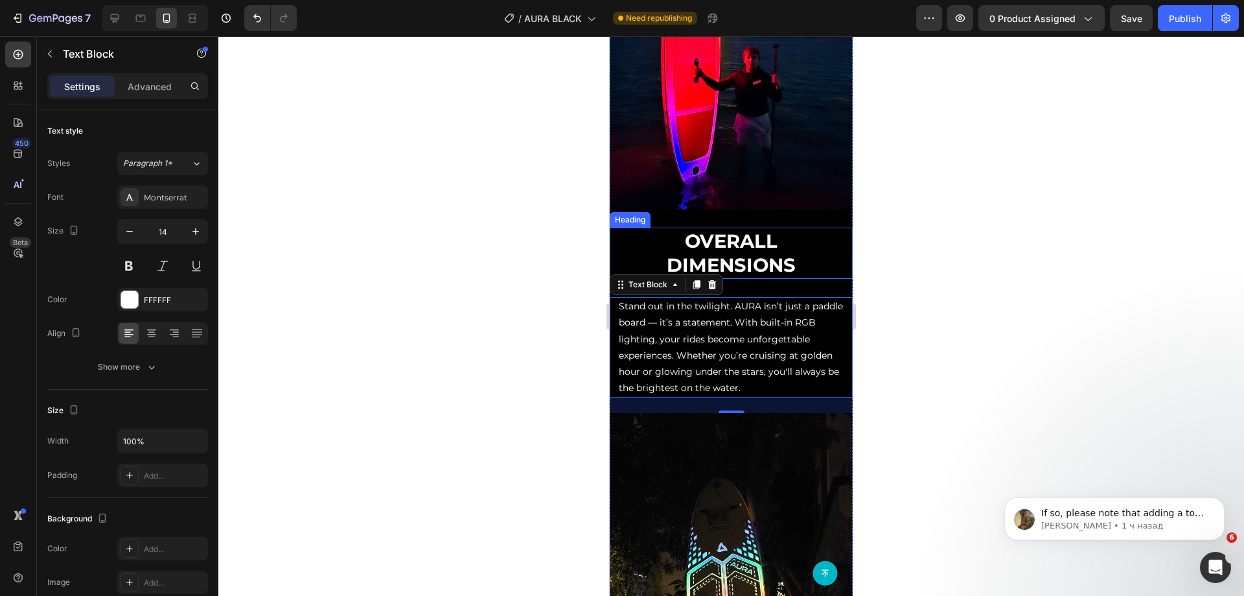
click at [815, 234] on h2 "Overall Dimensions" at bounding box center [731, 252] width 227 height 51
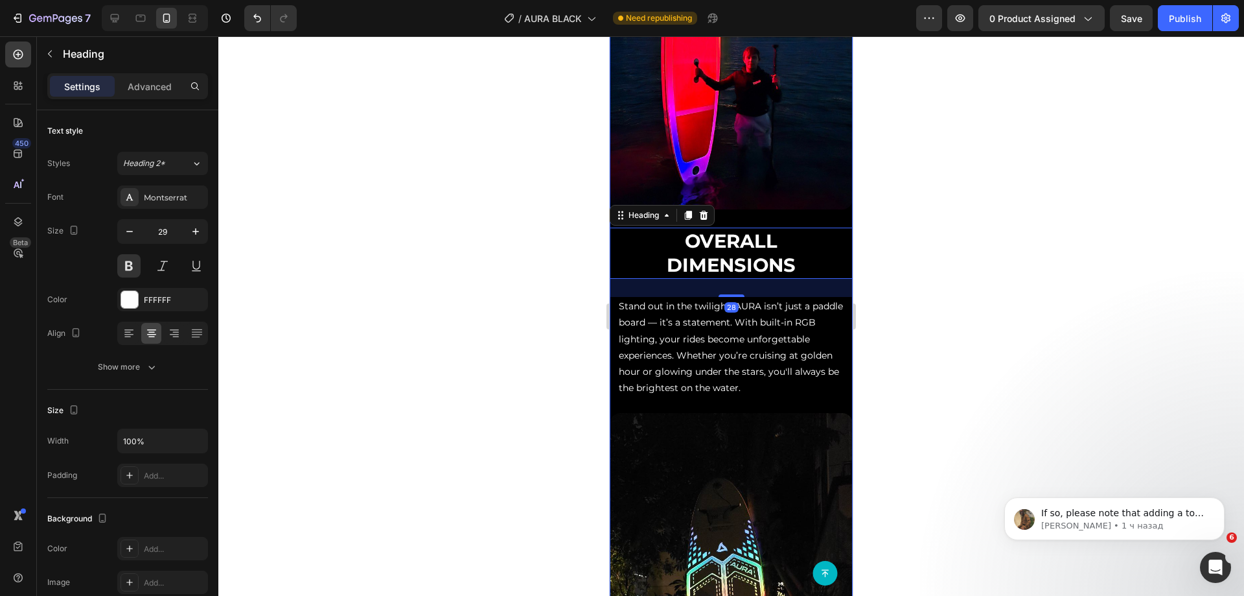
click at [822, 212] on div "Image" at bounding box center [731, 96] width 243 height 261
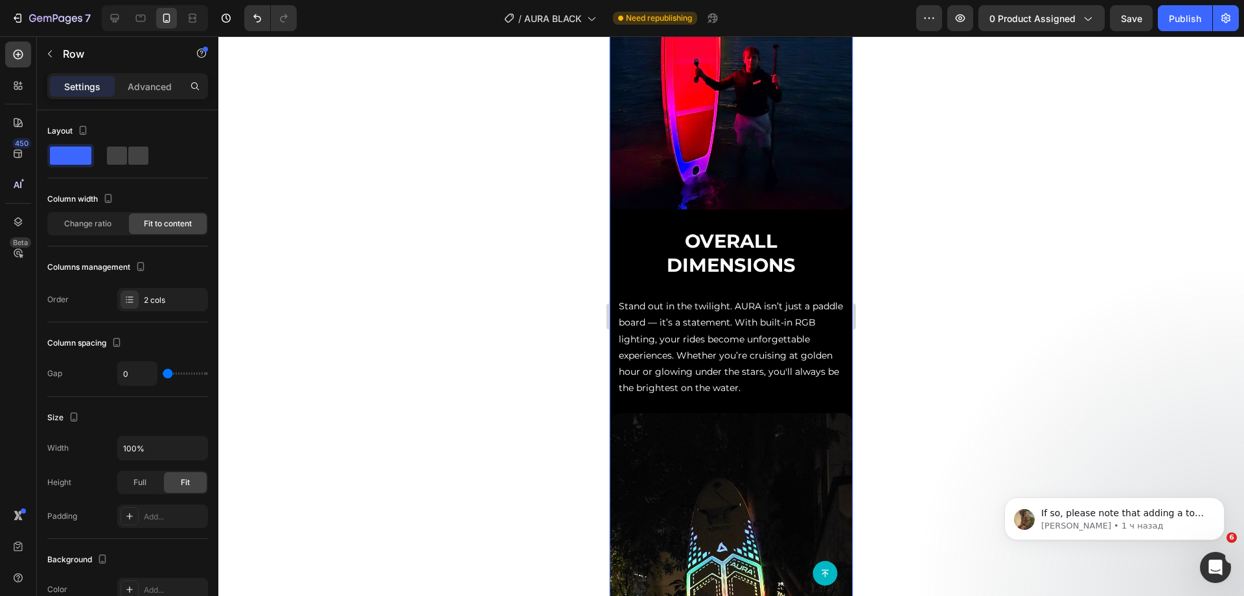
click at [823, 205] on div "Image" at bounding box center [731, 96] width 243 height 261
click at [630, 246] on h2 "Overall Dimensions" at bounding box center [731, 252] width 227 height 51
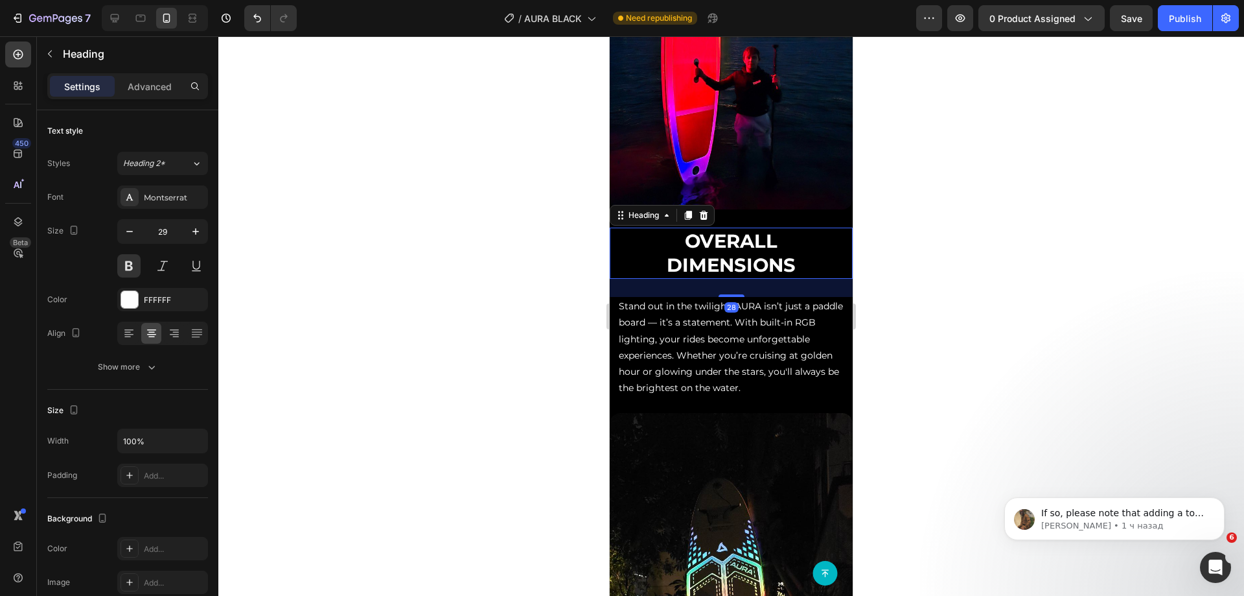
click at [639, 216] on div "Image" at bounding box center [731, 96] width 243 height 261
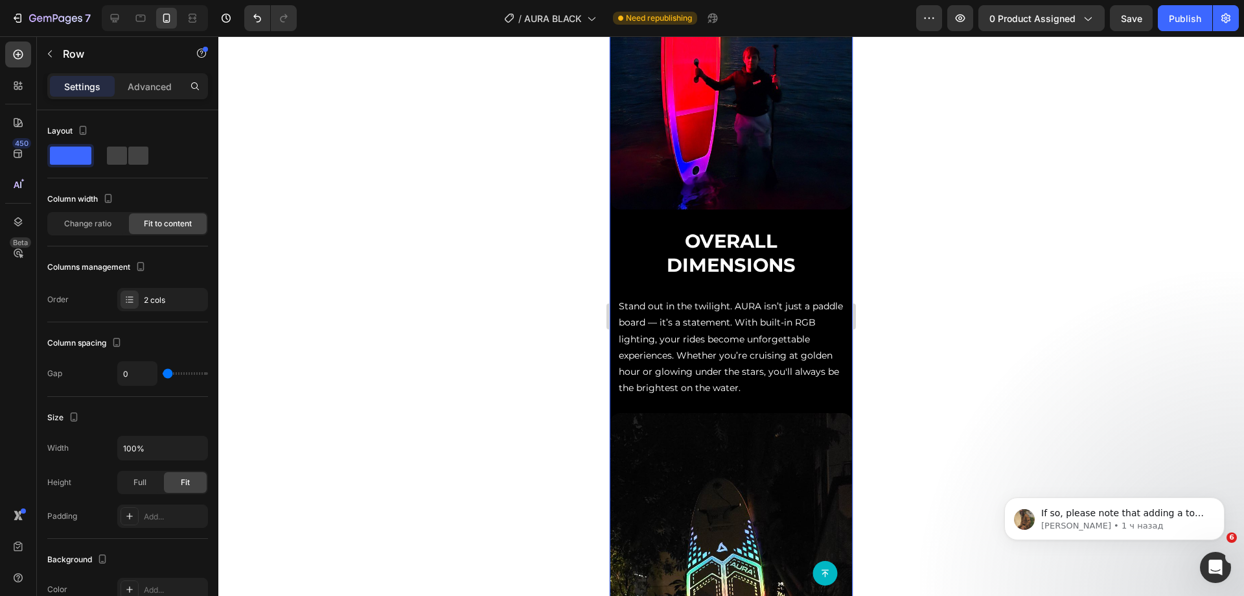
click at [644, 203] on div "Image" at bounding box center [731, 96] width 243 height 261
click at [637, 236] on h2 "Overall Dimensions" at bounding box center [731, 252] width 227 height 51
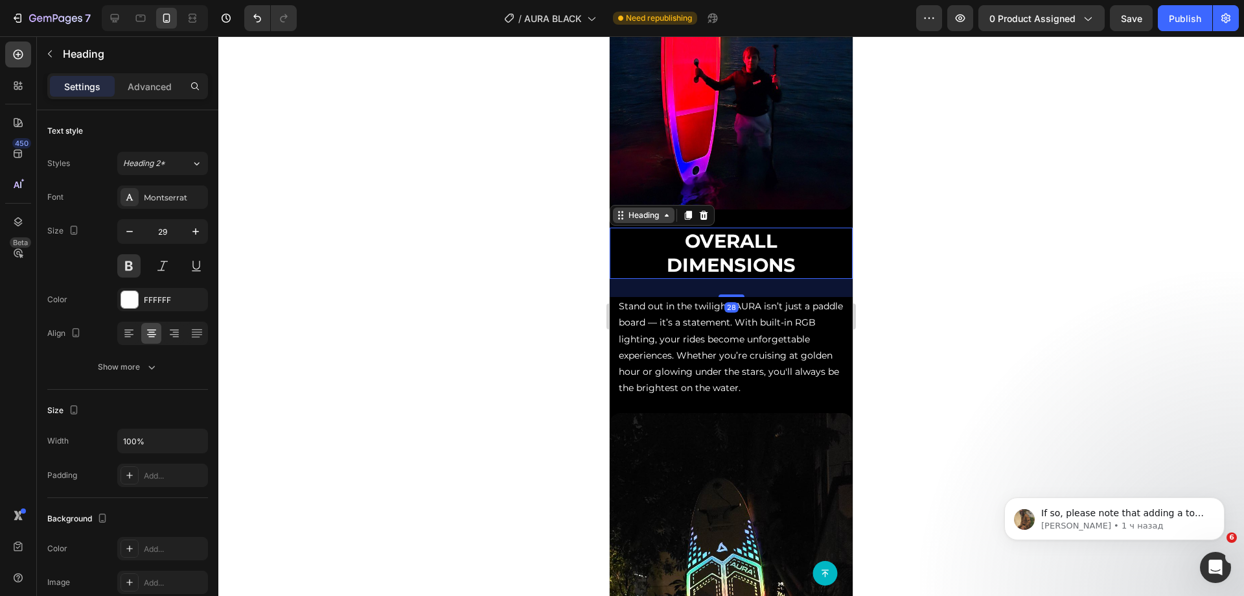
click at [653, 209] on div "Heading" at bounding box center [644, 215] width 36 height 12
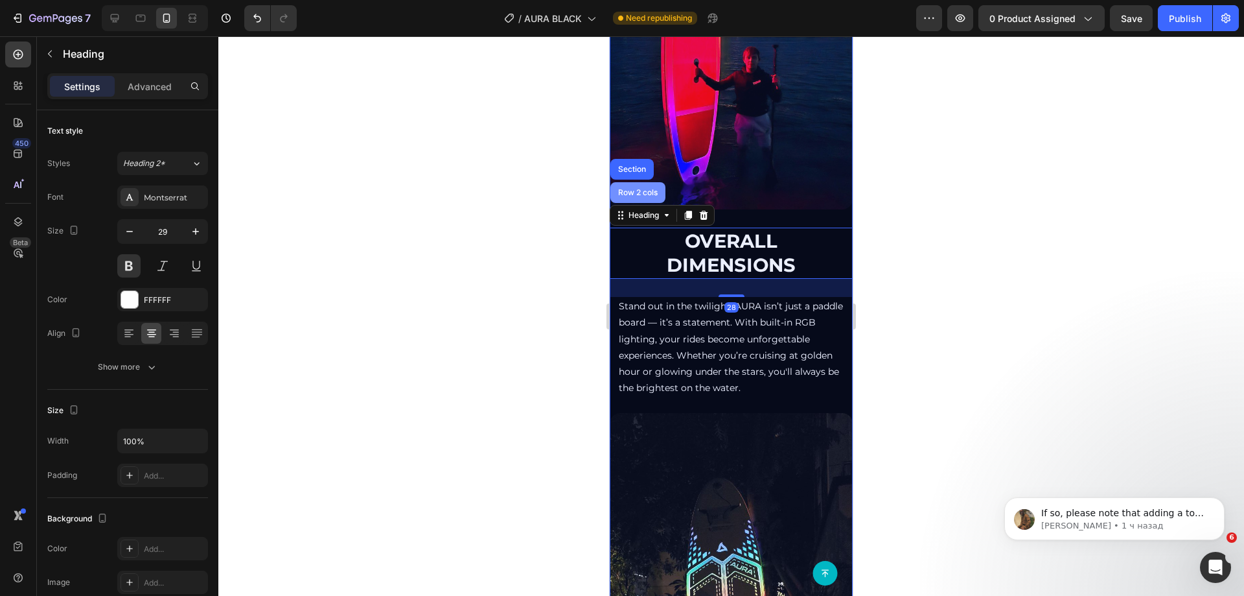
click at [644, 189] on div "Row 2 cols" at bounding box center [638, 193] width 45 height 8
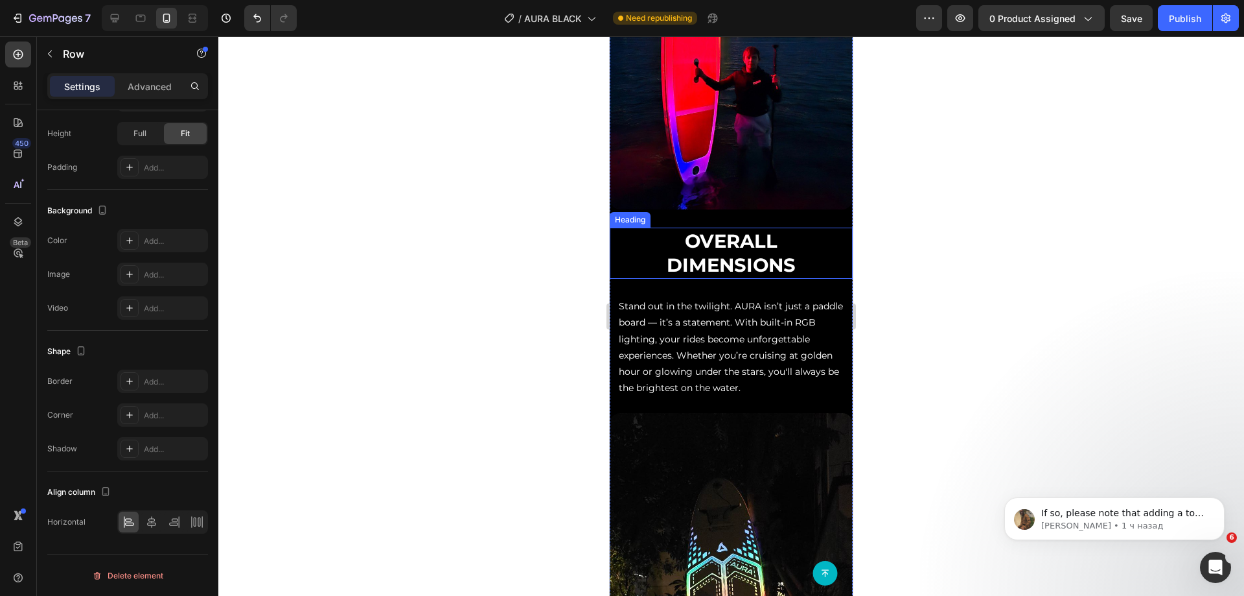
click at [732, 255] on h2 "Overall Dimensions" at bounding box center [731, 252] width 227 height 51
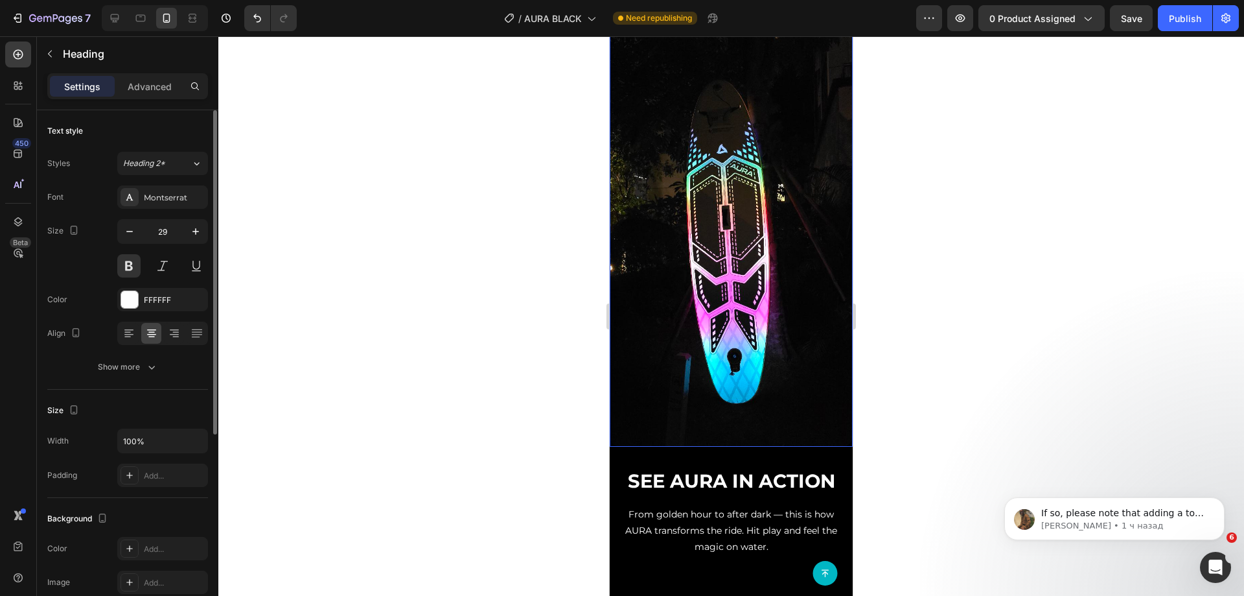
scroll to position [3176, 0]
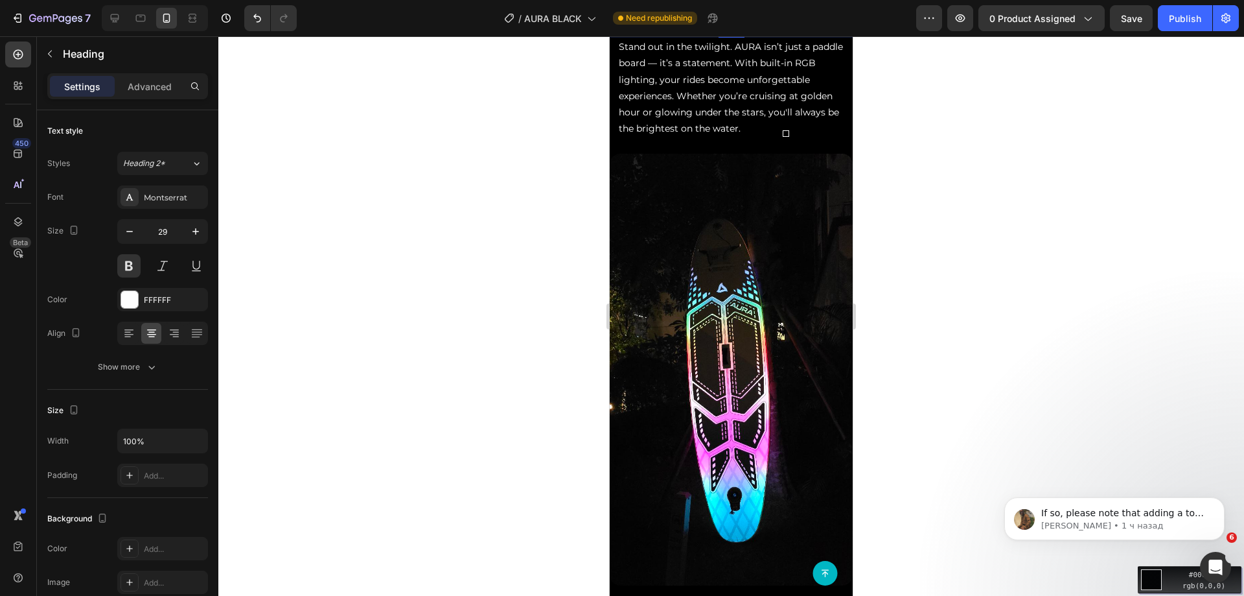
click at [802, 117] on div "Move your 🖱️ to pick a color #000000 rgb(0,0,0)" at bounding box center [622, 298] width 1244 height 596
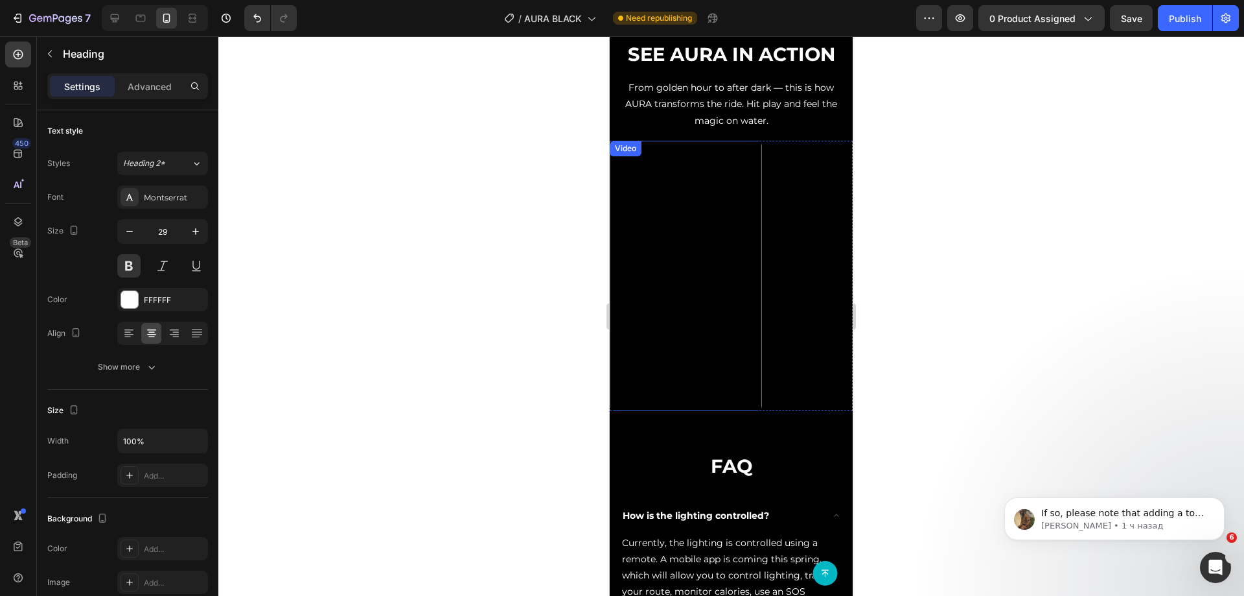
scroll to position [3954, 0]
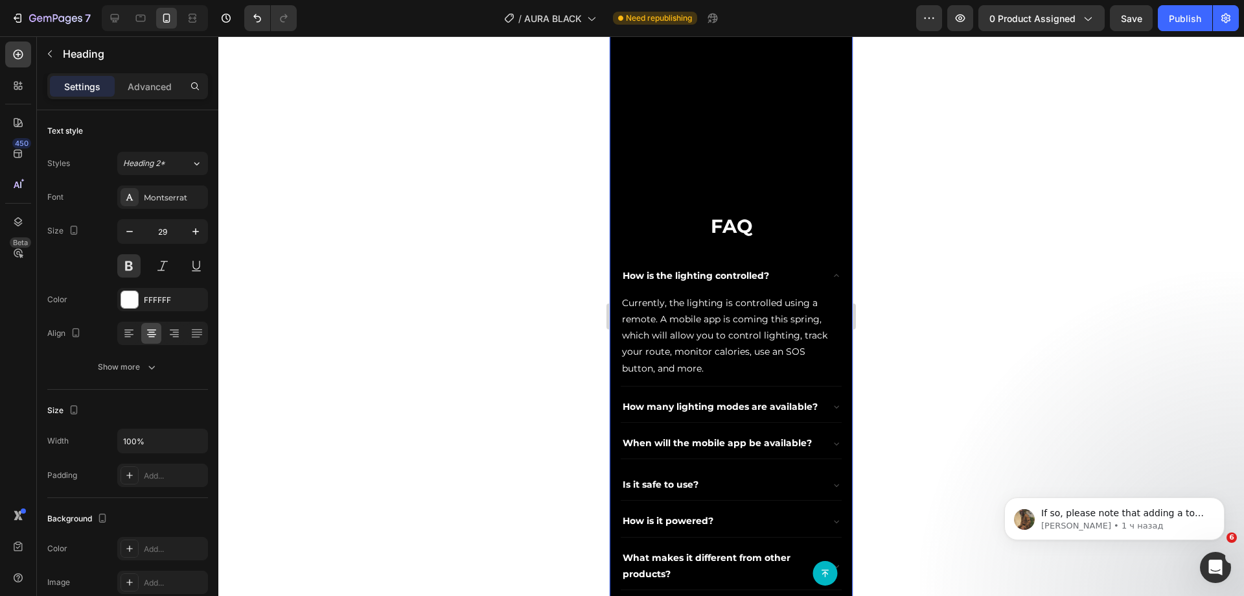
click at [674, 200] on div "Video Video Video Video Carousel" at bounding box center [731, 51] width 243 height 301
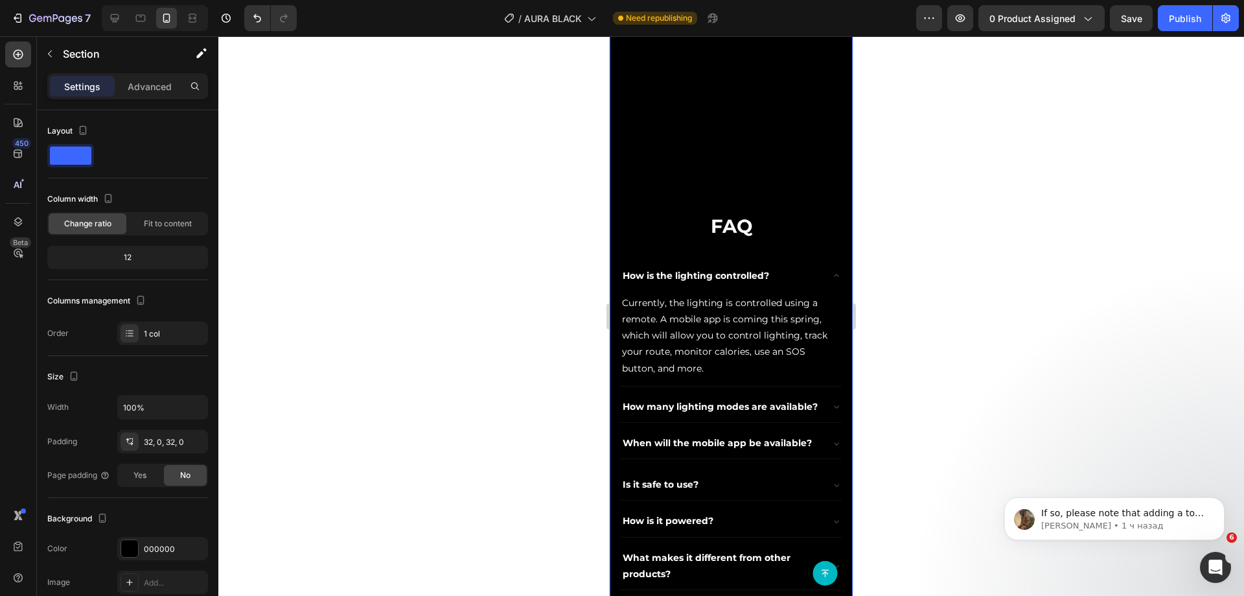
click at [714, 184] on div "Video Video Video Video Carousel" at bounding box center [731, 51] width 243 height 301
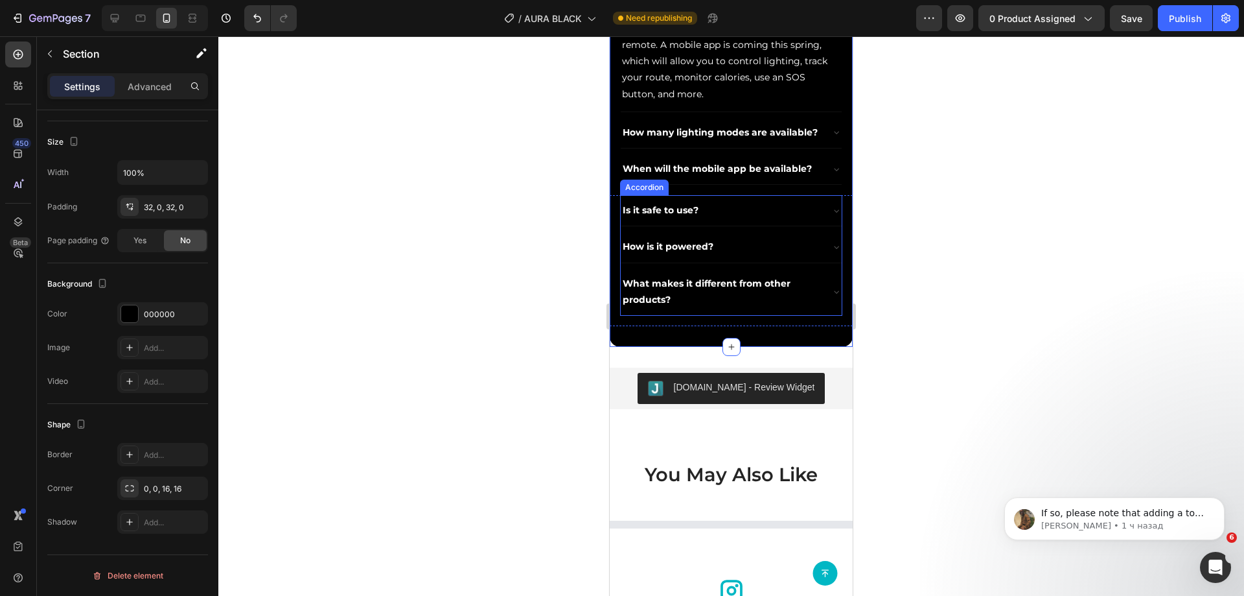
scroll to position [4213, 0]
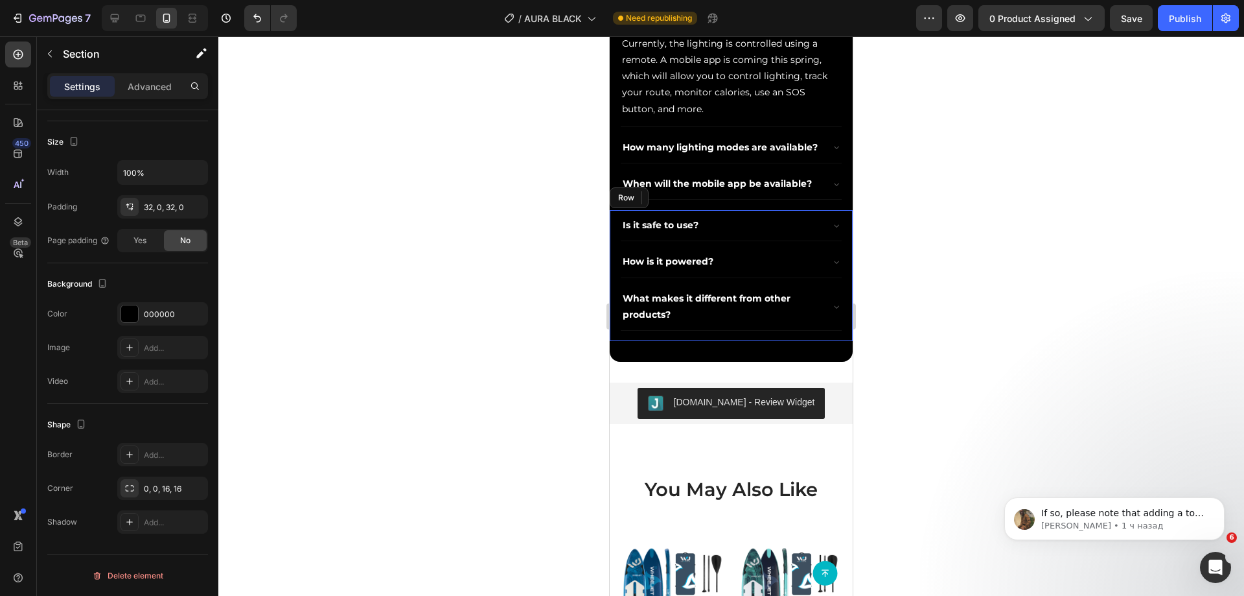
click at [824, 341] on div "Is it safe to use? How is it powered? What makes it different from other produc…" at bounding box center [731, 275] width 243 height 131
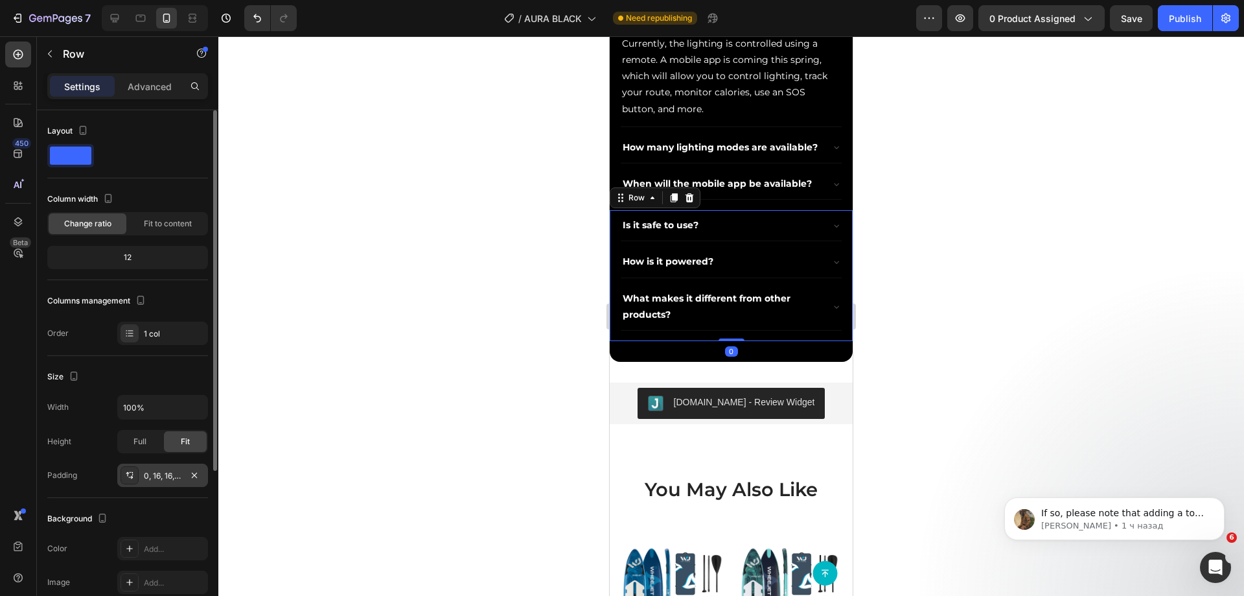
scroll to position [235, 0]
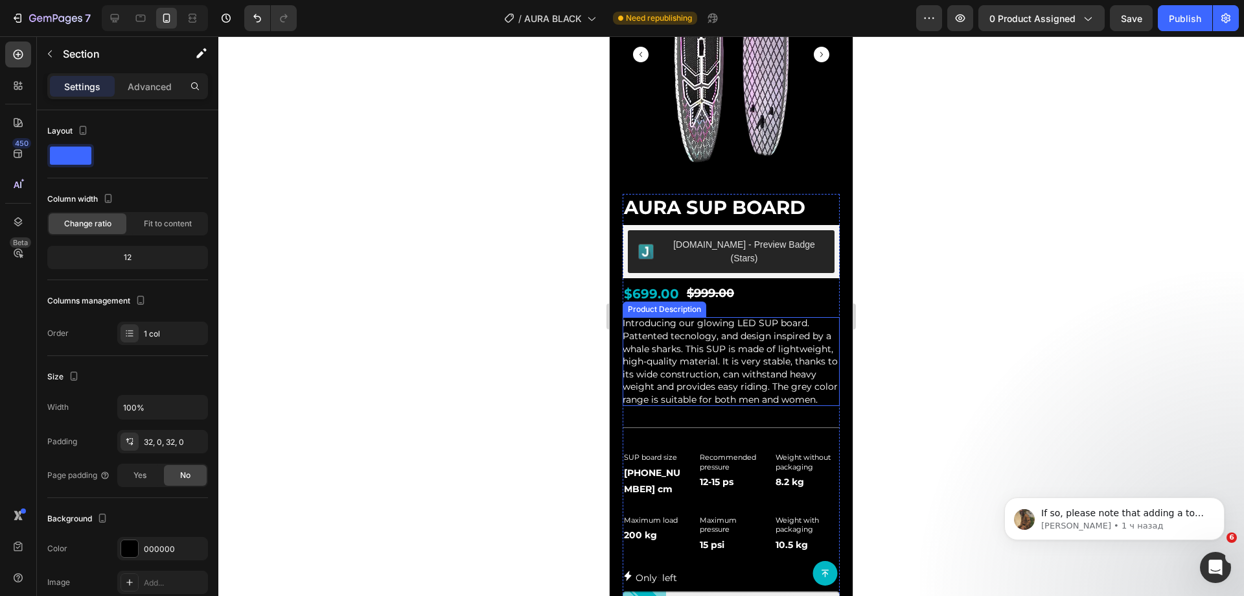
scroll to position [51, 0]
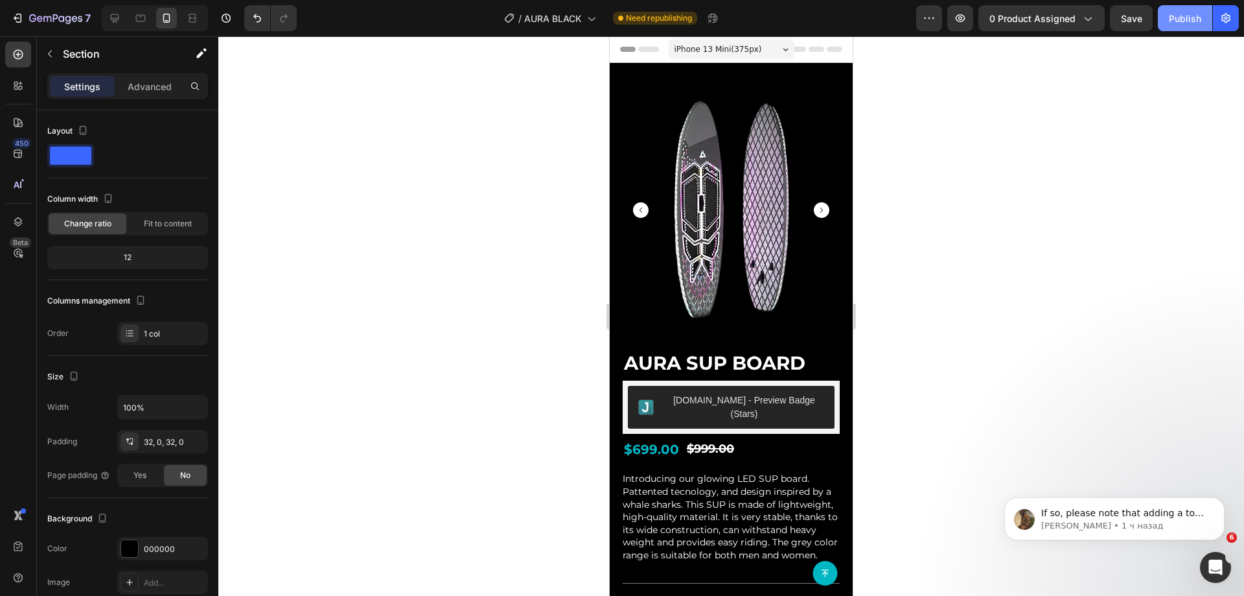
click at [1184, 21] on div "Publish" at bounding box center [1185, 19] width 32 height 14
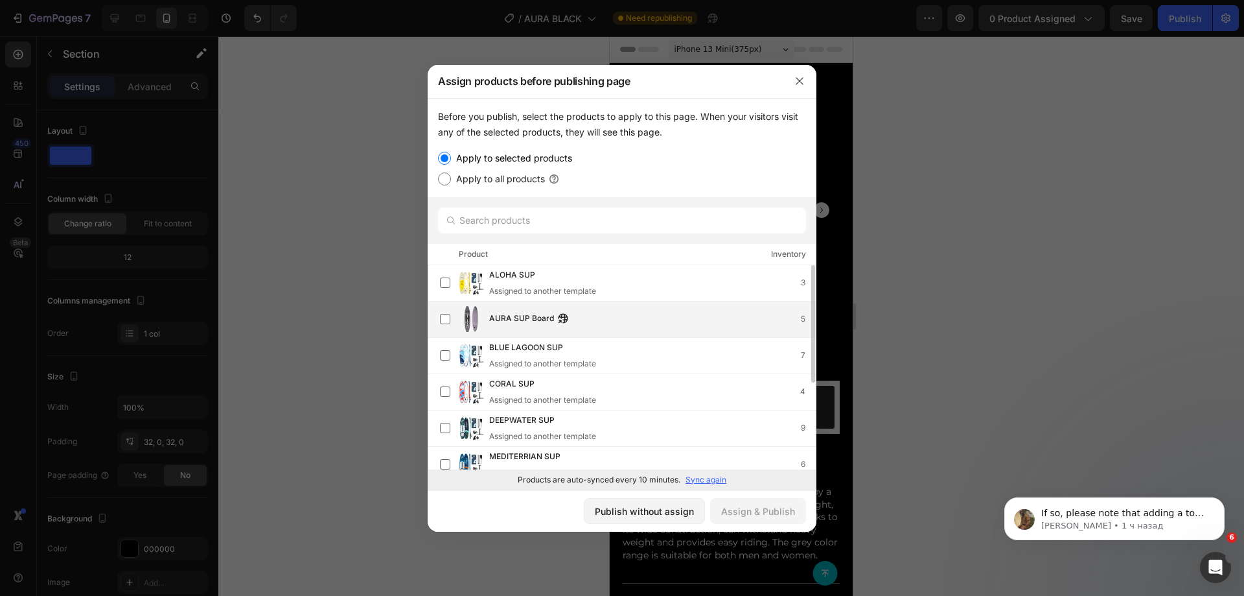
click at [624, 314] on div "AURA SUP Board 5" at bounding box center [652, 319] width 327 height 14
click at [746, 509] on div "Assign & Publish" at bounding box center [758, 511] width 74 height 14
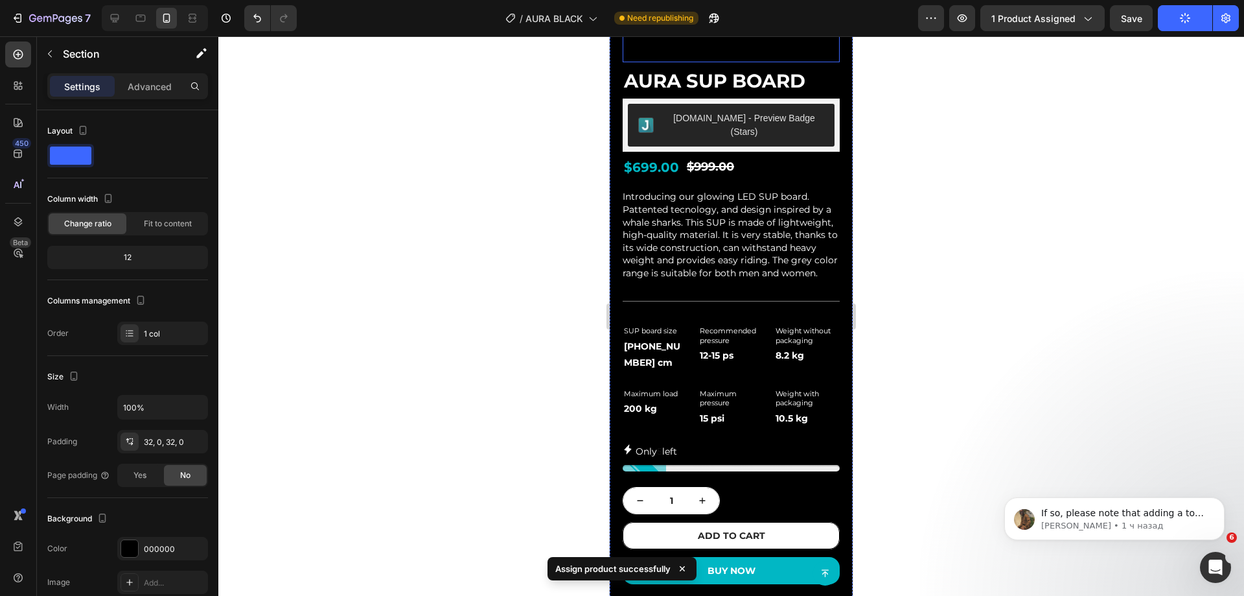
scroll to position [389, 0]
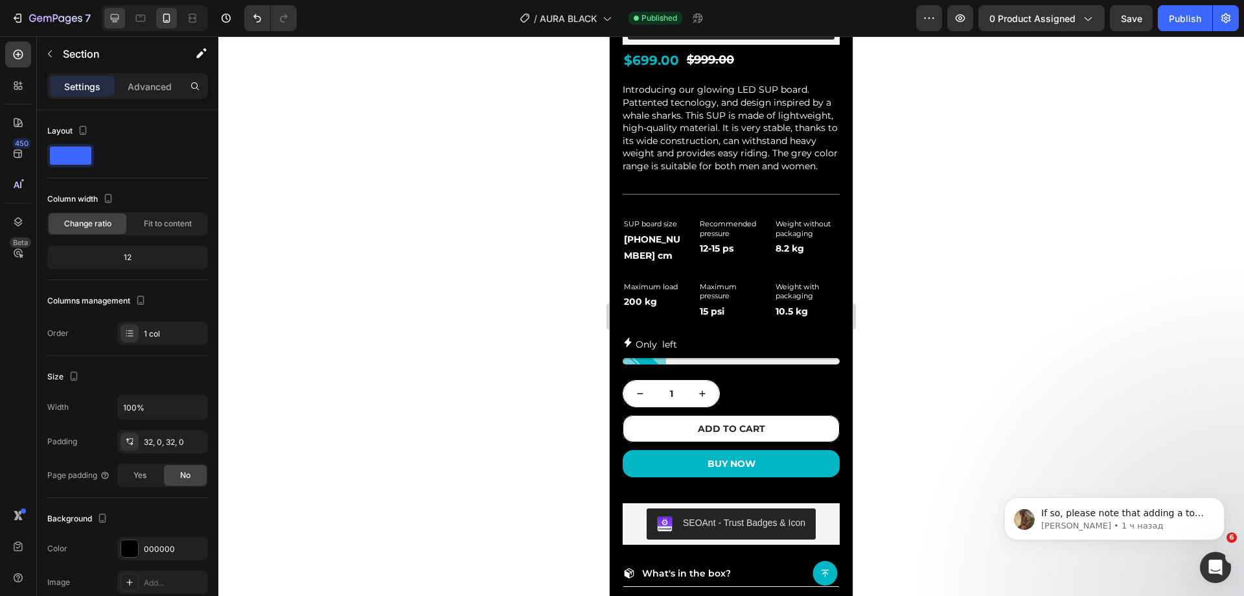
click at [119, 9] on div at bounding box center [114, 18] width 21 height 21
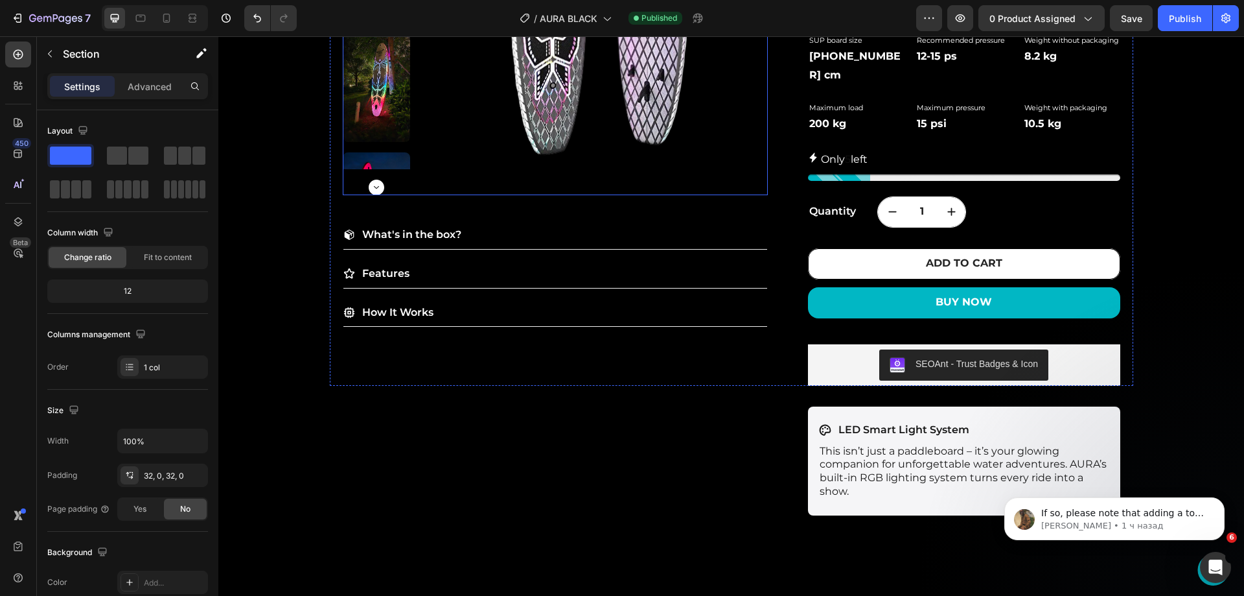
scroll to position [518, 0]
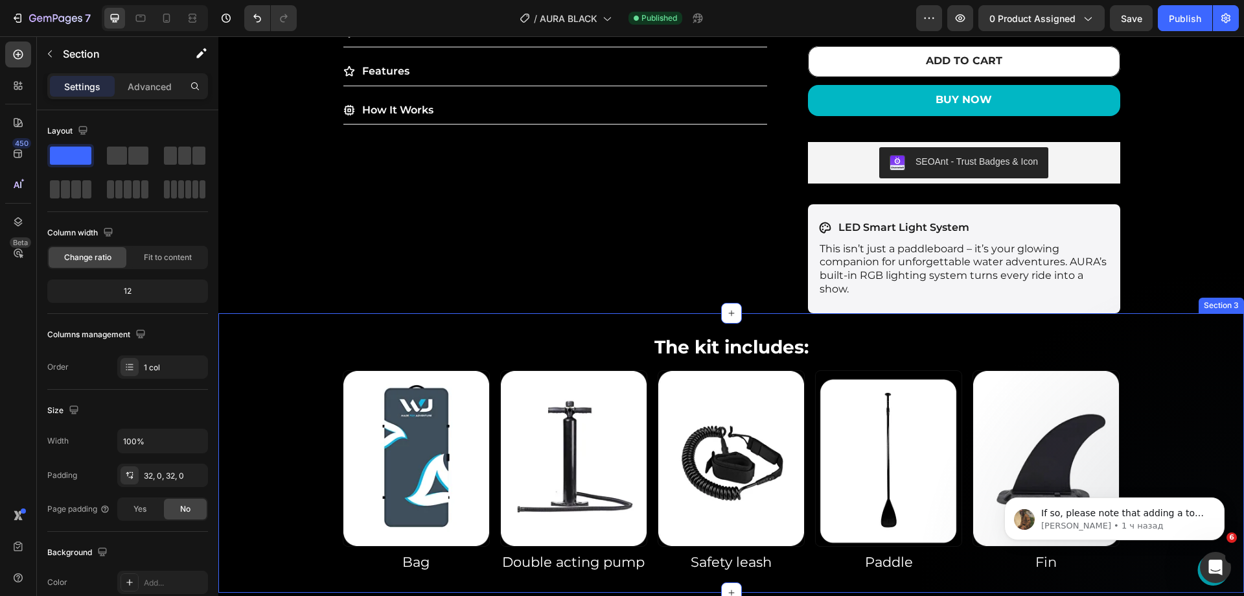
click at [277, 408] on div "The kit includes: Heading Row Image Bag Heading Image Double acting pump Headin…" at bounding box center [731, 453] width 1026 height 239
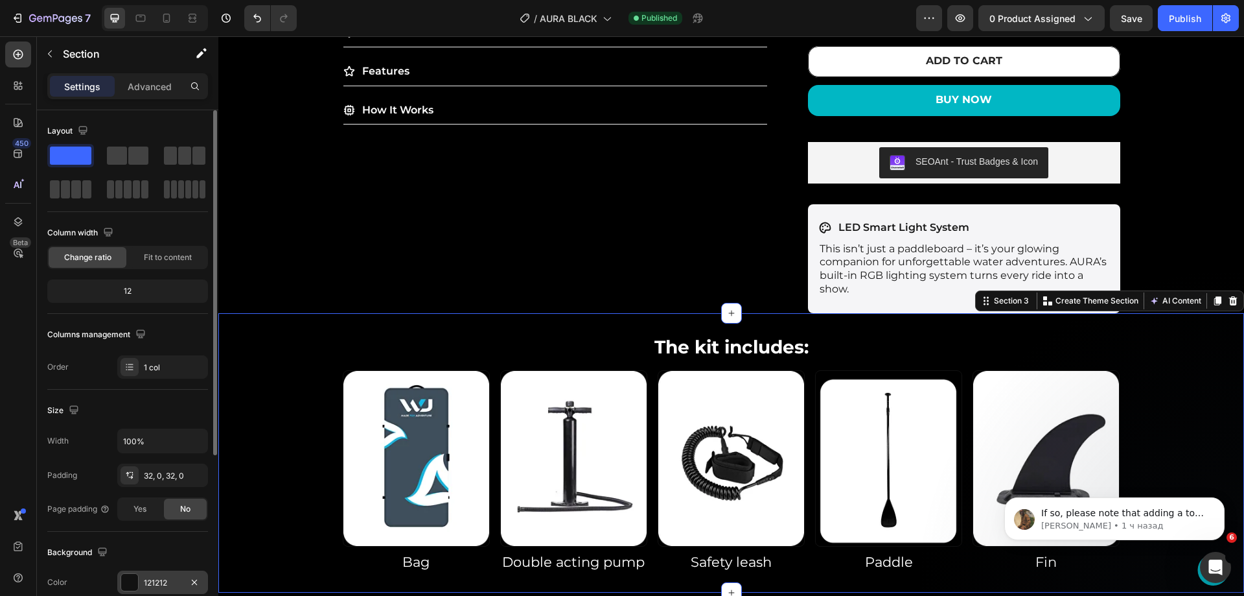
click at [156, 585] on div "121212" at bounding box center [163, 583] width 38 height 12
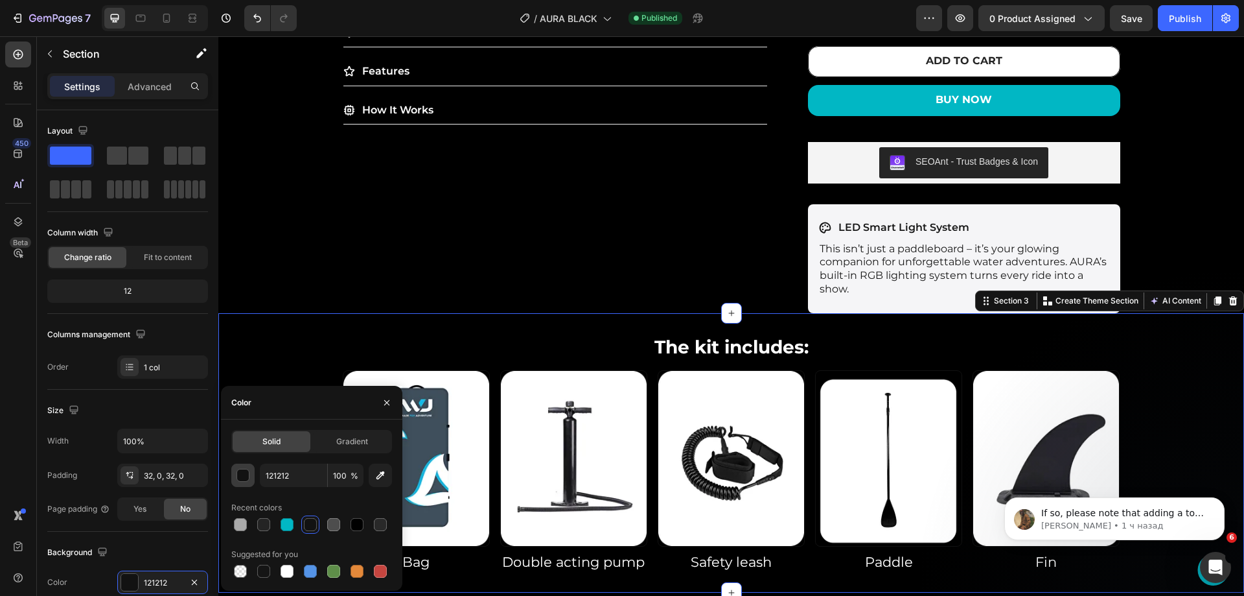
click at [244, 479] on div "button" at bounding box center [243, 475] width 13 height 13
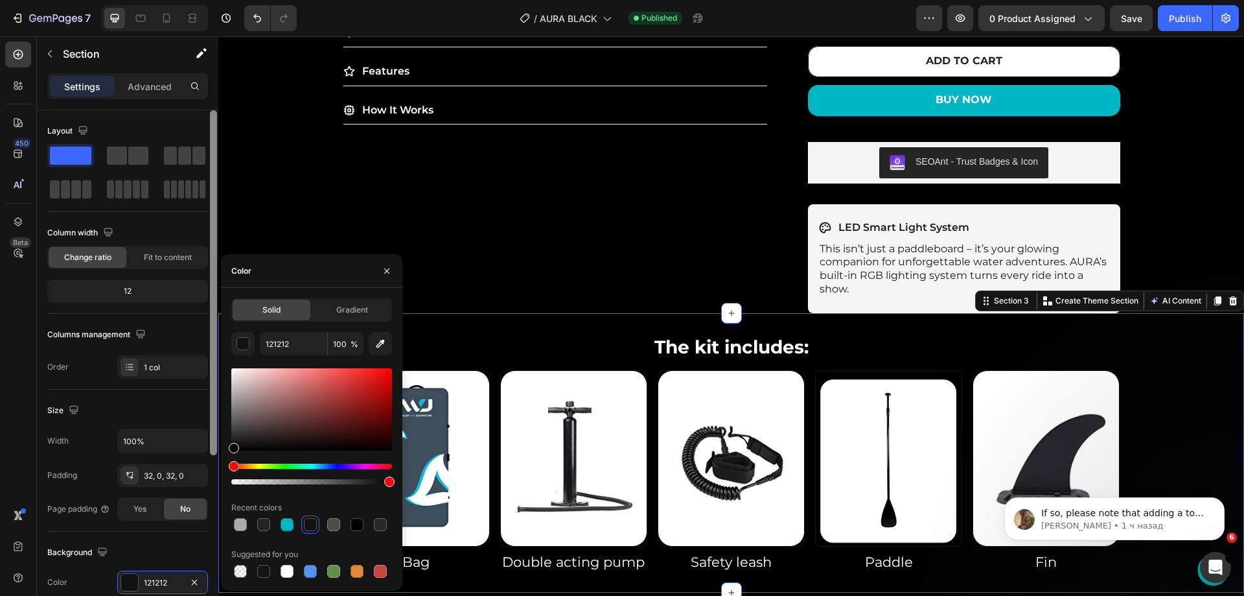
drag, startPoint x: 253, startPoint y: 445, endPoint x: 0, endPoint y: 461, distance: 253.2
click at [218, 497] on div "450 Beta Sections(18) Elements(84) Section Element Hero Section Product Detail …" at bounding box center [109, 315] width 218 height 559
type input "000000"
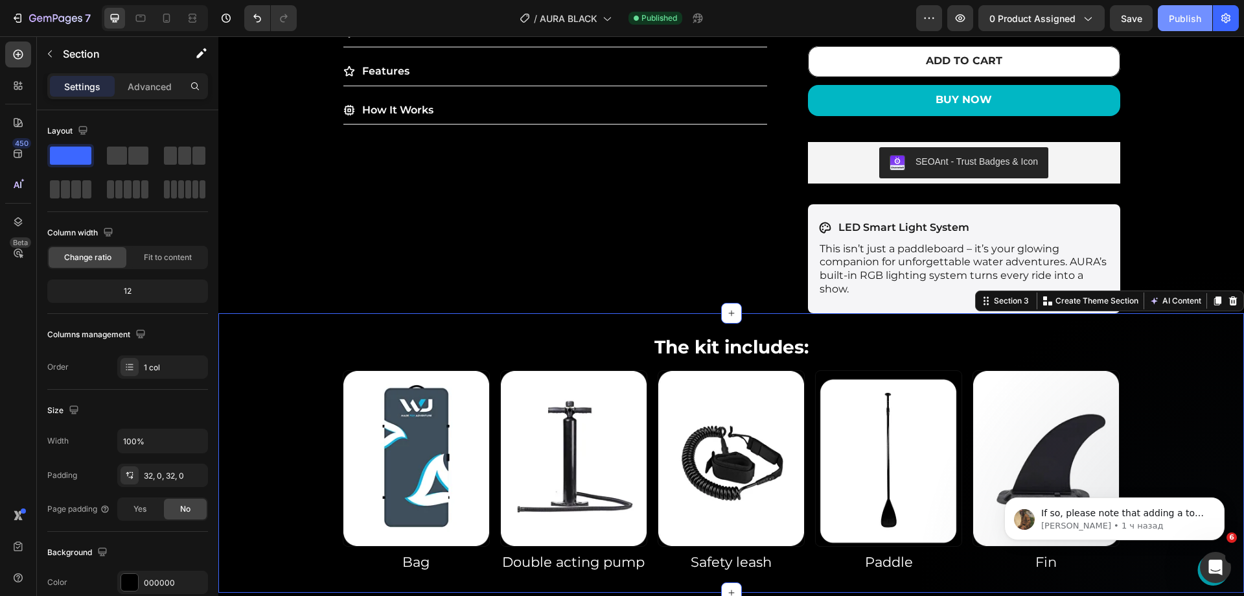
click at [1165, 14] on button "Publish" at bounding box center [1185, 18] width 54 height 26
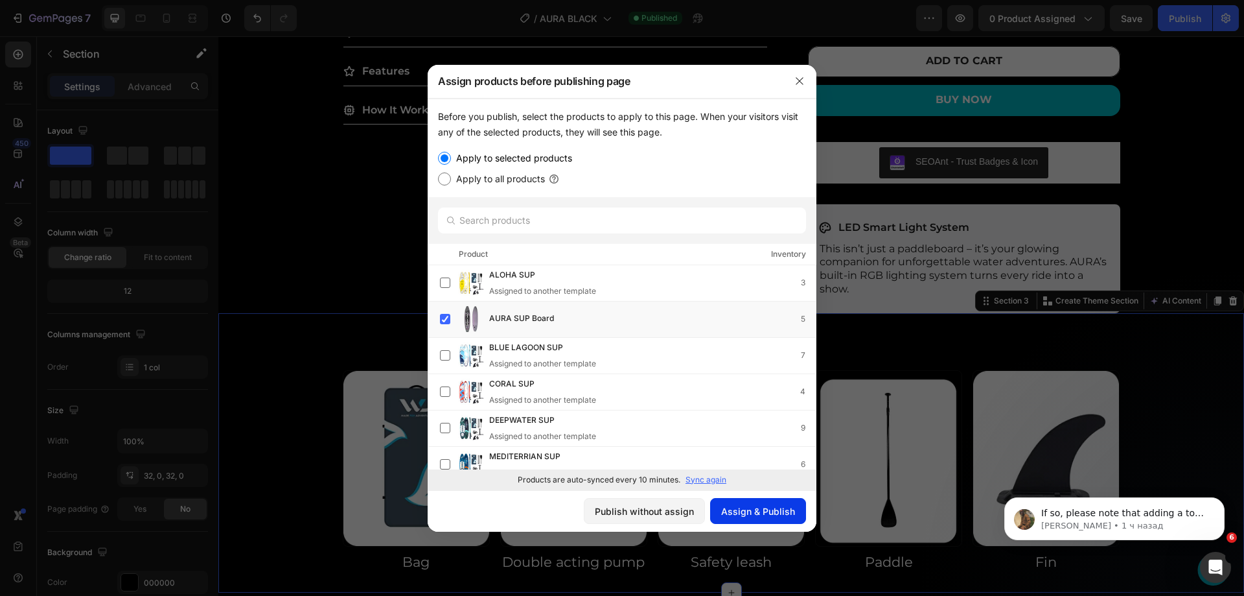
click at [765, 507] on div "Assign & Publish" at bounding box center [758, 511] width 74 height 14
